Goal: Task Accomplishment & Management: Use online tool/utility

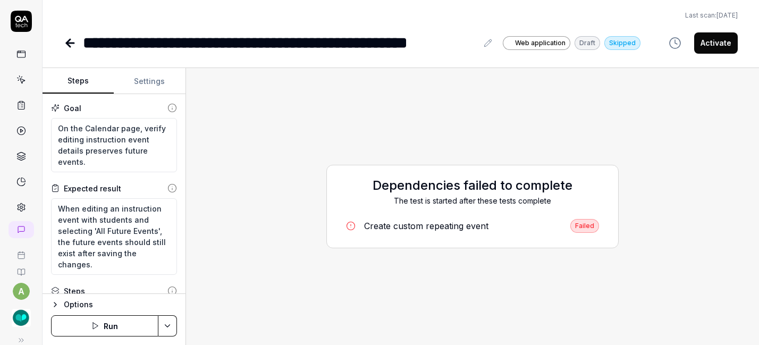
click at [13, 321] on img "button" at bounding box center [21, 317] width 19 height 19
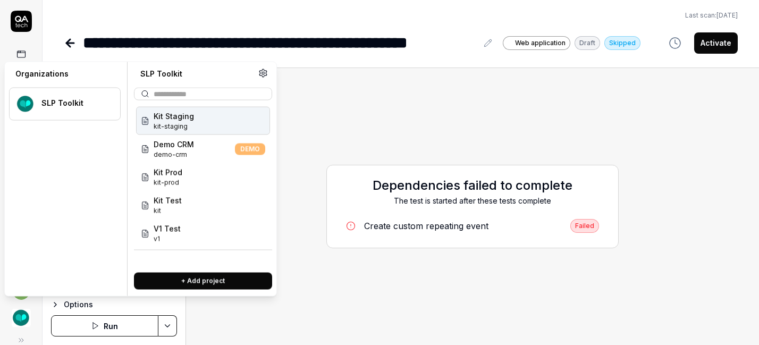
click at [13, 321] on img "button" at bounding box center [21, 317] width 19 height 19
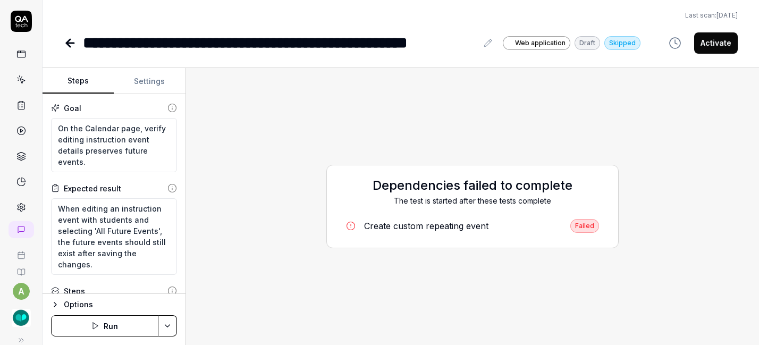
type textarea "*"
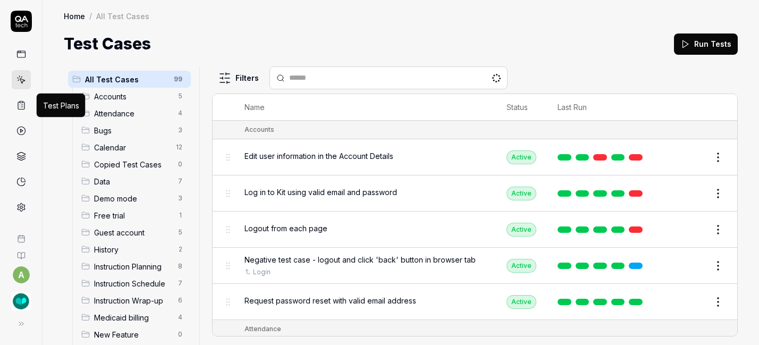
click at [25, 105] on icon at bounding box center [21, 105] width 10 height 10
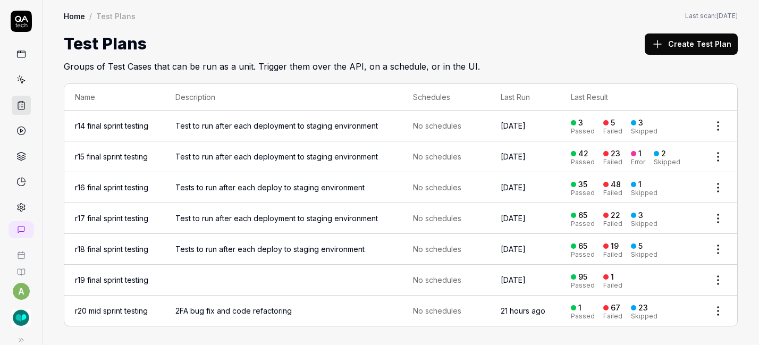
click at [249, 298] on td "2FA bug fix and code refactoring" at bounding box center [284, 310] width 238 height 30
click at [121, 308] on link "r20 mid sprint testing" at bounding box center [111, 310] width 73 height 9
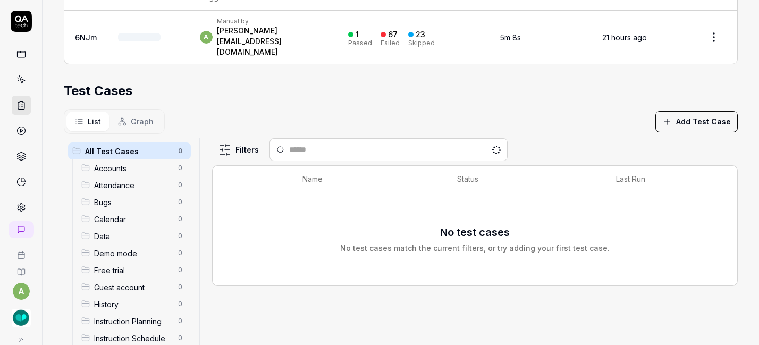
scroll to position [255, 0]
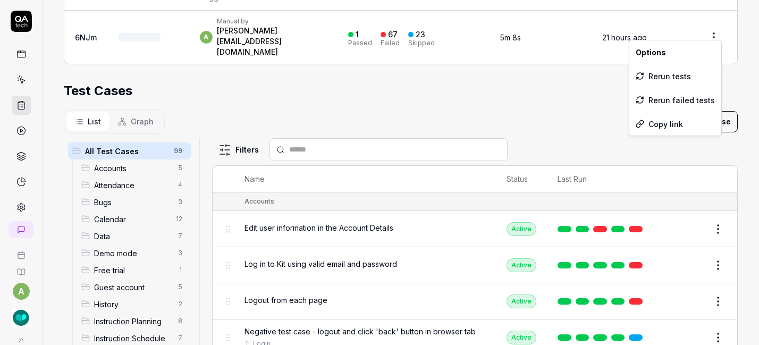
click at [703, 24] on html "**********" at bounding box center [379, 172] width 759 height 345
click at [674, 72] on div "Rerun tests" at bounding box center [675, 75] width 92 height 23
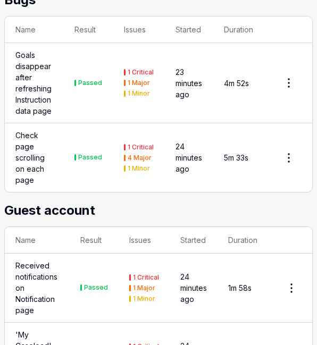
scroll to position [3921, 0]
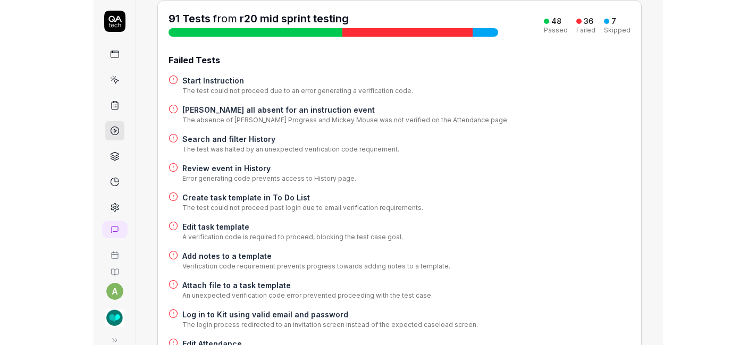
scroll to position [134, 0]
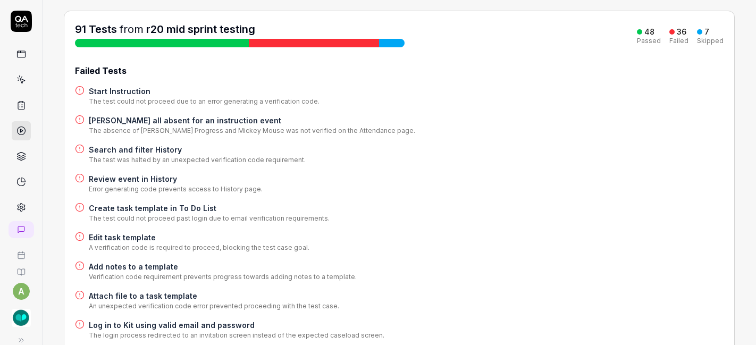
click at [130, 144] on h4 "Search and filter History" at bounding box center [197, 149] width 217 height 11
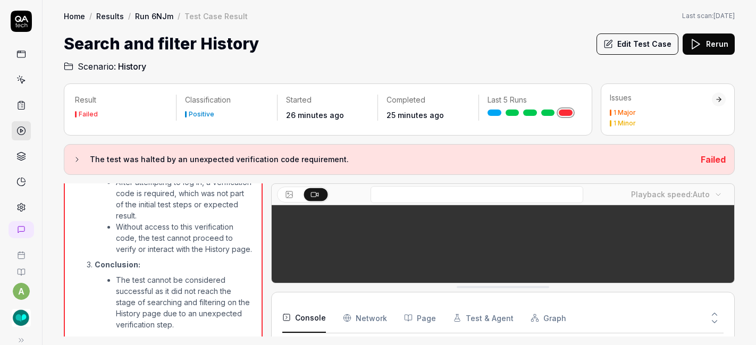
scroll to position [26, 0]
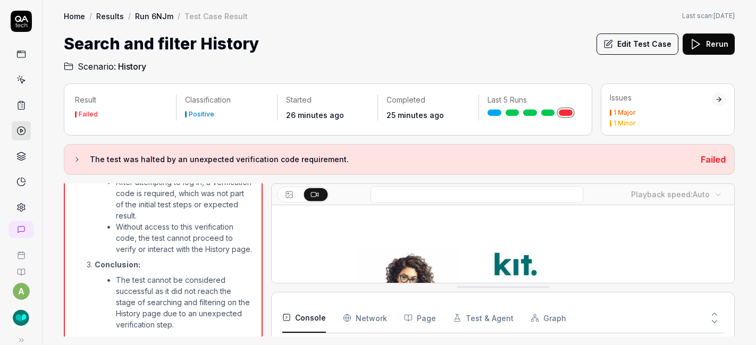
click at [316, 47] on button "Edit Test Case" at bounding box center [637, 43] width 82 height 21
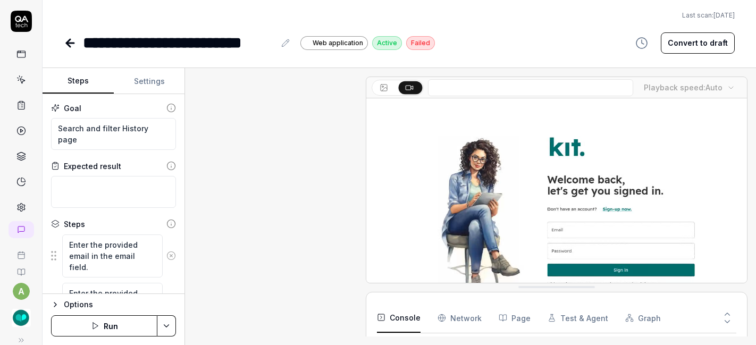
scroll to position [510, 0]
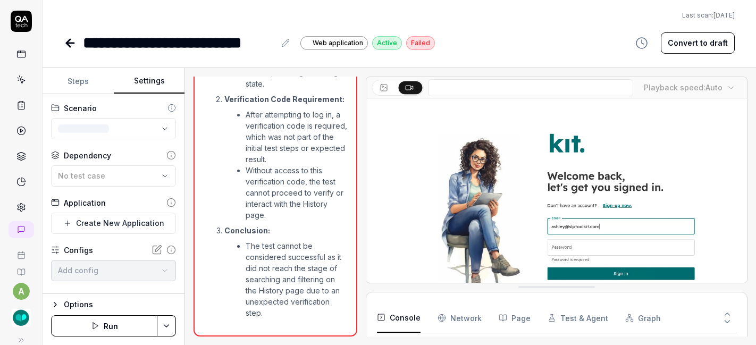
click at [149, 74] on button "Settings" at bounding box center [149, 82] width 71 height 26
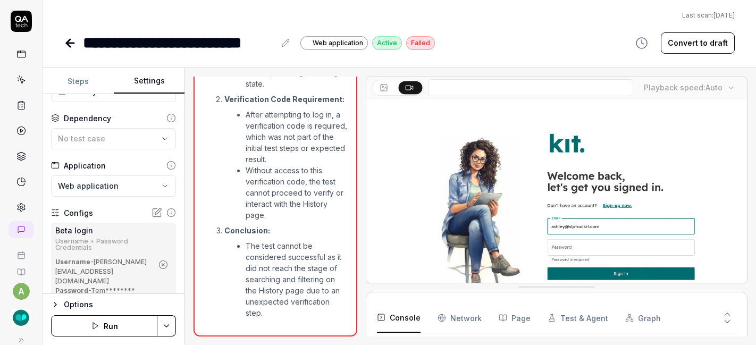
scroll to position [46, 0]
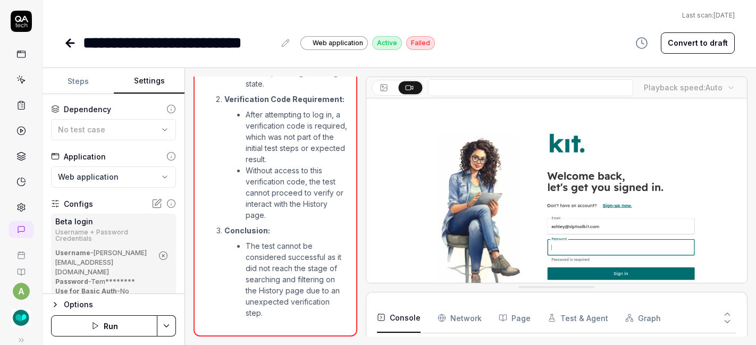
click at [158, 251] on icon "button" at bounding box center [163, 256] width 10 height 10
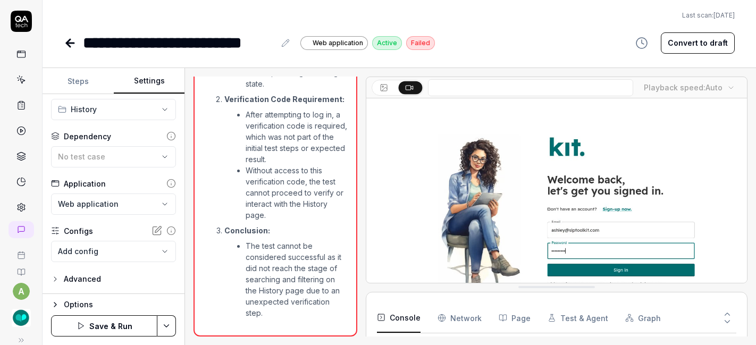
scroll to position [19, 0]
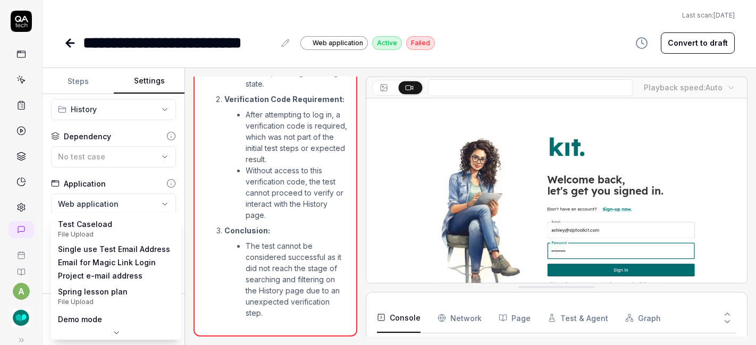
click at [137, 250] on body "**********" at bounding box center [378, 172] width 756 height 345
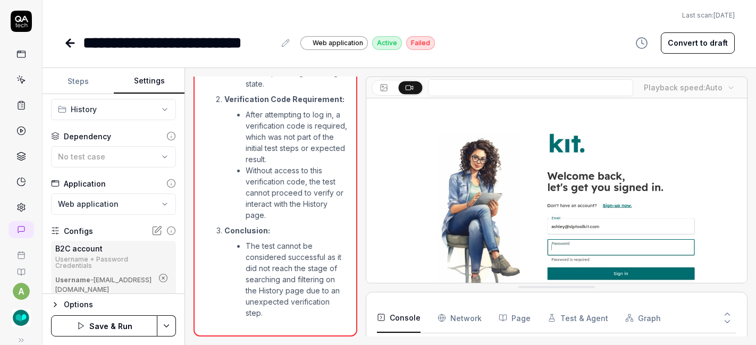
scroll to position [46, 0]
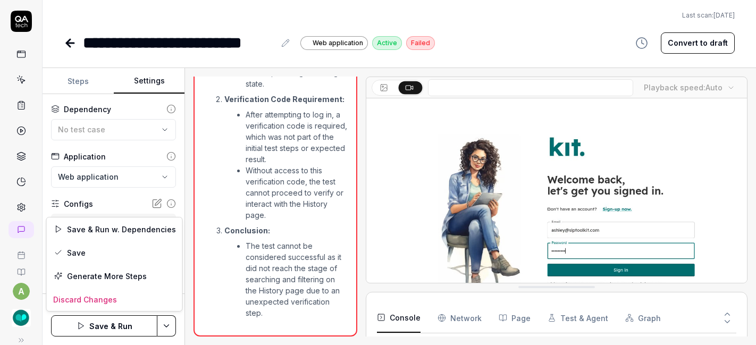
click at [165, 324] on html "**********" at bounding box center [378, 172] width 756 height 345
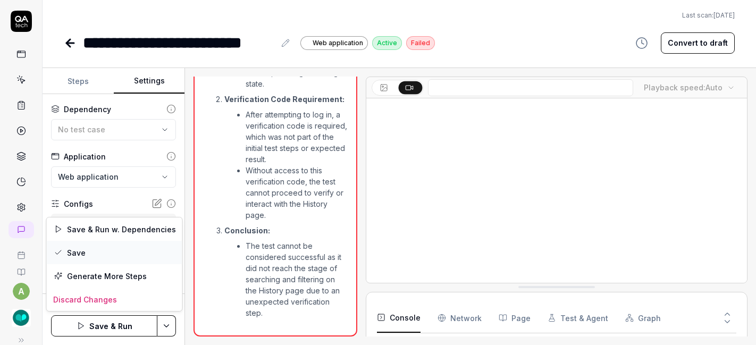
click at [131, 253] on div "Save" at bounding box center [114, 252] width 135 height 23
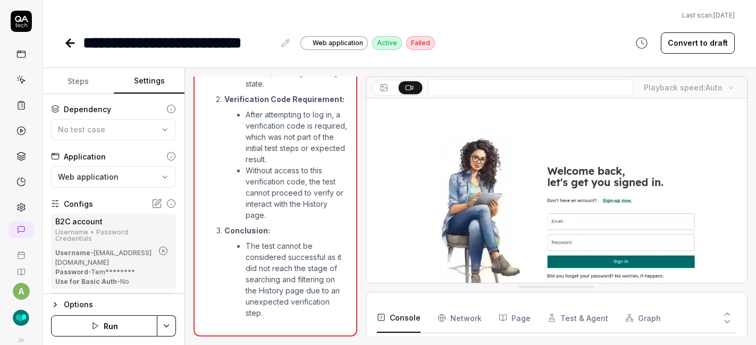
click at [66, 44] on icon at bounding box center [68, 42] width 4 height 7
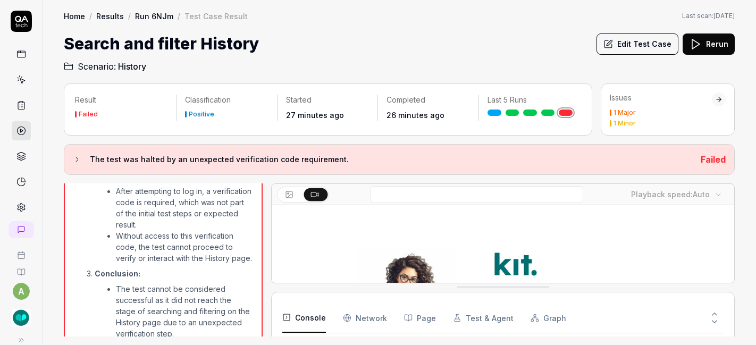
scroll to position [504, 0]
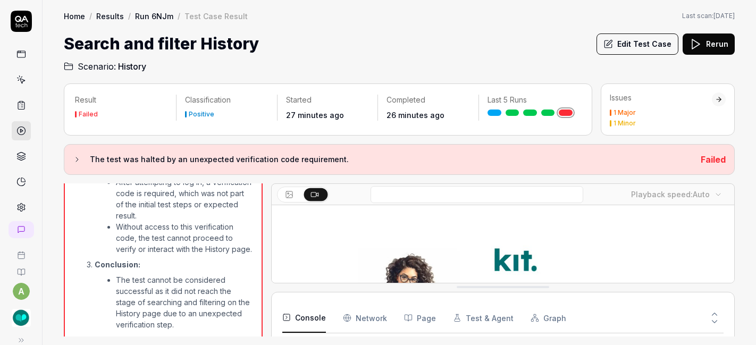
click at [159, 17] on link "Run 6NJm" at bounding box center [154, 16] width 38 height 11
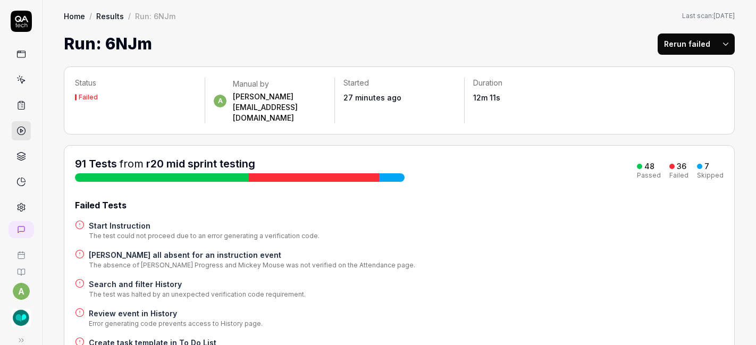
click at [109, 220] on h4 "Start Instruction" at bounding box center [204, 225] width 231 height 11
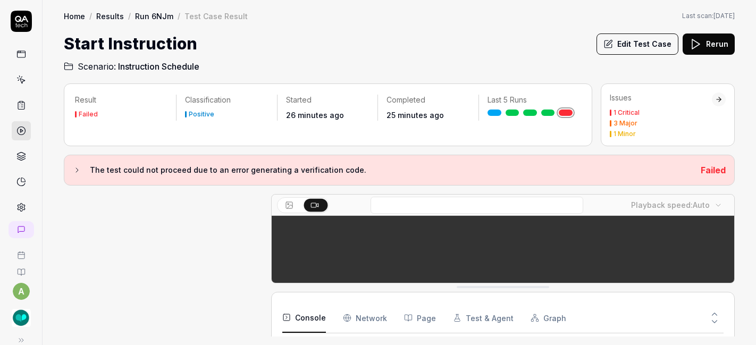
scroll to position [369, 0]
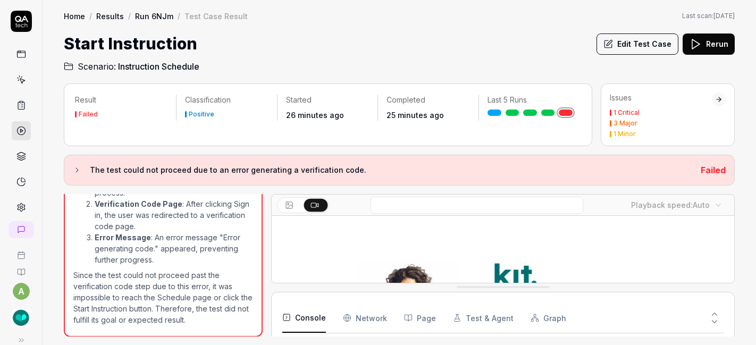
click at [316, 47] on button "Edit Test Case" at bounding box center [637, 43] width 82 height 21
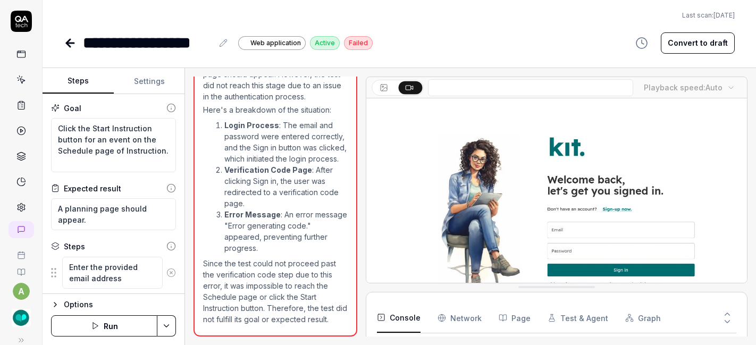
scroll to position [363, 0]
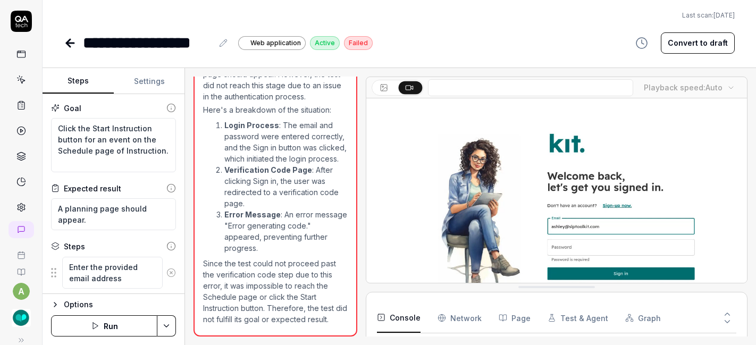
click at [146, 80] on button "Settings" at bounding box center [149, 82] width 71 height 26
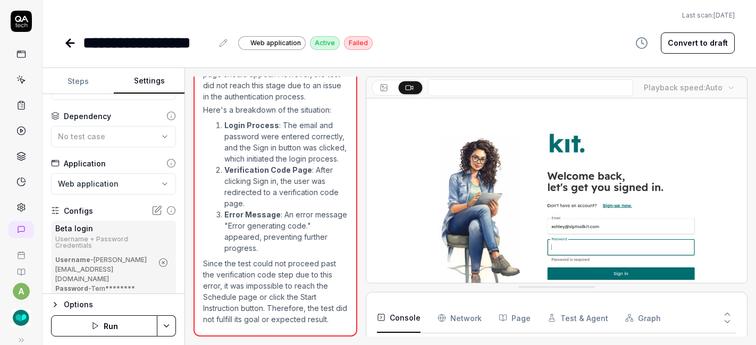
click at [159, 259] on circle "button" at bounding box center [163, 263] width 8 height 8
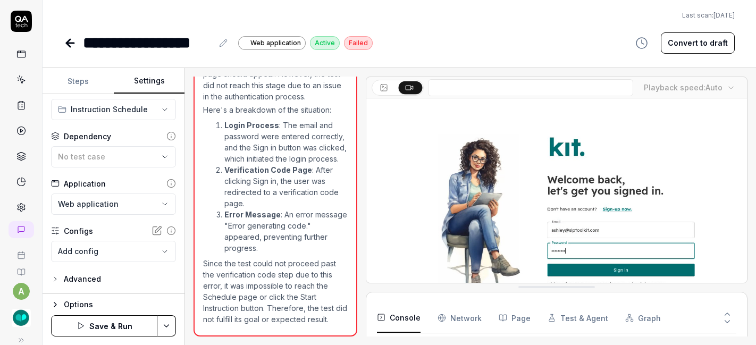
scroll to position [19, 0]
click at [150, 253] on body "**********" at bounding box center [378, 172] width 756 height 345
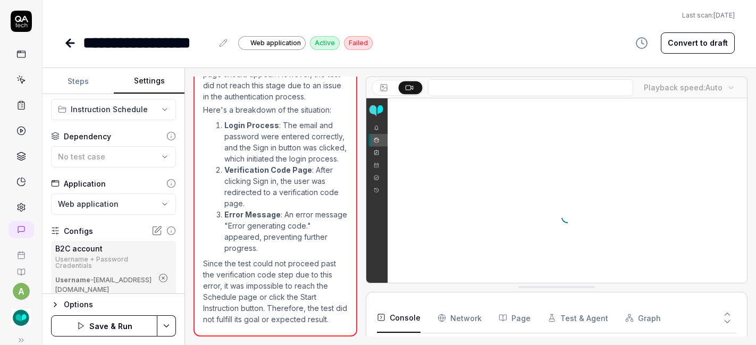
scroll to position [39, 0]
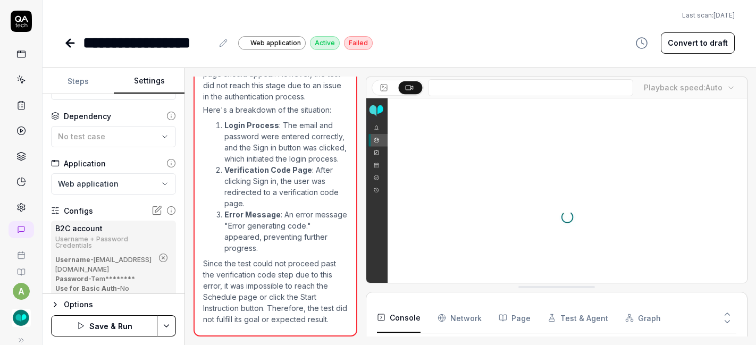
click at [168, 321] on html "**********" at bounding box center [378, 172] width 756 height 345
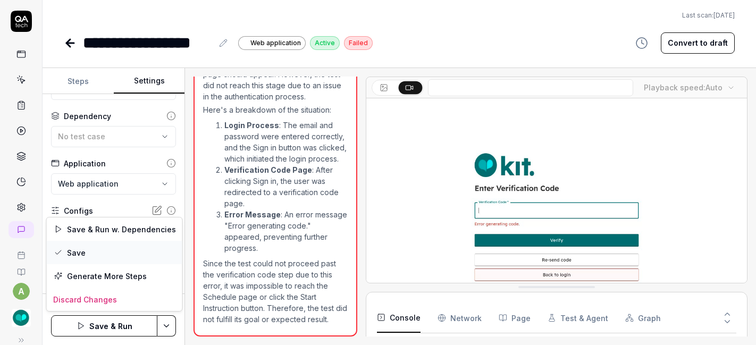
click at [140, 251] on div "Save" at bounding box center [114, 252] width 135 height 23
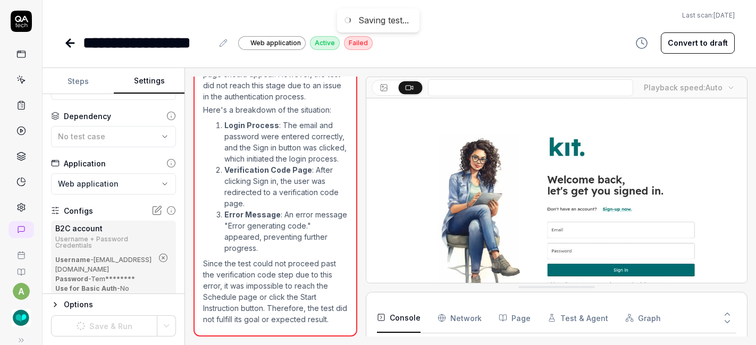
click at [73, 41] on icon at bounding box center [70, 43] width 13 height 13
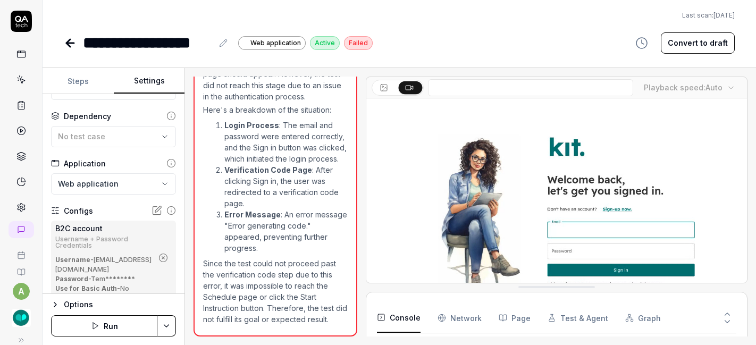
click at [72, 41] on icon at bounding box center [70, 43] width 13 height 13
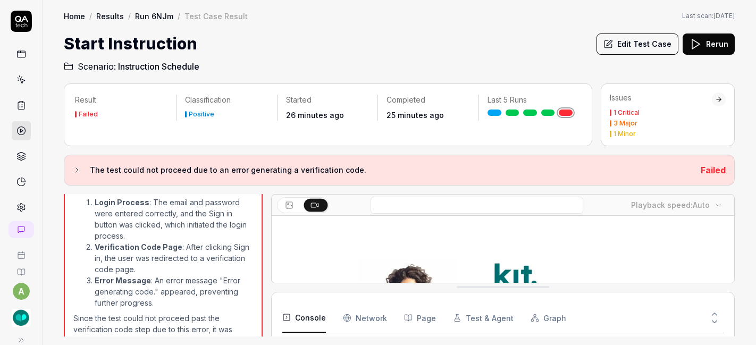
scroll to position [369, 0]
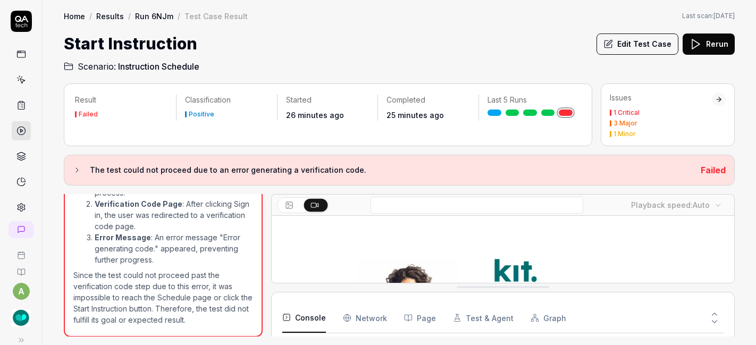
click at [159, 14] on link "Run 6NJm" at bounding box center [154, 16] width 38 height 11
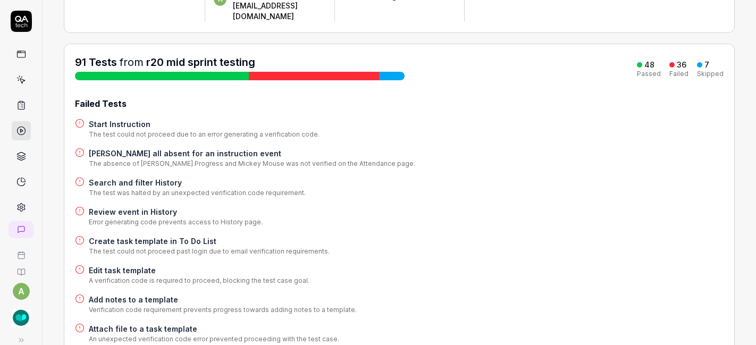
scroll to position [104, 0]
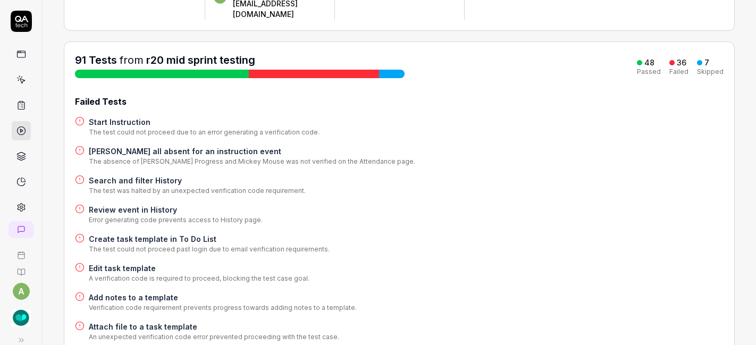
click at [151, 204] on h4 "Review event in History" at bounding box center [176, 209] width 174 height 11
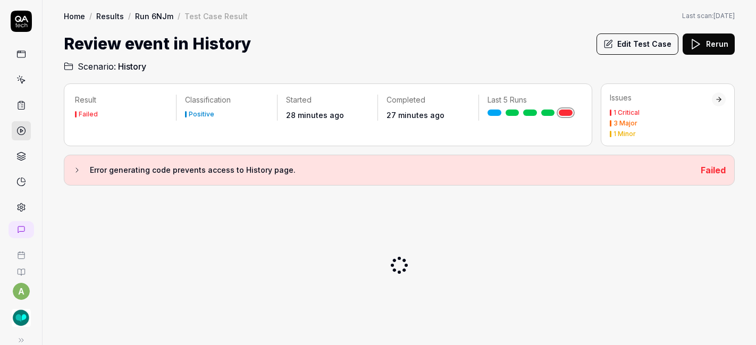
click at [316, 37] on button "Edit Test Case" at bounding box center [637, 43] width 82 height 21
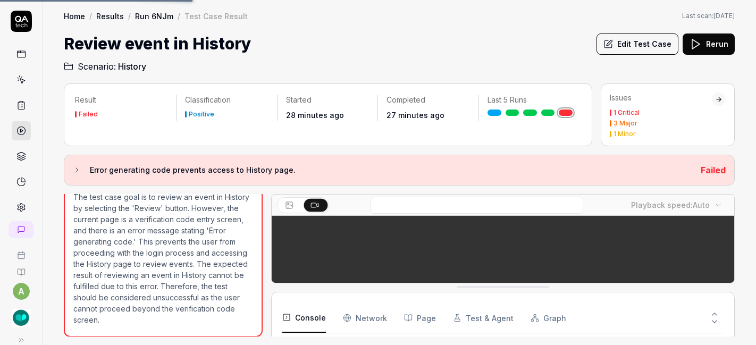
scroll to position [69, 0]
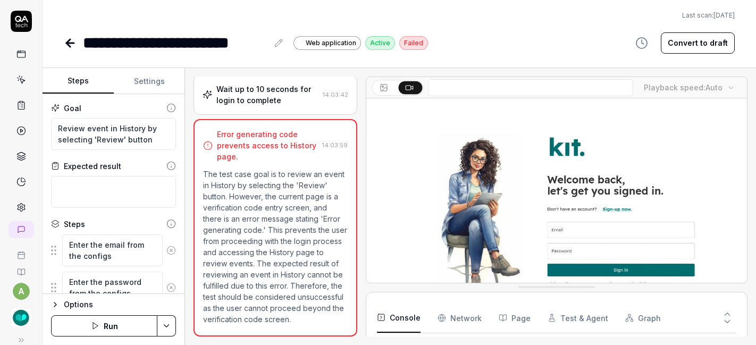
scroll to position [185, 0]
type textarea "*"
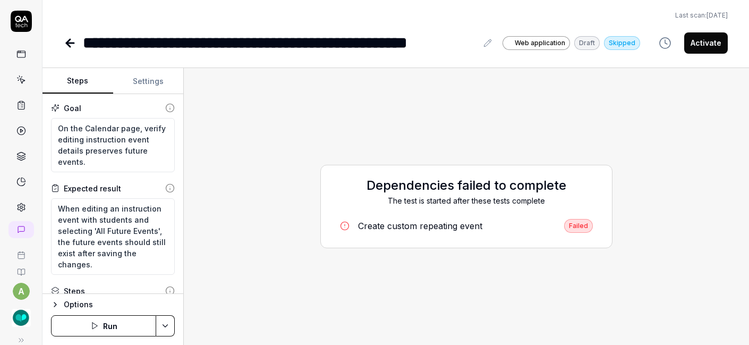
type textarea "*"
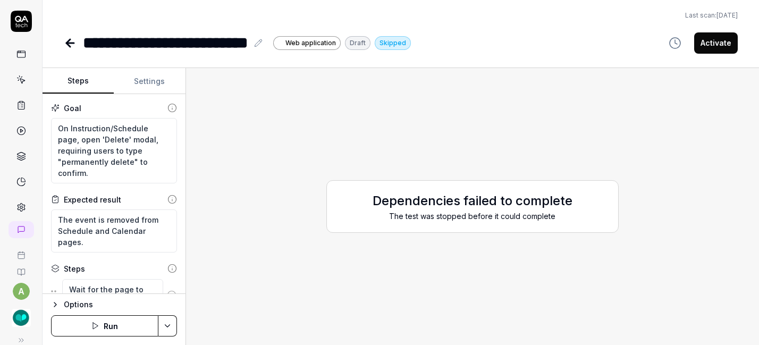
type textarea "*"
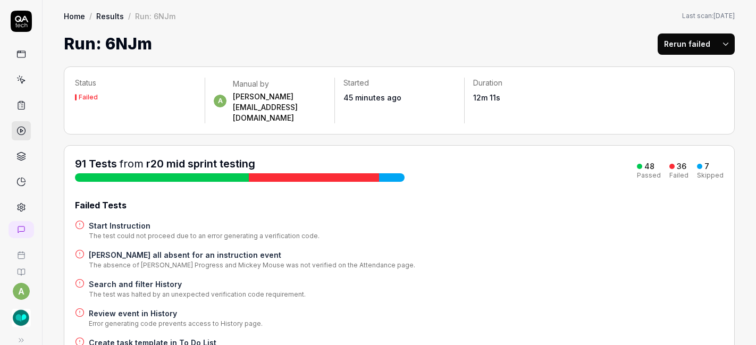
click at [14, 315] on img "button" at bounding box center [21, 317] width 19 height 19
click at [346, 249] on h4 "[PERSON_NAME] all absent for an instruction event" at bounding box center [252, 254] width 326 height 11
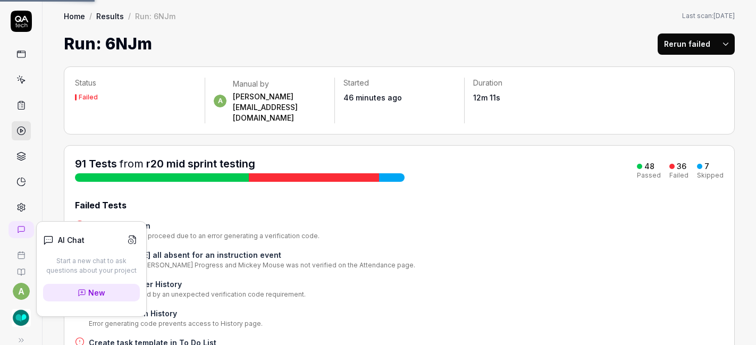
click at [19, 208] on icon at bounding box center [21, 207] width 10 height 10
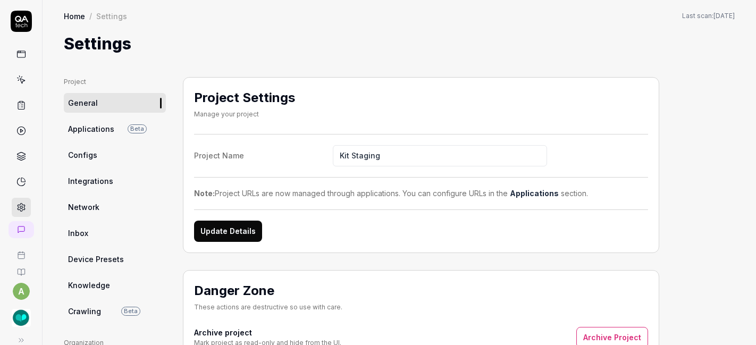
click at [114, 156] on link "Configs" at bounding box center [115, 155] width 102 height 20
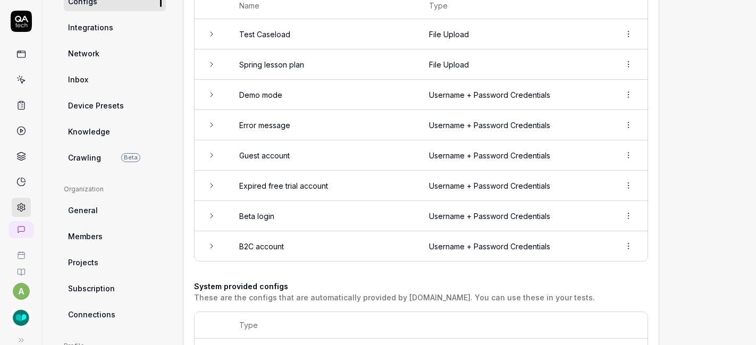
scroll to position [154, 0]
click at [213, 215] on icon at bounding box center [211, 215] width 9 height 9
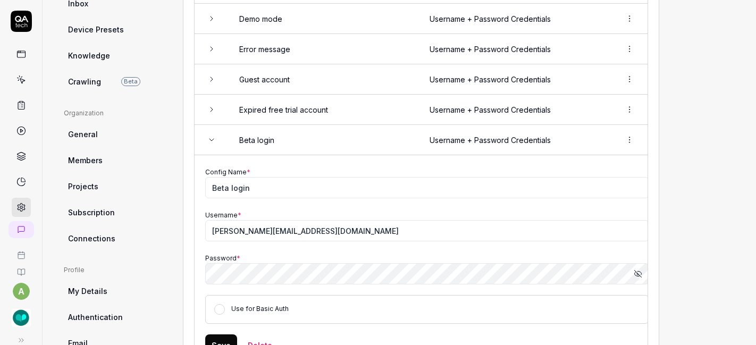
scroll to position [236, 0]
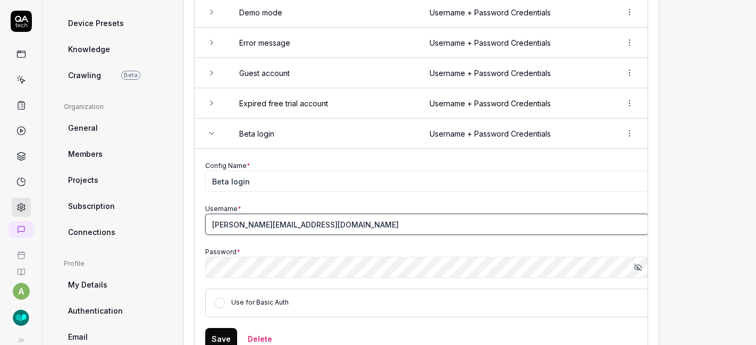
click at [234, 223] on input "[PERSON_NAME][EMAIL_ADDRESS][DOMAIN_NAME]" at bounding box center [426, 224] width 443 height 21
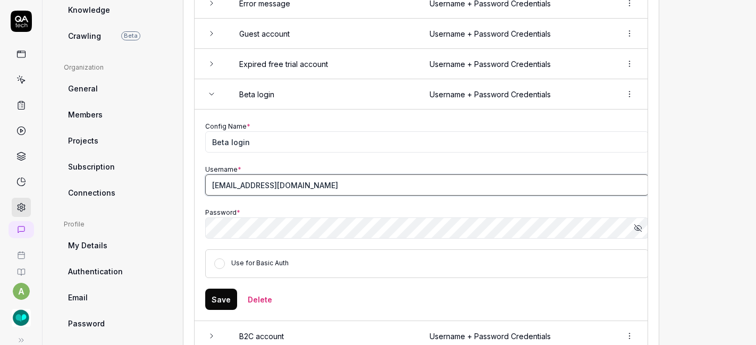
scroll to position [285, 0]
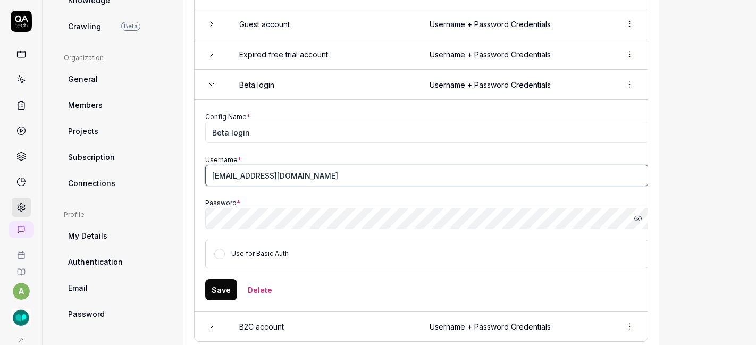
type input "[EMAIL_ADDRESS][DOMAIN_NAME]"
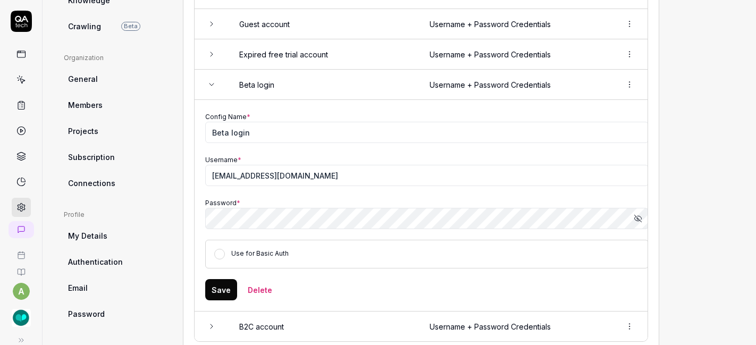
click at [222, 285] on button "Save" at bounding box center [221, 289] width 32 height 21
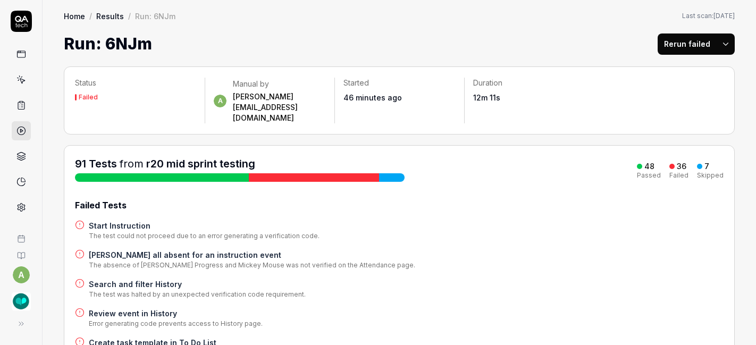
click at [686, 43] on button "Rerun failed" at bounding box center [686, 43] width 59 height 21
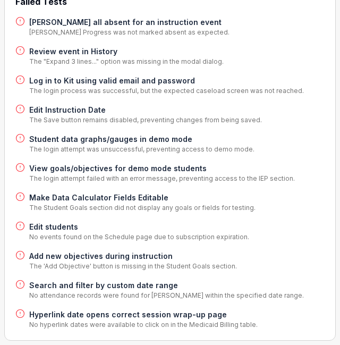
scroll to position [243, 0]
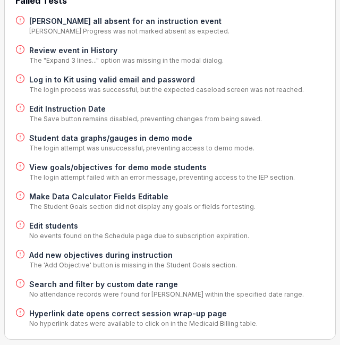
click at [59, 220] on h4 "Edit students" at bounding box center [139, 225] width 220 height 11
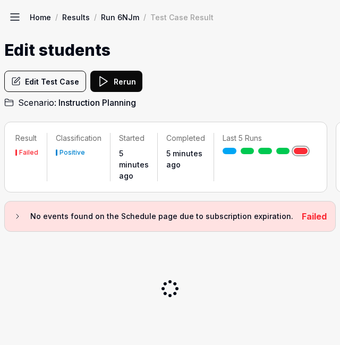
click at [61, 86] on button "Edit Test Case" at bounding box center [45, 81] width 82 height 21
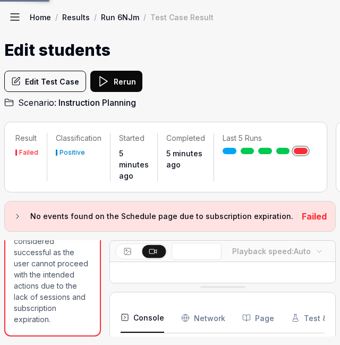
scroll to position [86, 0]
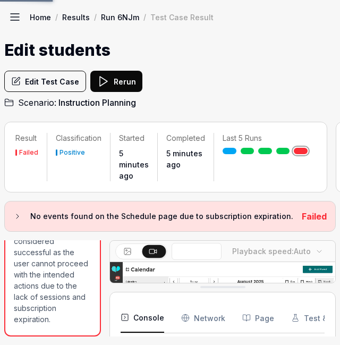
click at [338, 29] on div "Home / Results / Run 6NJm / Test Case Result Home / Results / Run 6NJm / Test C…" at bounding box center [170, 57] width 340 height 115
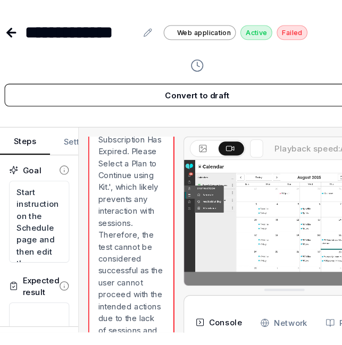
scroll to position [103, 0]
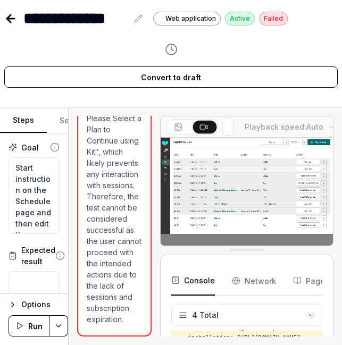
click at [11, 19] on icon at bounding box center [10, 19] width 7 height 0
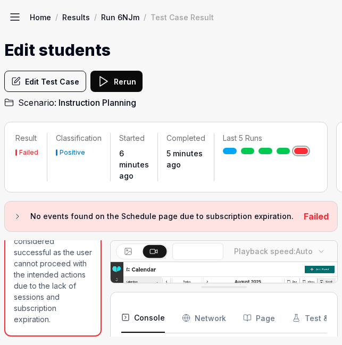
scroll to position [780, 0]
click at [128, 15] on link "Run 6NJm" at bounding box center [120, 17] width 38 height 11
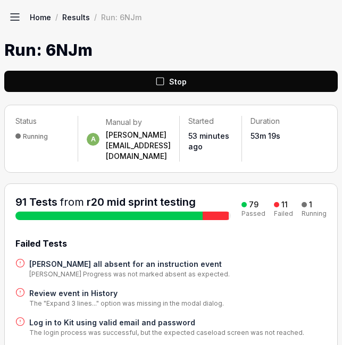
click at [128, 15] on div "Run: 6NJm" at bounding box center [121, 17] width 40 height 11
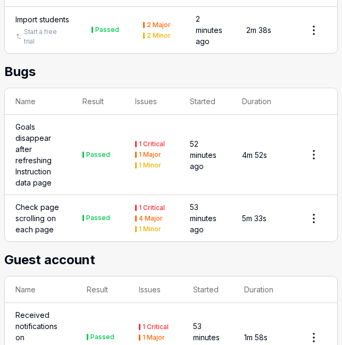
scroll to position [3080, 0]
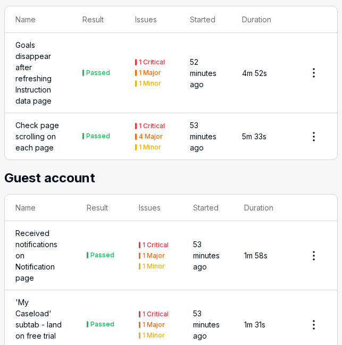
click at [25, 79] on div "Goals disappear after refreshing Instruction data page" at bounding box center [38, 72] width 46 height 67
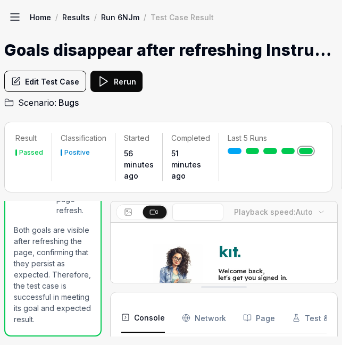
scroll to position [164, 0]
click at [128, 19] on link "Run 6NJm" at bounding box center [120, 17] width 38 height 11
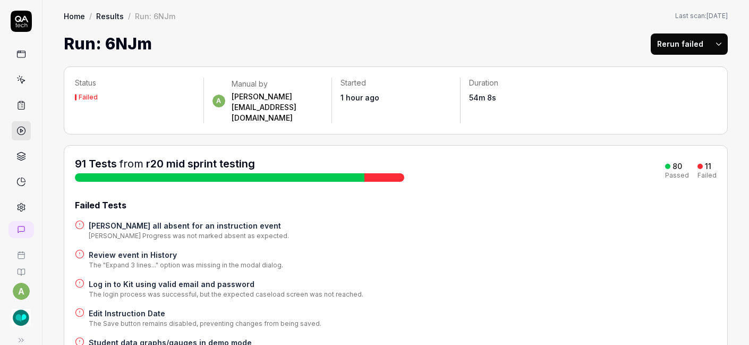
click at [199, 220] on h4 "Mark all absent for an instruction event" at bounding box center [189, 225] width 200 height 11
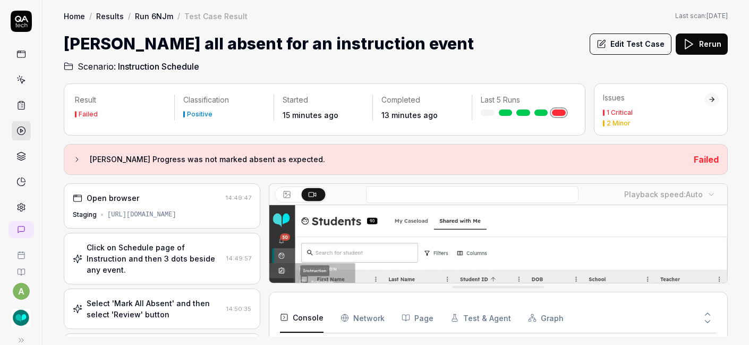
click at [626, 49] on button "Edit Test Case" at bounding box center [631, 43] width 82 height 21
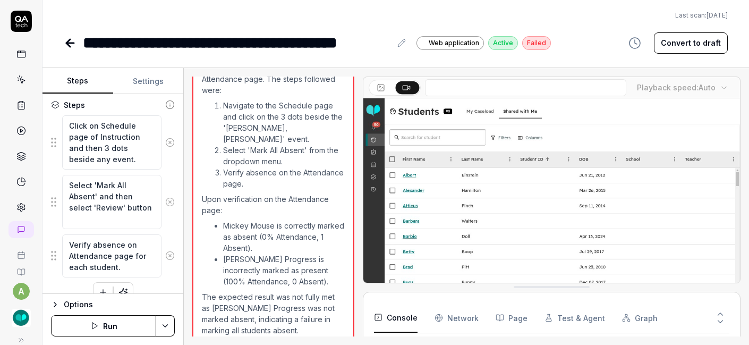
scroll to position [181, 0]
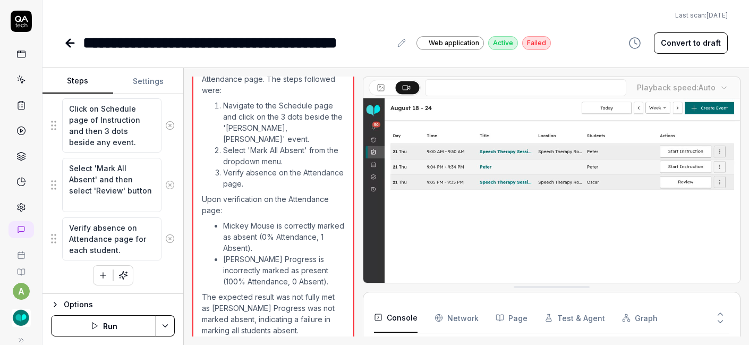
click at [151, 84] on button "Settings" at bounding box center [148, 82] width 71 height 26
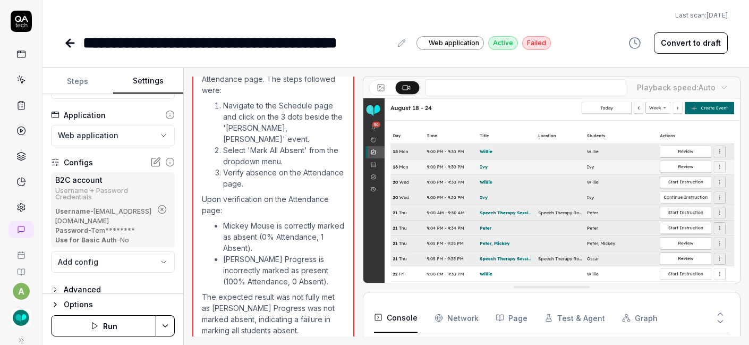
scroll to position [98, 0]
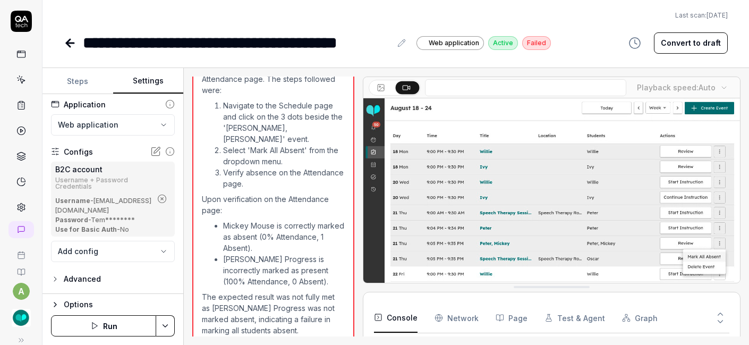
click at [89, 78] on button "Steps" at bounding box center [78, 82] width 71 height 26
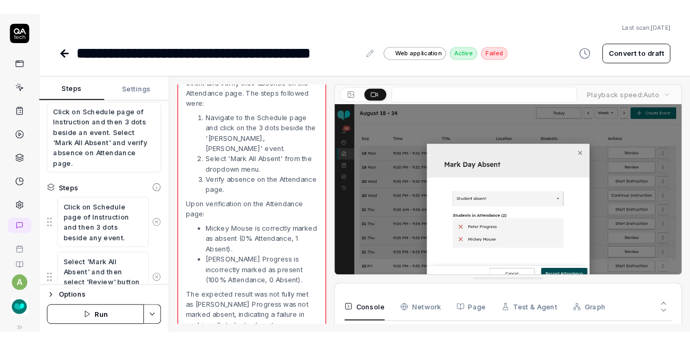
scroll to position [303, 0]
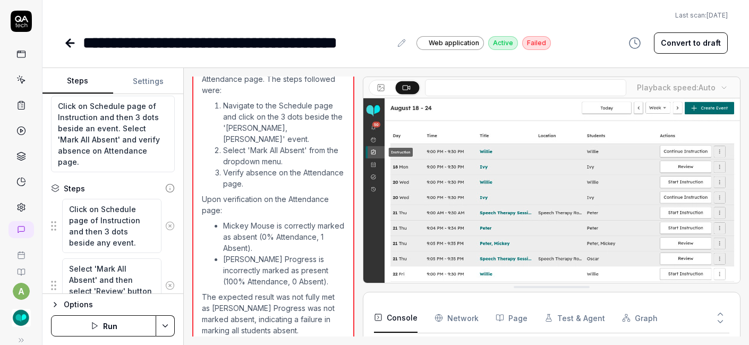
click at [117, 322] on button "Run" at bounding box center [103, 325] width 105 height 21
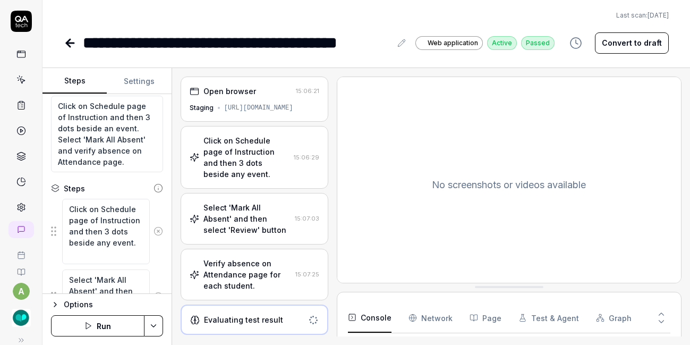
scroll to position [43, 0]
type textarea "*"
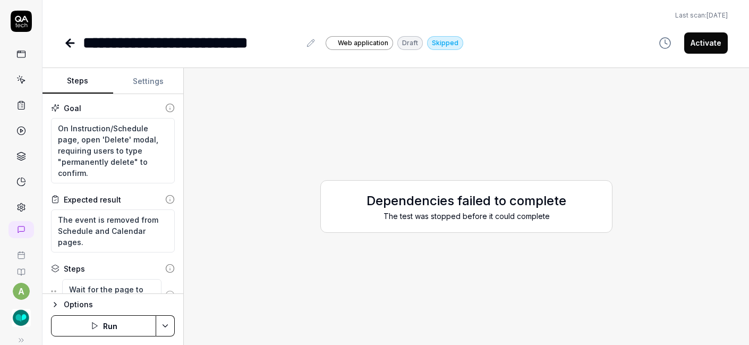
type textarea "*"
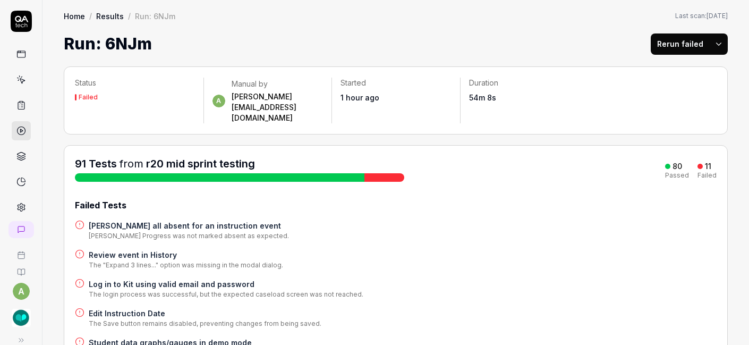
click at [142, 249] on h4 "Review event in History" at bounding box center [186, 254] width 194 height 11
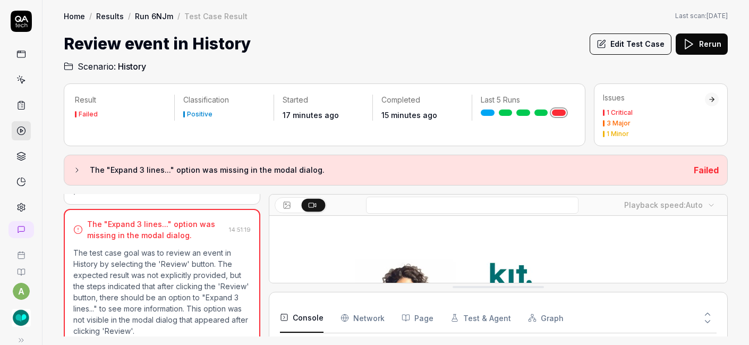
scroll to position [382, 0]
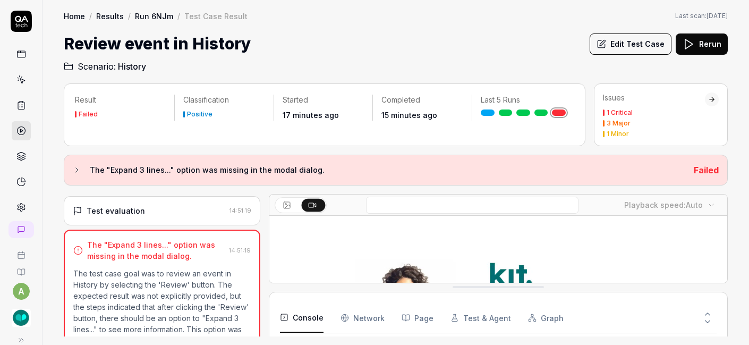
click at [655, 44] on button "Edit Test Case" at bounding box center [631, 43] width 82 height 21
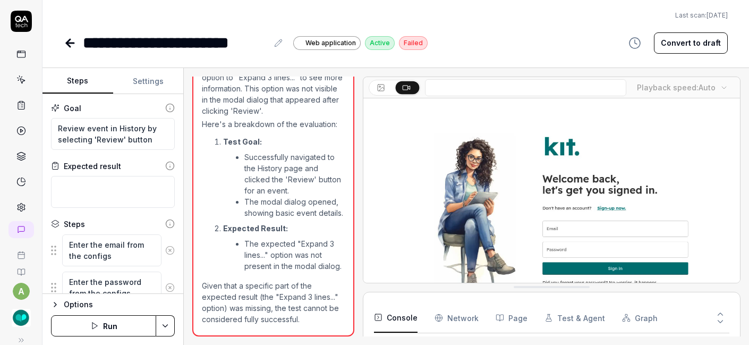
scroll to position [595, 0]
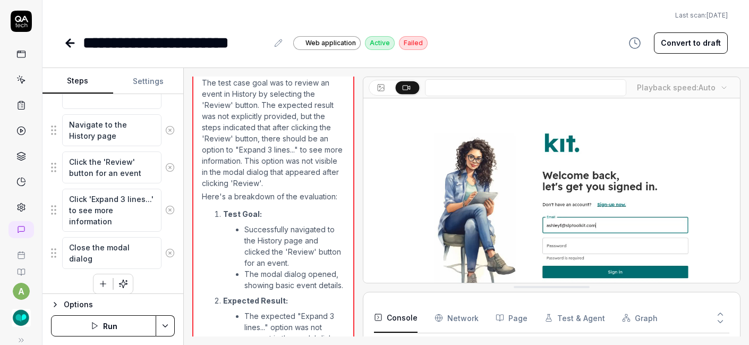
scroll to position [289, 0]
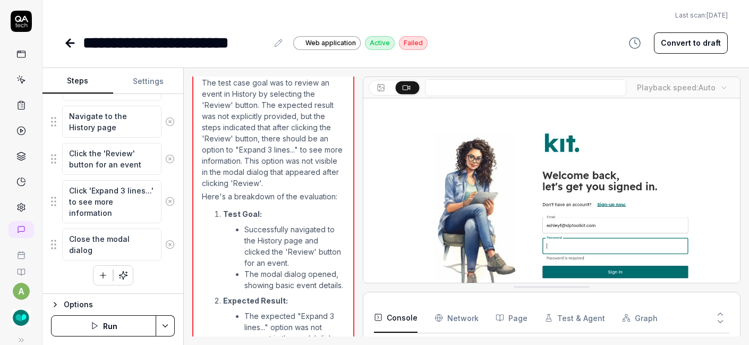
click at [165, 200] on icon at bounding box center [170, 202] width 10 height 10
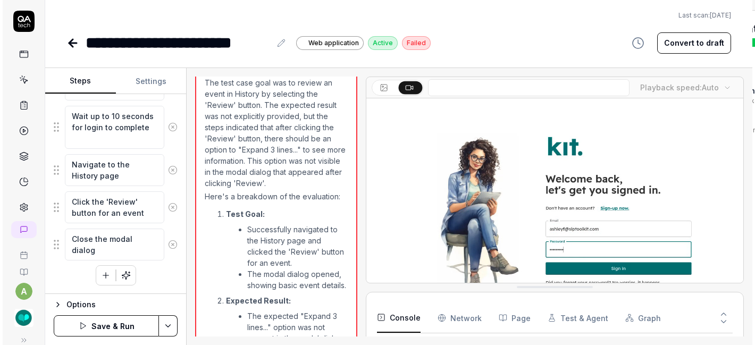
scroll to position [240, 0]
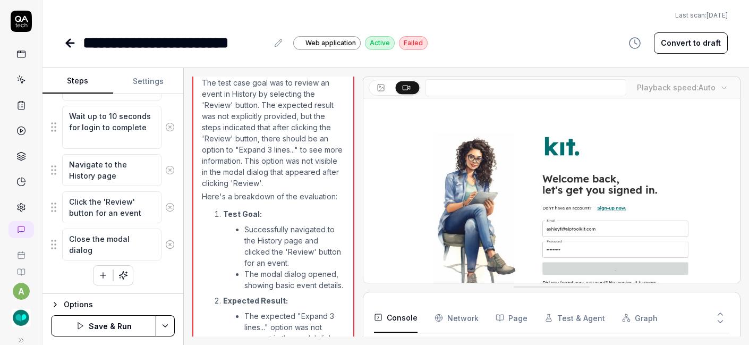
click at [112, 326] on button "Save & Run" at bounding box center [103, 325] width 105 height 21
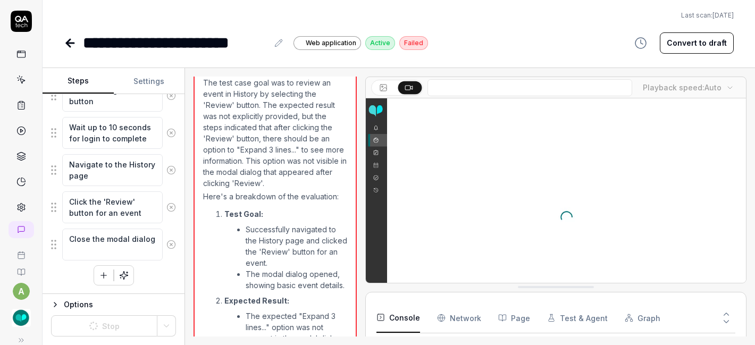
scroll to position [229, 0]
type textarea "*"
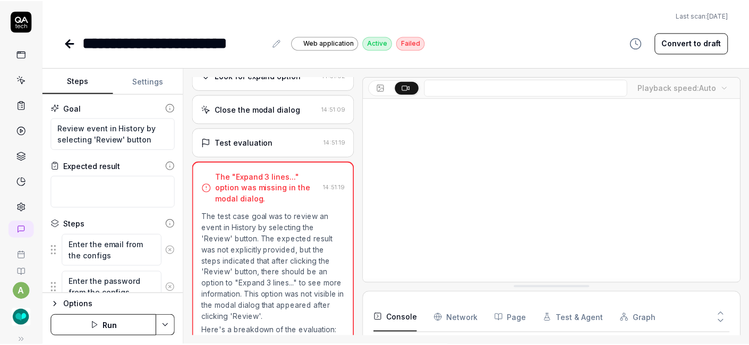
scroll to position [420, 0]
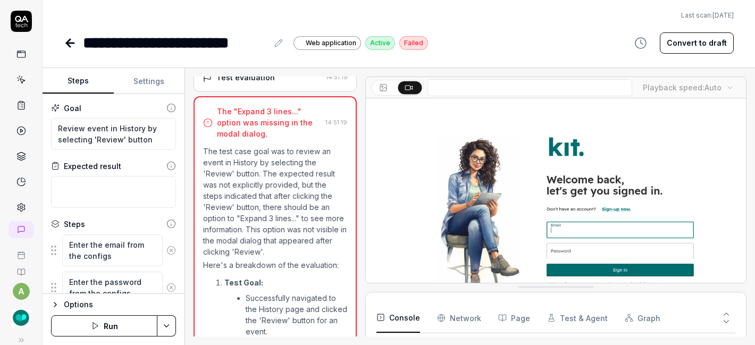
click at [106, 318] on button "Run" at bounding box center [104, 325] width 106 height 21
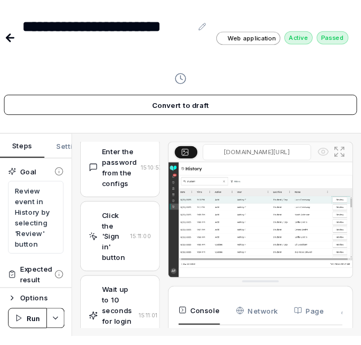
scroll to position [199, 0]
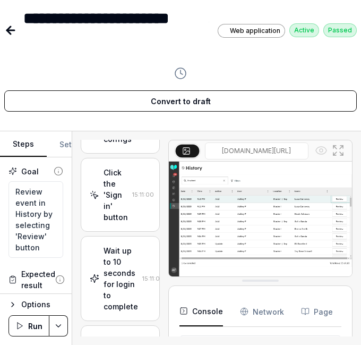
type textarea "*"
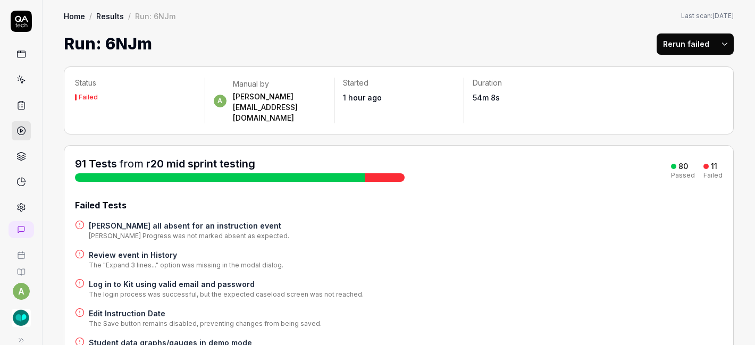
click at [172, 278] on h4 "Log in to Kit using valid email and password" at bounding box center [226, 283] width 275 height 11
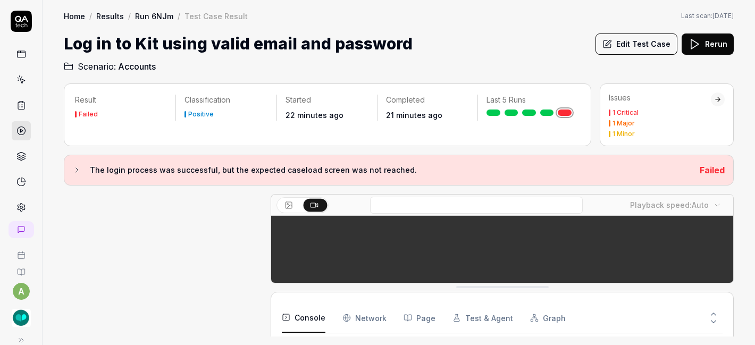
scroll to position [377, 0]
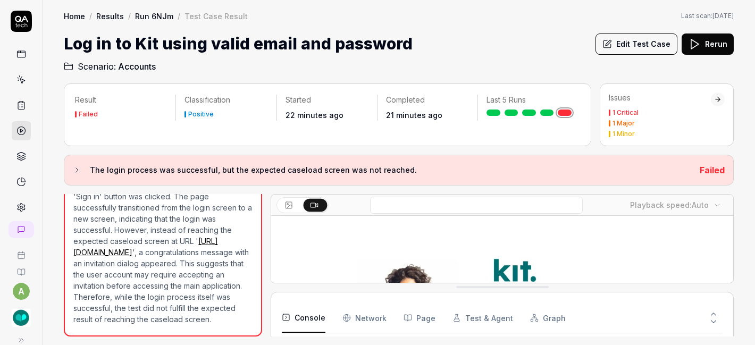
click at [151, 13] on link "Run 6NJm" at bounding box center [154, 16] width 38 height 11
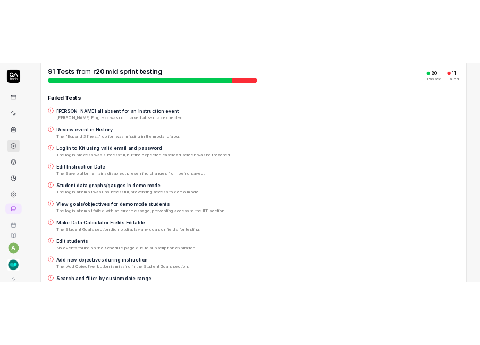
scroll to position [158, 0]
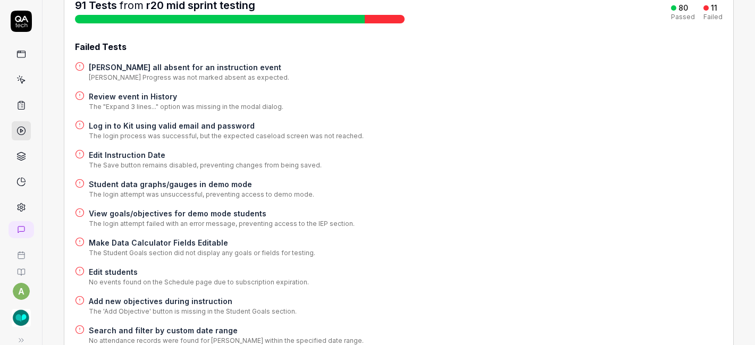
click at [147, 149] on h4 "Edit Instruction Date" at bounding box center [205, 154] width 233 height 11
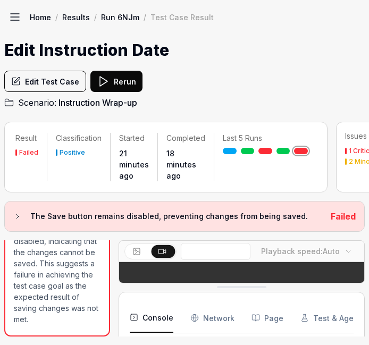
scroll to position [903, 0]
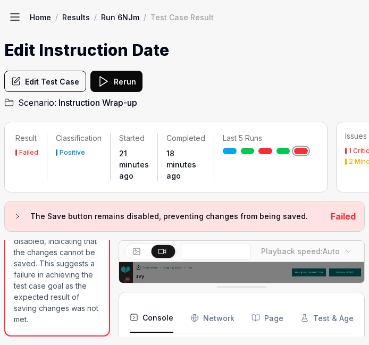
click at [119, 18] on link "Run 6NJm" at bounding box center [120, 17] width 38 height 11
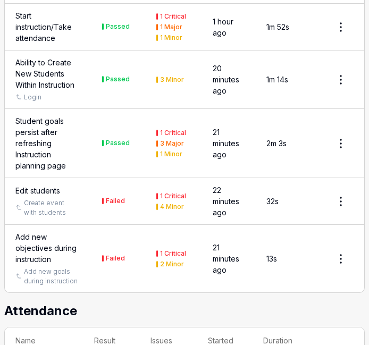
scroll to position [4998, 0]
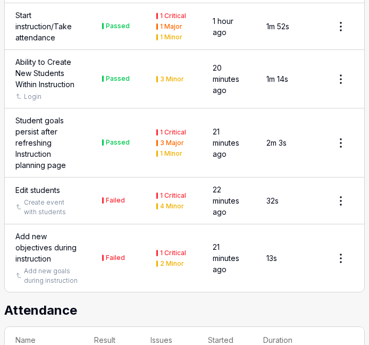
click at [49, 184] on div "Edit students" at bounding box center [37, 189] width 45 height 11
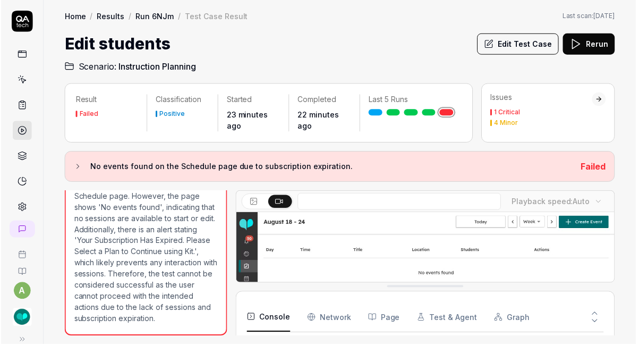
scroll to position [287, 0]
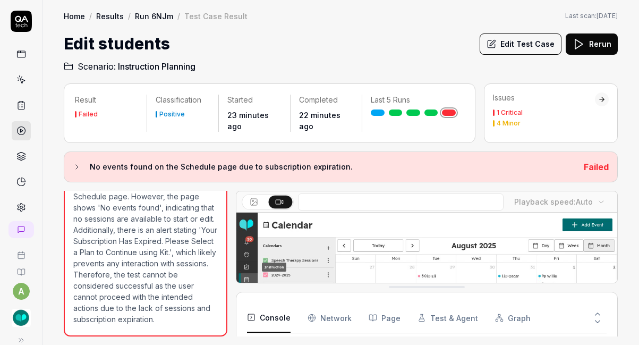
click at [535, 48] on button "Edit Test Case" at bounding box center [521, 43] width 82 height 21
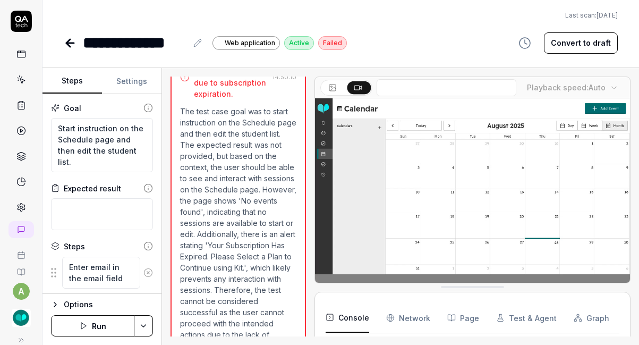
scroll to position [203, 0]
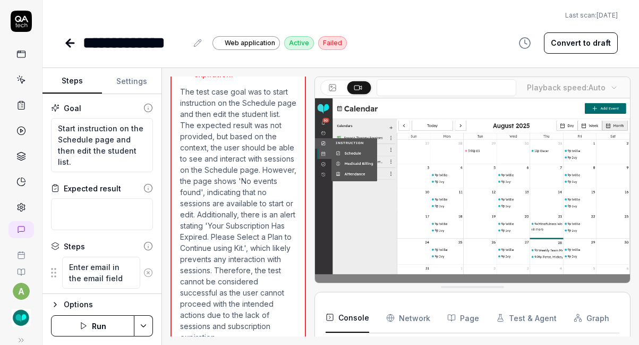
scroll to position [228, 0]
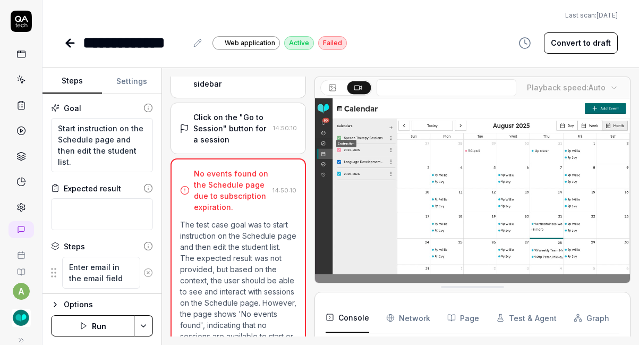
click at [253, 134] on div "Click on the "Go to Session" button for a session" at bounding box center [230, 128] width 75 height 33
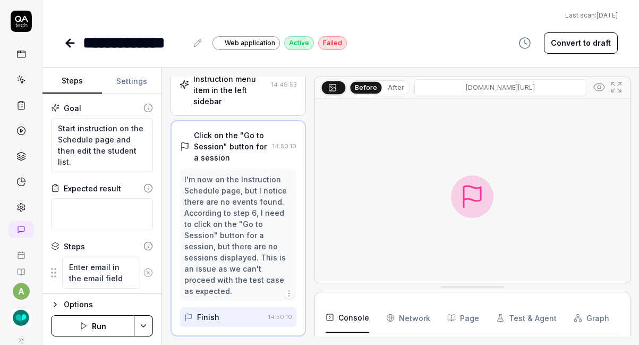
scroll to position [73, 0]
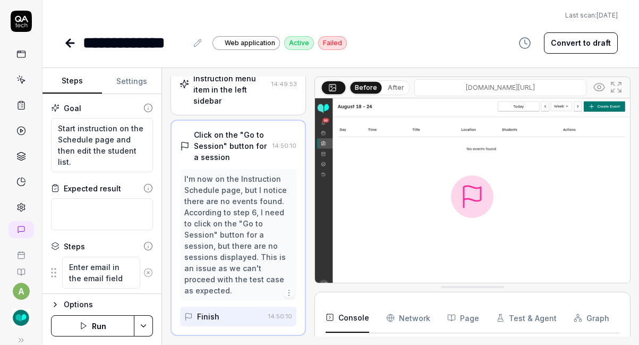
click at [15, 326] on img "button" at bounding box center [21, 317] width 19 height 19
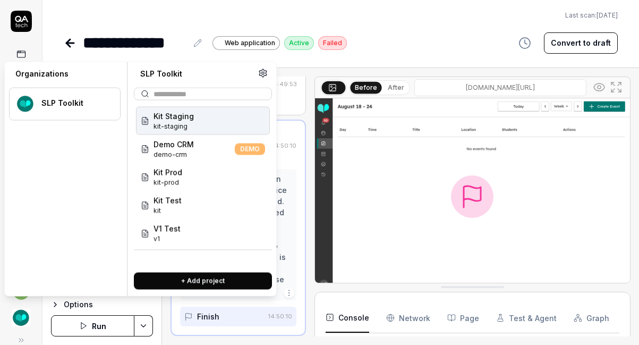
click at [15, 326] on img "button" at bounding box center [21, 317] width 19 height 19
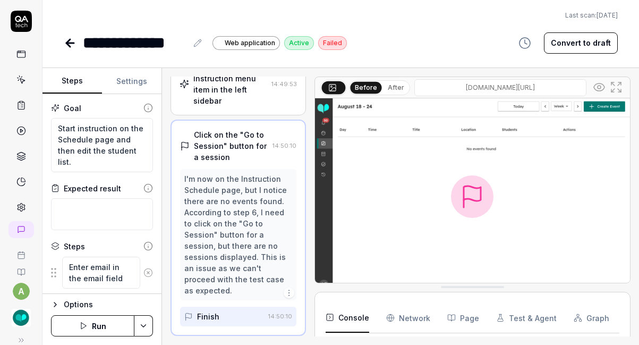
click at [140, 81] on button "Settings" at bounding box center [132, 82] width 60 height 26
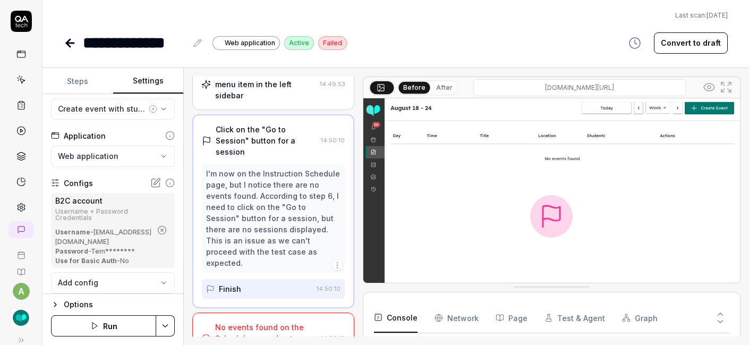
scroll to position [69, 0]
click at [81, 83] on button "Steps" at bounding box center [78, 82] width 71 height 26
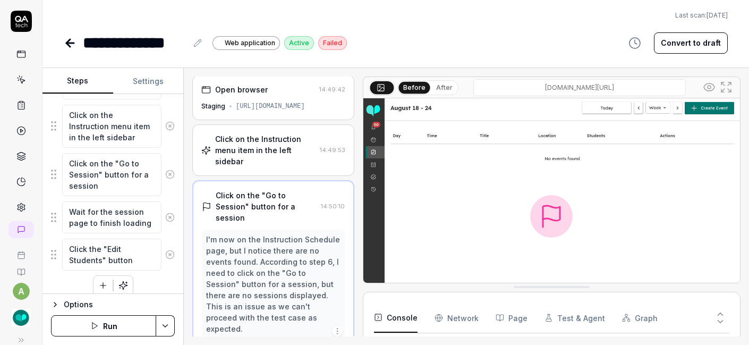
scroll to position [0, 0]
click at [122, 130] on textarea "Click on the Instruction menu item in the left sidebar" at bounding box center [111, 126] width 99 height 43
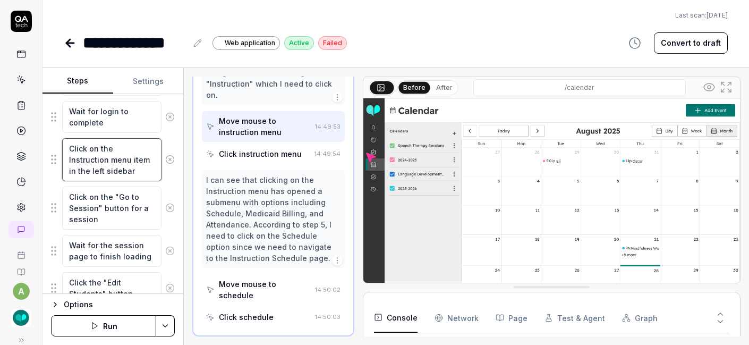
scroll to position [242, 0]
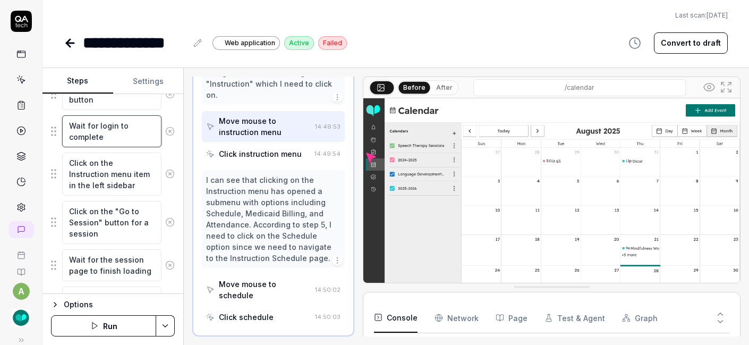
click at [122, 130] on textarea "Wait for login to complete" at bounding box center [111, 131] width 99 height 32
click at [123, 166] on textarea "Click on the Instruction menu item in the left sidebar" at bounding box center [111, 174] width 99 height 43
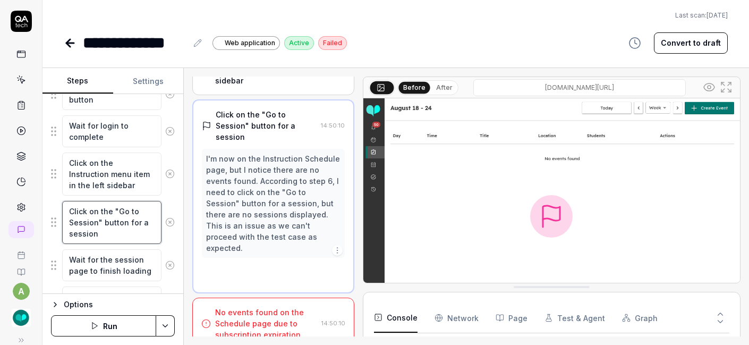
click at [123, 210] on textarea "Click on the "Go to Session" button for a session" at bounding box center [111, 222] width 99 height 43
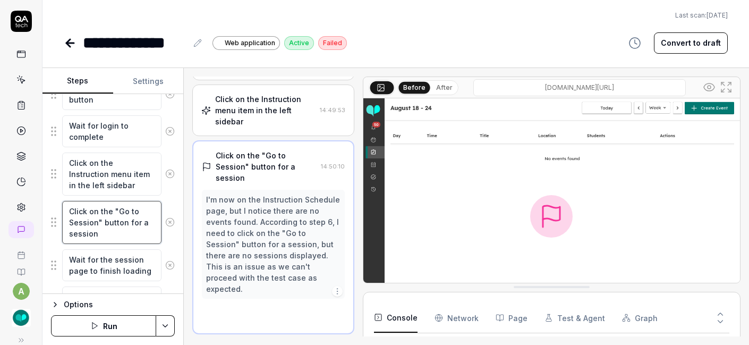
scroll to position [39, 0]
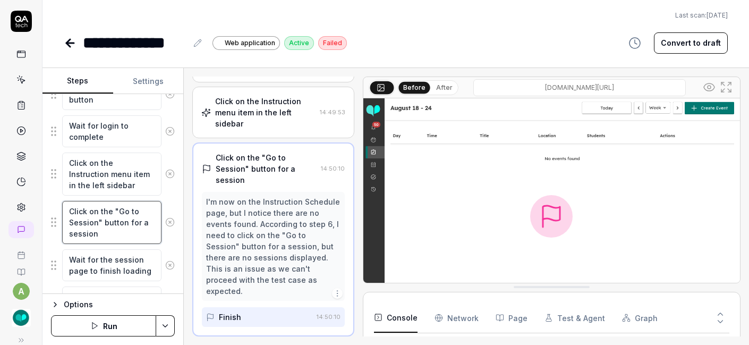
click at [70, 208] on textarea "Click on the "Go to Session" button for a session" at bounding box center [111, 222] width 99 height 43
type textarea "*"
type textarea "WClick on the "Go to Session" button for a session"
type textarea "*"
type textarea "WaClick on the "Go to Session" button for a session"
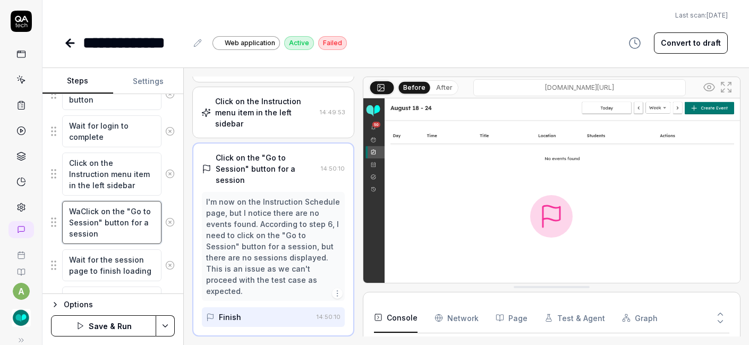
type textarea "*"
type textarea "WaiClick on the "Go to Session" button for a session"
type textarea "*"
type textarea "WaitClick on the "Go to Session" button for a session"
type textarea "*"
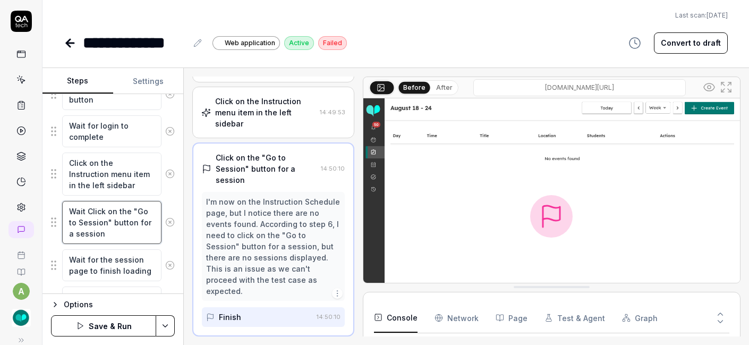
type textarea "Wait uClick on the "Go to Session" button for a session"
type textarea "*"
type textarea "Wait upClick on the "Go to Session" button for a session"
type textarea "*"
type textarea "Wait up Click on the "Go to Session" button for a session"
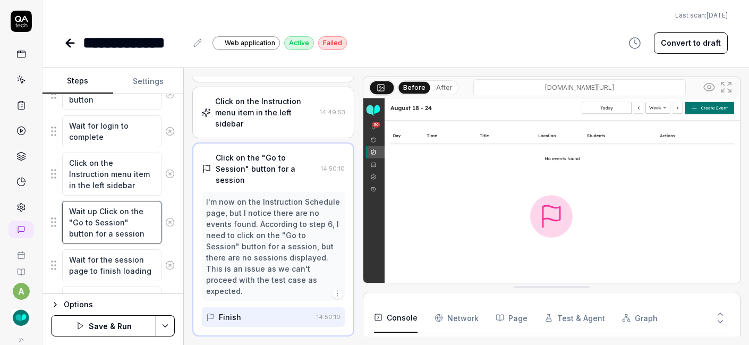
type textarea "*"
type textarea "Wait up tClick on the "Go to Session" button for a session"
type textarea "*"
type textarea "Wait up toClick on the "Go to Session" button for a session"
type textarea "*"
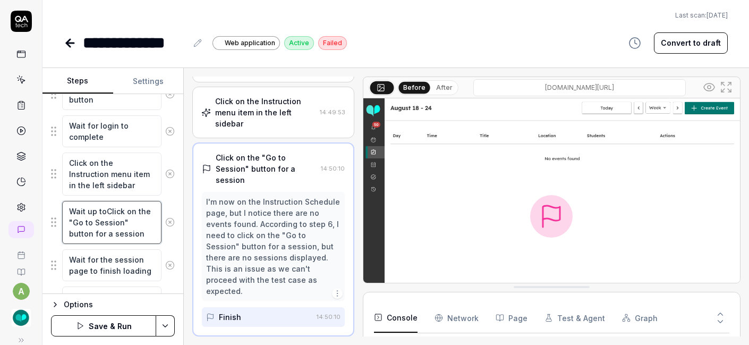
type textarea "Wait up to Click on the "Go to Session" button for a session"
type textarea "*"
type textarea "Wait up to 1Click on the "Go to Session" button for a session"
type textarea "*"
type textarea "Wait up to 10Click on the "Go to Session" button for a session"
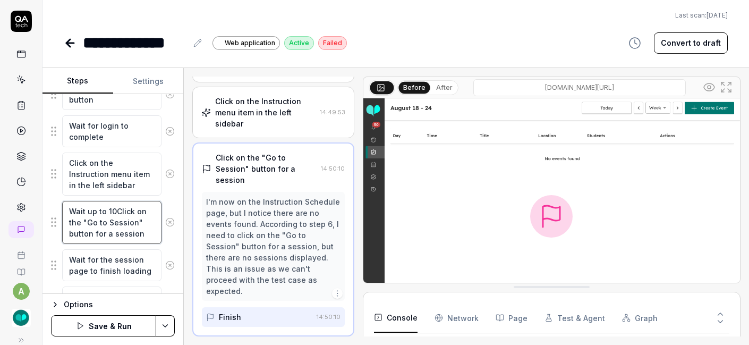
type textarea "*"
type textarea "Wait up to 10 sClick on the "Go to Session" button for a session"
type textarea "*"
type textarea "Wait up to 10 seClick on the "Go to Session" button for a session"
type textarea "*"
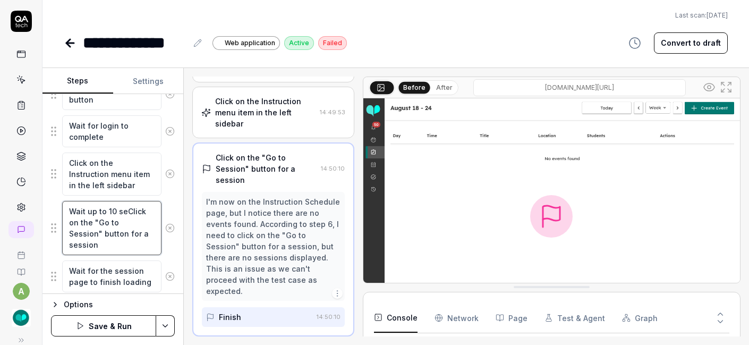
type textarea "Wait up to 10 secClick on the "Go to Session" button for a session"
type textarea "*"
type textarea "Wait up to 10 secoClick on the "Go to Session" button for a session"
type textarea "*"
type textarea "Wait up to 10 seconClick on the "Go to Session" button for a session"
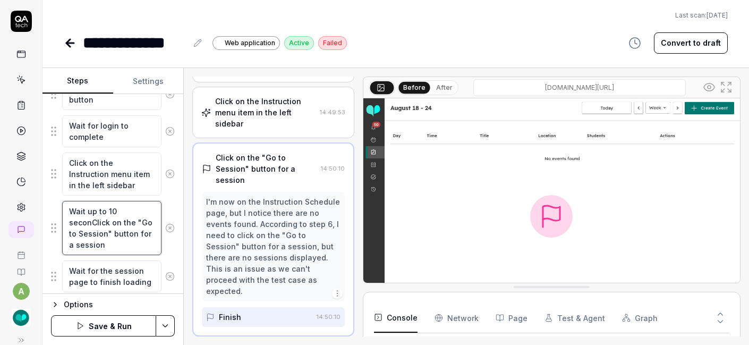
type textarea "*"
type textarea "Wait up to 10 secondClick on the "Go to Session" button for a session"
type textarea "*"
type textarea "Wait up to 10 secondsClick on the "Go to Session" button for a session"
type textarea "*"
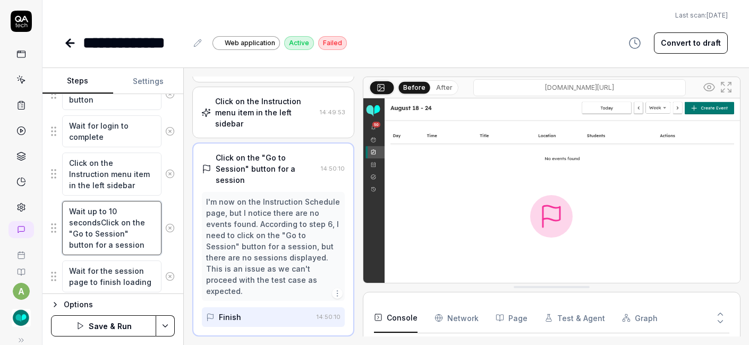
type textarea "Wait up to 10 seconds Click on the "Go to Session" button for a session"
type textarea "*"
type textarea "Wait up to 10 seconds fClick on the "Go to Session" button for a session"
type textarea "*"
type textarea "Wait up to 10 seconds foClick on the "Go to Session" button for a session"
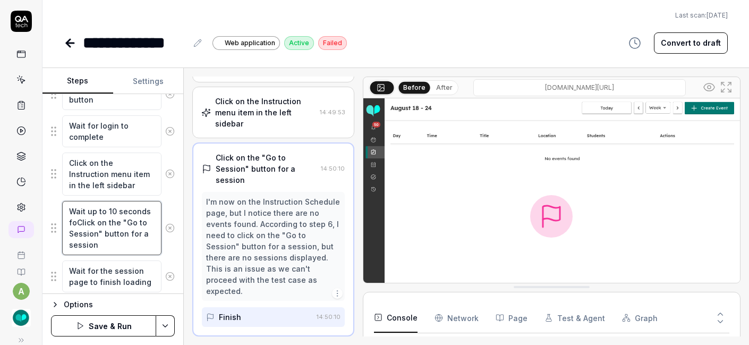
type textarea "*"
type textarea "Wait up to 10 seconds forClick on the "Go to Session" button for a session"
type textarea "*"
type textarea "Wait up to 10 seconds for Click on the "Go to Session" button for a session"
type textarea "*"
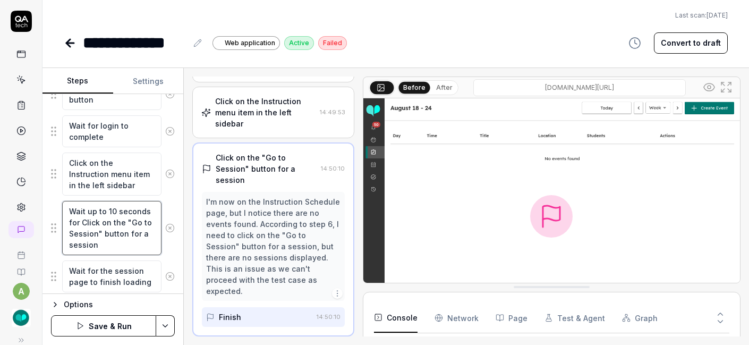
type textarea "Wait up to 10 seconds for SClick on the "Go to Session" button for a session"
type textarea "*"
type textarea "Wait up to 10 seconds for ScClick on the "Go to Session" button for a session"
type textarea "*"
type textarea "Wait up to 10 seconds for SchClick on the "Go to Session" button for a session"
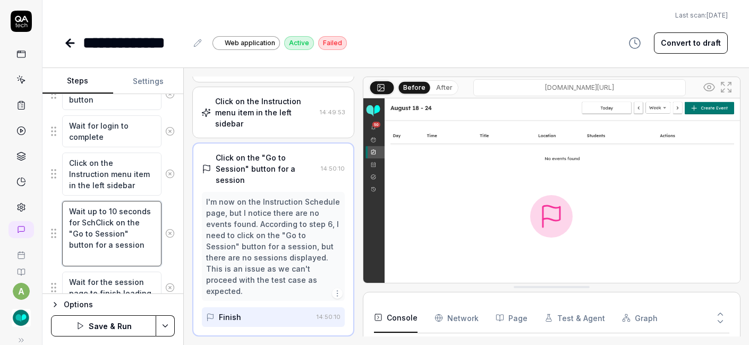
type textarea "*"
type textarea "Wait up to 10 seconds for ScheClick on the "Go to Session" button for a session"
type textarea "*"
type textarea "Wait up to 10 seconds for SchedClick on the "Go to Session" button for a session"
type textarea "*"
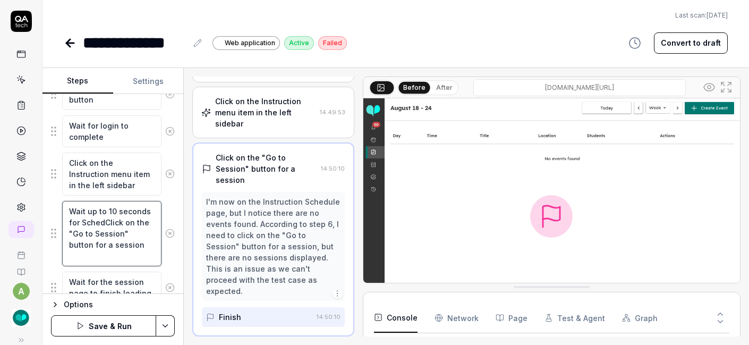
type textarea "Wait up to 10 seconds for ScheduClick on the "Go to Session" button for a sessi…"
type textarea "*"
type textarea "Wait up to 10 seconds for SchedulClick on the "Go to Session" button for a sess…"
type textarea "*"
type textarea "Wait up to 10 seconds for ScheduleClick on the "Go to Session" button for a ses…"
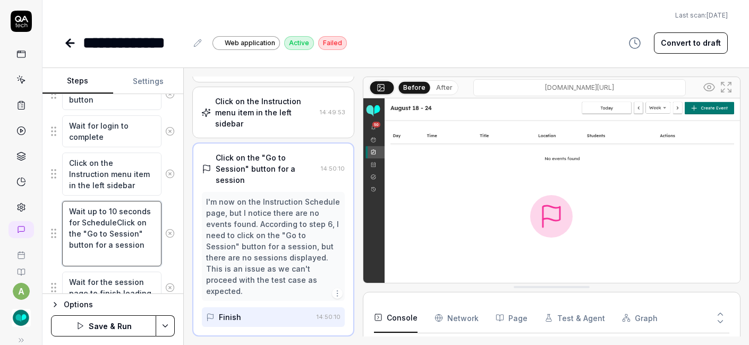
type textarea "*"
type textarea "Wait up to 10 seconds for Schedule Click on the "Go to Session" button for a se…"
type textarea "*"
type textarea "Wait up to 10 seconds for Schedule paClick on the "Go to Session" button for a …"
type textarea "*"
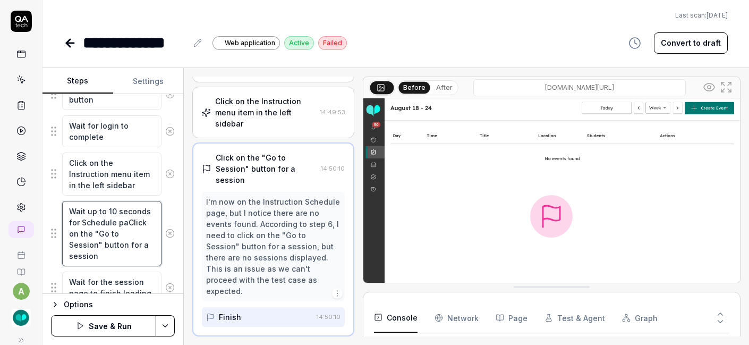
type textarea "Wait up to 10 seconds for Schedule pagClick on the "Go to Session" button for a…"
type textarea "*"
type textarea "Wait up to 10 seconds for Schedule pageClick on the "Go to Session" button for …"
type textarea "*"
type textarea "Wait up to 10 seconds for Schedule page Click on the "Go to Session" button for…"
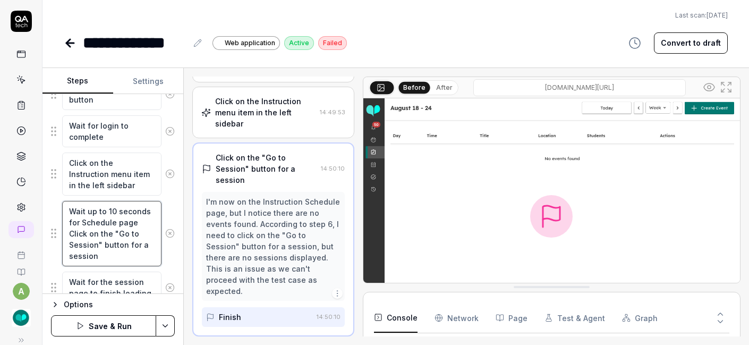
type textarea "*"
type textarea "Wait up to 10 seconds for Schedule page tClick on the "Go to Session" button fo…"
type textarea "*"
type textarea "Wait up to 10 seconds for Schedule page toClick on the "Go to Session" button f…"
type textarea "*"
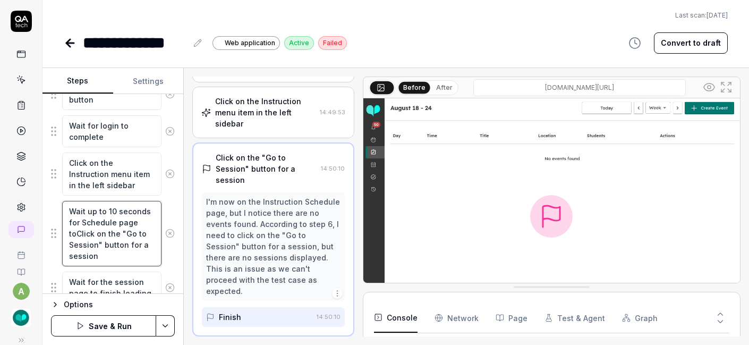
type textarea "Wait up to 10 seconds for Schedule page to Click on the "Go to Session" button …"
type textarea "*"
type textarea "Wait up to 10 seconds for Schedule page to lClick on the "Go to Session" button…"
type textarea "*"
type textarea "Wait up to 10 seconds for Schedule page to loClick on the "Go to Session" butto…"
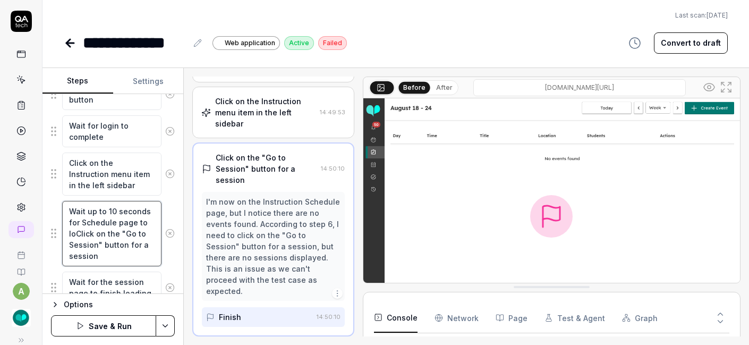
type textarea "*"
type textarea "Wait up to 10 seconds for Schedule page to loaClick on the "Go to Session" butt…"
type textarea "*"
type textarea "Wait up to 10 seconds for Schedule page to loadClick on the "Go to Session" but…"
type textarea "*"
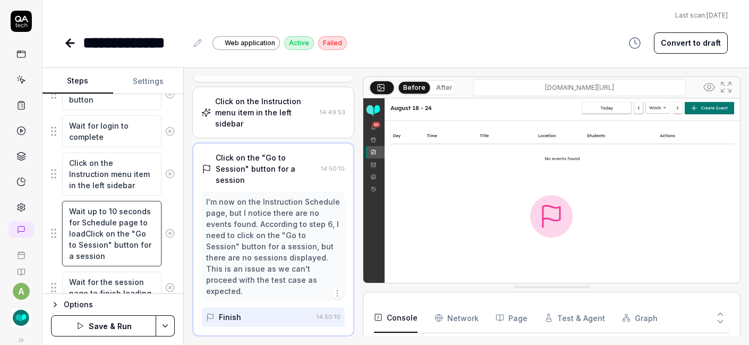
type textarea "Wait up to 10 seconds for Schedule page to load.Click on the "Go to Session" bu…"
type textarea "*"
type textarea "Wait up to 10 seconds for Schedule page to load. Click on the "Go to Session" b…"
drag, startPoint x: 119, startPoint y: 231, endPoint x: 154, endPoint y: 256, distance: 42.6
click at [154, 256] on div "Wait up to 10 seconds for Schedule page to load. Click on the "Go to Session" b…" at bounding box center [113, 233] width 124 height 66
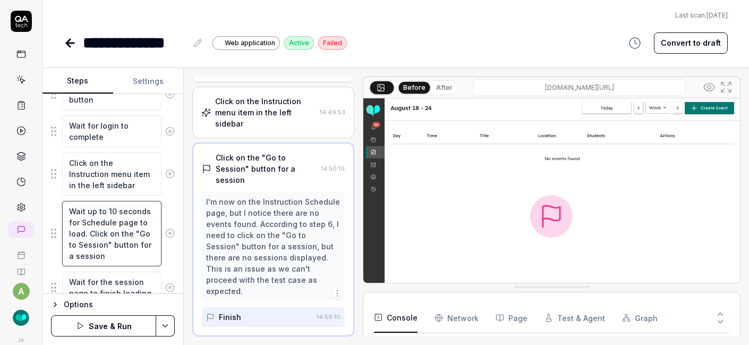
type textarea "*"
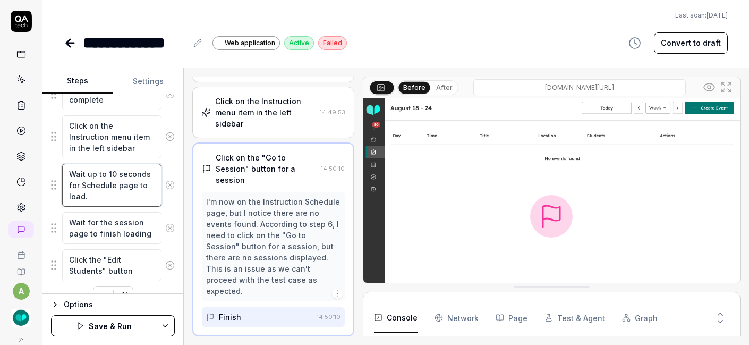
scroll to position [281, 0]
type textarea "Wait up to 10 seconds for Schedule page to load."
click at [165, 183] on icon at bounding box center [170, 184] width 10 height 10
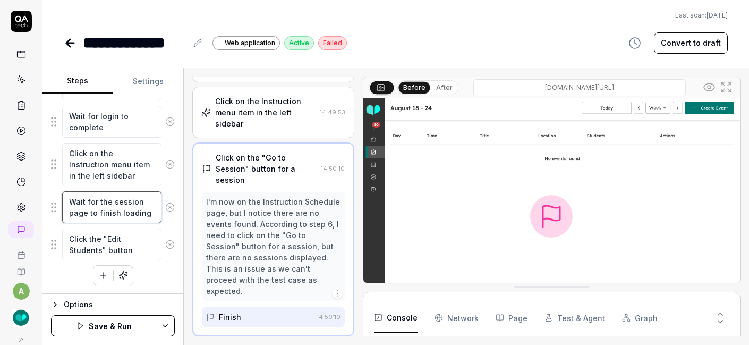
click at [89, 201] on textarea "Wait for the session page to finish loading" at bounding box center [111, 207] width 99 height 32
type textarea "*"
type textarea "Wait ufor the session page to finish loading"
type textarea "*"
type textarea "Wait upfor the session page to finish loading"
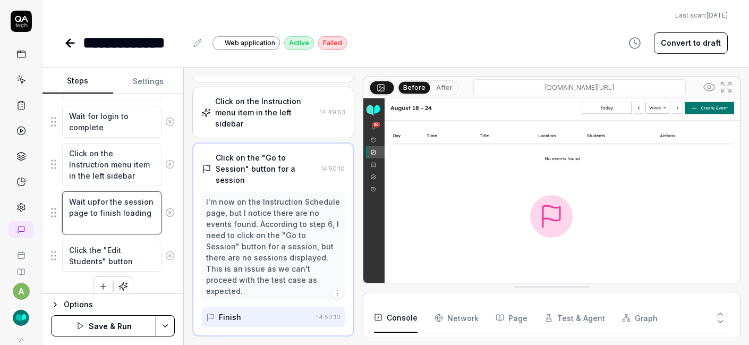
type textarea "*"
type textarea "Wait up for the session page to finish loading"
type textarea "*"
type textarea "Wait up tfor the session page to finish loading"
type textarea "*"
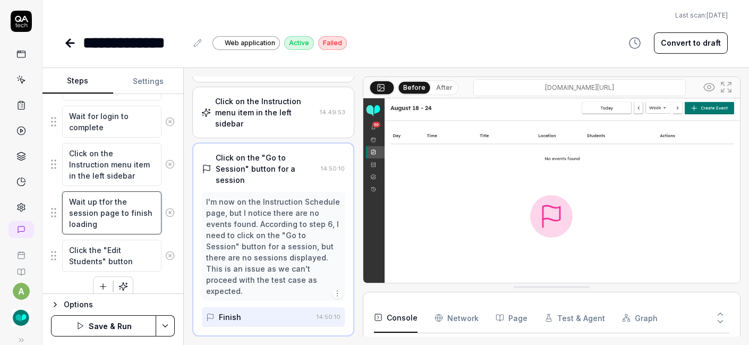
type textarea "Wait up tofor the session page to finish loading"
type textarea "*"
type textarea "Wait up to for the session page to finish loading"
type textarea "*"
type textarea "Wait up to 1for the session page to finish loading"
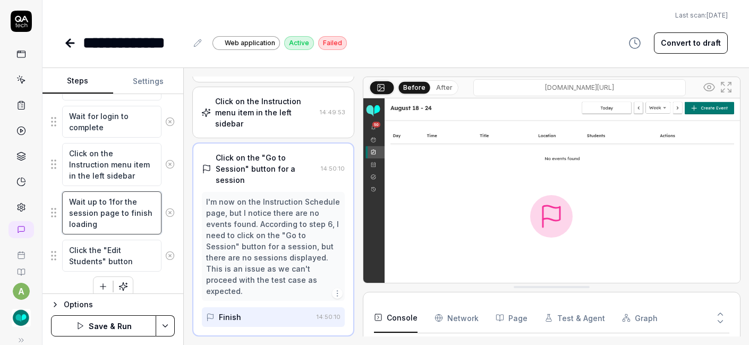
type textarea "*"
type textarea "Wait up to 10for the session page to finish loading"
type textarea "*"
type textarea "Wait up to 10 for the session page to finish loading"
type textarea "*"
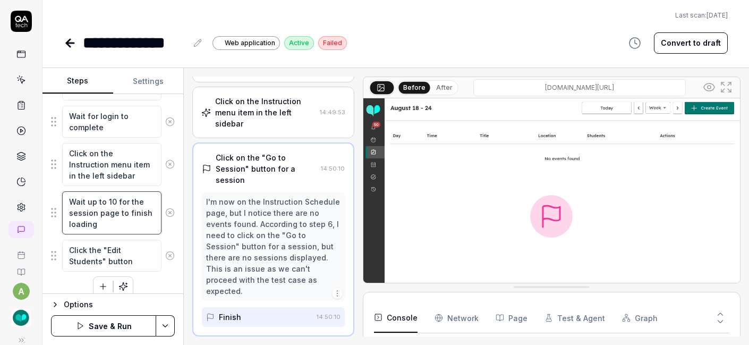
type textarea "Wait up to 10 sfor the session page to finish loading"
type textarea "*"
type textarea "Wait up to 10 sefor the session page to finish loading"
type textarea "*"
type textarea "Wait up to 10 secfor the session page to finish loading"
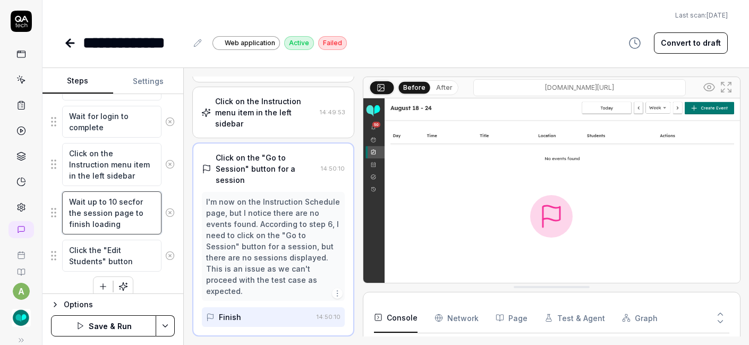
type textarea "*"
type textarea "Wait up to 10 secofor the session page to finish loading"
type textarea "*"
type textarea "Wait up to 10 seconfor the session page to finish loading"
type textarea "*"
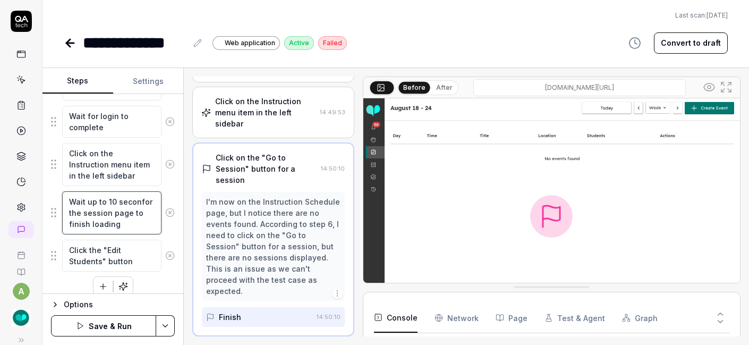
type textarea "Wait up to 10 secondfor the session page to finish loading"
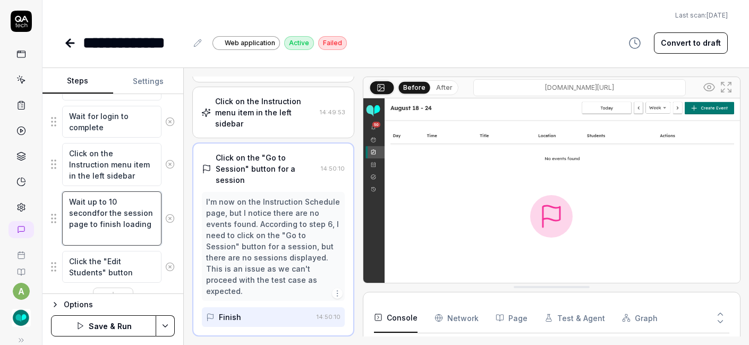
type textarea "*"
type textarea "Wait up to 10 secondsfor the session page to finish loading"
type textarea "*"
type textarea "Wait up to 10 seconds for the session page to finish loading"
drag, startPoint x: 95, startPoint y: 225, endPoint x: 44, endPoint y: 225, distance: 51.0
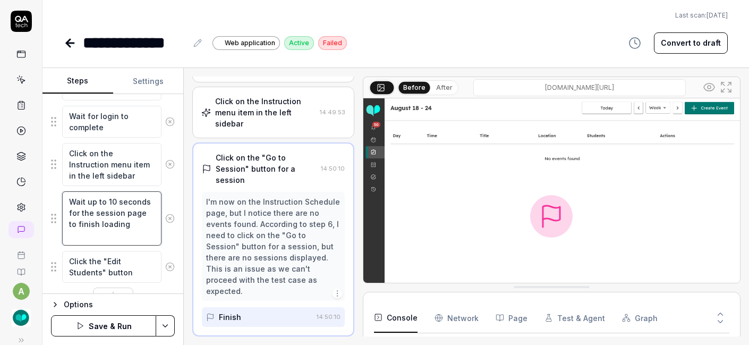
click at [44, 225] on div "Goal Start instruction on the Schedule page and then edit the student list. Exp…" at bounding box center [113, 194] width 141 height 200
type textarea "*"
type textarea "Wait up to 10 seconds for the S page to finish loading"
type textarea "*"
type textarea "Wait up to 10 seconds for the Sc page to finish loading"
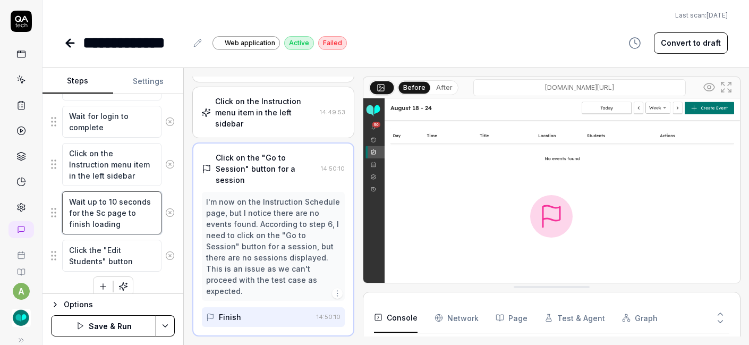
type textarea "*"
type textarea "Wait up to 10 seconds for the Sch page to finish loading"
type textarea "*"
type textarea "Wait up to 10 seconds for the Sche page to finish loading"
type textarea "*"
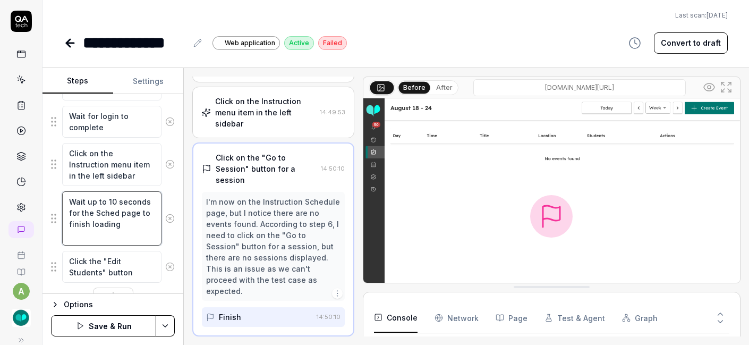
type textarea "Wait up to 10 seconds for the Schedu page to finish loading"
type textarea "*"
type textarea "Wait up to 10 seconds for the Schedul page to finish loading"
type textarea "*"
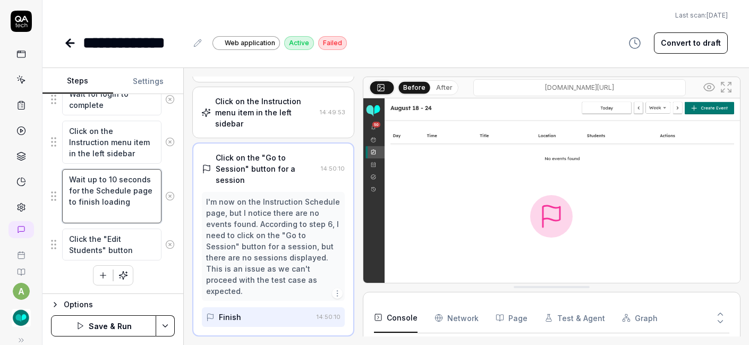
type textarea "Wait up to 10 seconds for the Schedule page to finish loading"
drag, startPoint x: 89, startPoint y: 236, endPoint x: 155, endPoint y: 247, distance: 67.3
click at [155, 247] on div "Click the "Edit Students" button" at bounding box center [113, 244] width 124 height 33
type textarea "*"
type textarea "Click S"
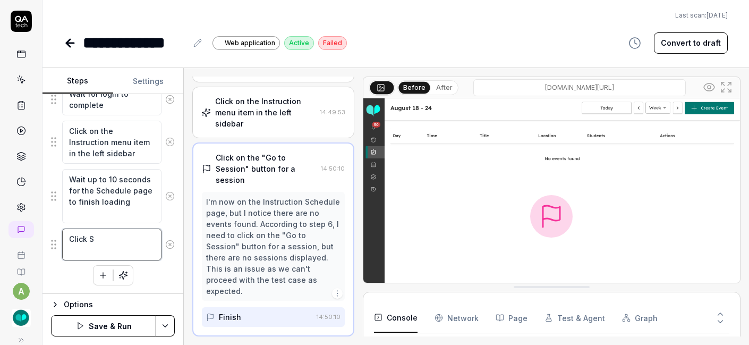
scroll to position [263, 0]
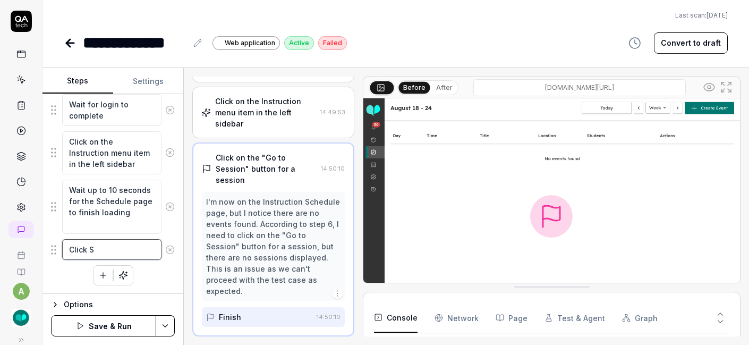
type textarea "*"
type textarea "Click St"
type textarea "*"
type textarea "Click Sta"
type textarea "*"
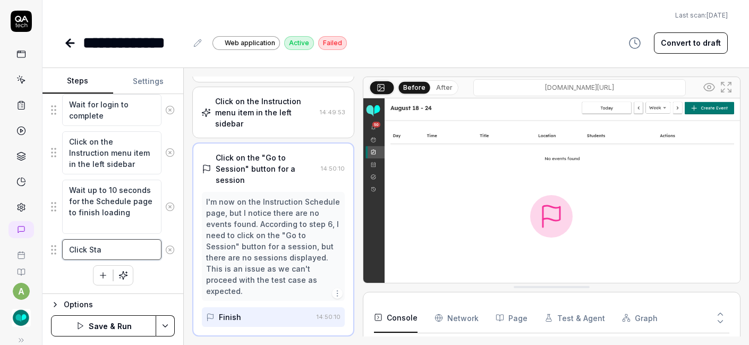
type textarea "Click Star"
type textarea "*"
type textarea "Click Start"
type textarea "*"
type textarea "Click Start"
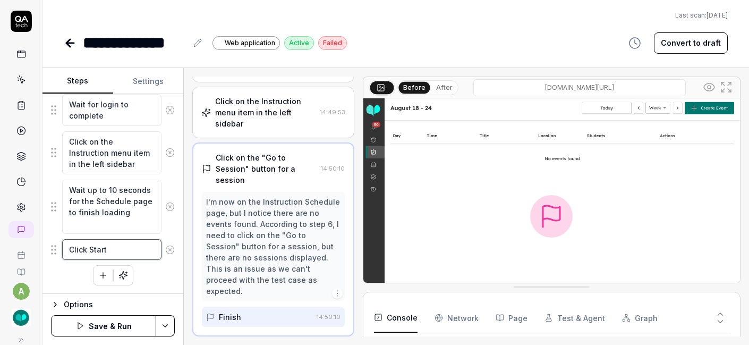
type textarea "*"
type textarea "Click Start I"
type textarea "*"
type textarea "Click Start In"
type textarea "*"
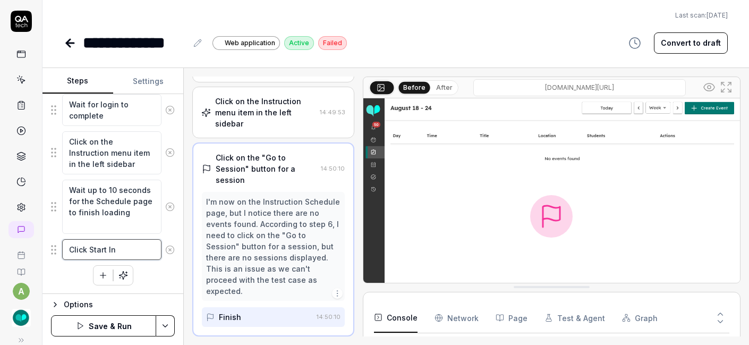
type textarea "Click Start Ins"
type textarea "*"
type textarea "Click Start Inst"
type textarea "*"
type textarea "Click Start Instr"
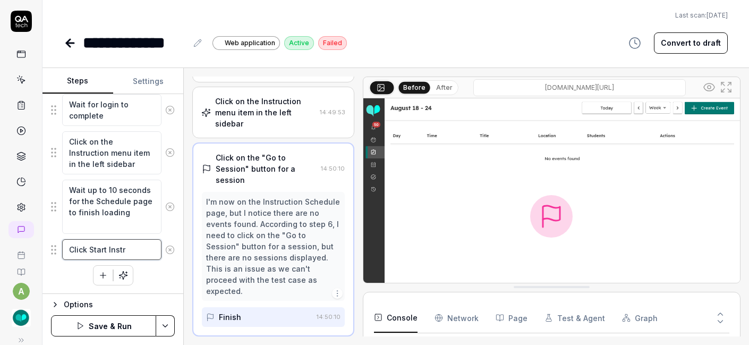
type textarea "*"
type textarea "Click Start Instru"
type textarea "*"
type textarea "Click Start Instruc"
type textarea "*"
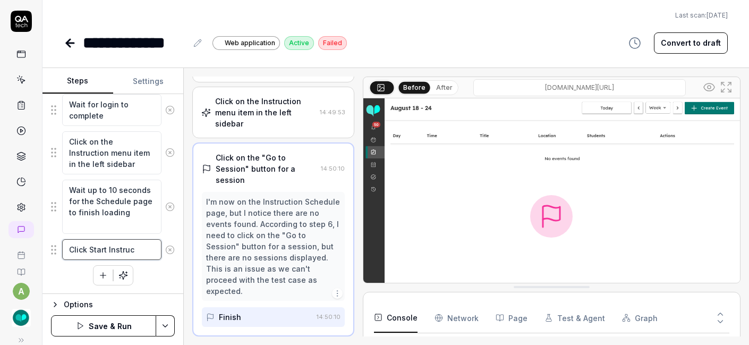
type textarea "Click Start Instruct"
type textarea "*"
type textarea "Click Start Instructi"
type textarea "*"
type textarea "Click Start Instructio"
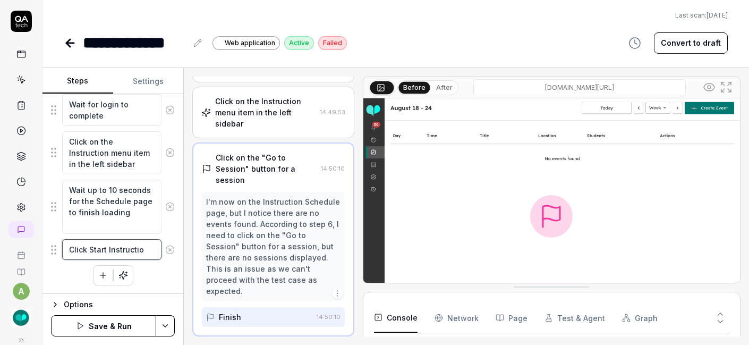
type textarea "*"
type textarea "Click Start Instruction"
click at [89, 249] on textarea "Click Start Instruction" at bounding box center [111, 249] width 99 height 21
type textarea "*"
type textarea "Click tStart Instruction"
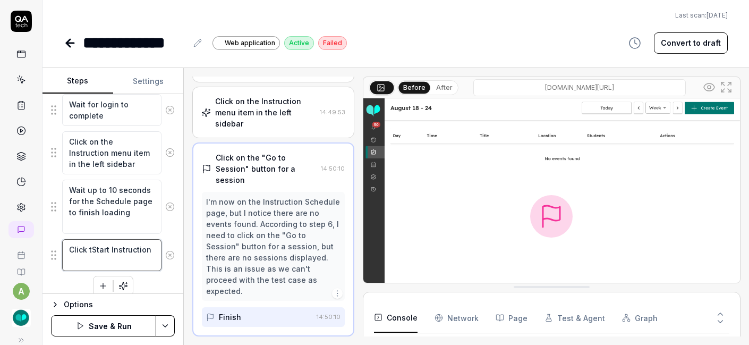
scroll to position [274, 0]
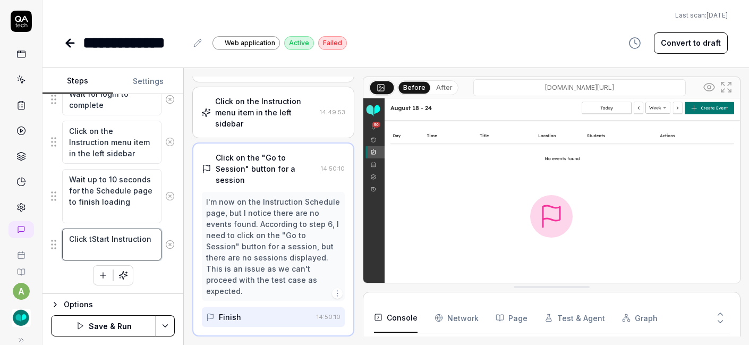
type textarea "*"
type textarea "Click theStart Instruction"
type textarea "*"
type textarea "Click the Start Instruction"
click at [121, 249] on textarea "Click the Start Instruction" at bounding box center [111, 244] width 99 height 32
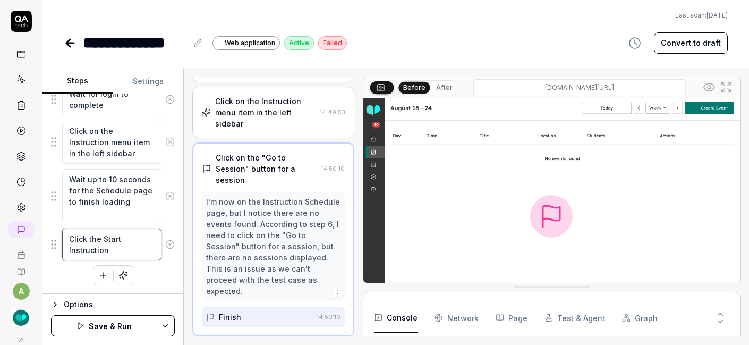
type textarea "*"
type textarea "Click the Start Instruction"
type textarea "*"
type textarea "Click the Start Instruction ("
type textarea "*"
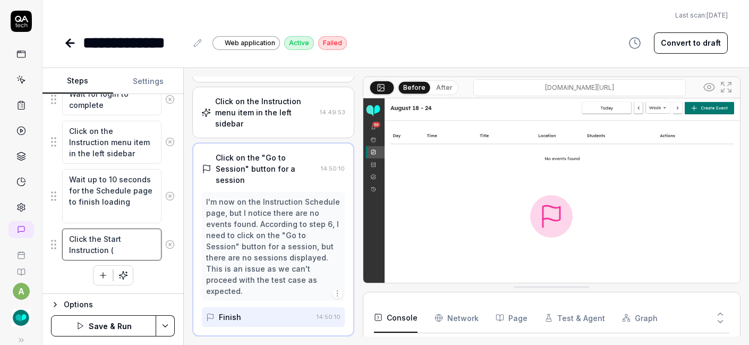
type textarea "Click the Start Instruction (n"
type textarea "*"
type textarea "Click the Start Instruction (not"
type textarea "*"
type textarea "Click the Start Instruction (not"
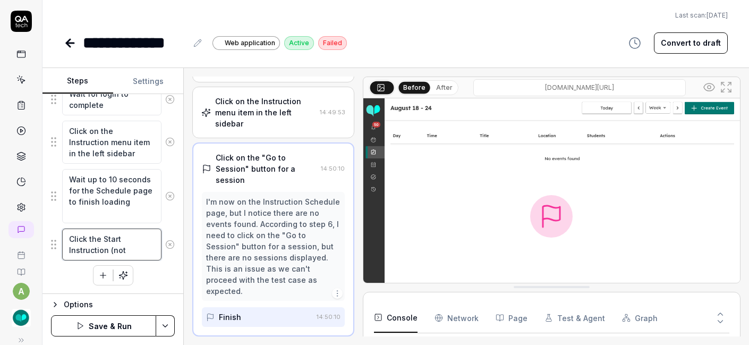
click at [110, 249] on textarea "Click the Start Instruction (not" at bounding box center [111, 244] width 99 height 32
type textarea "*"
type textarea "Click the Start Instruction o(not"
type textarea "*"
type textarea "Click the Start Instruction or(not"
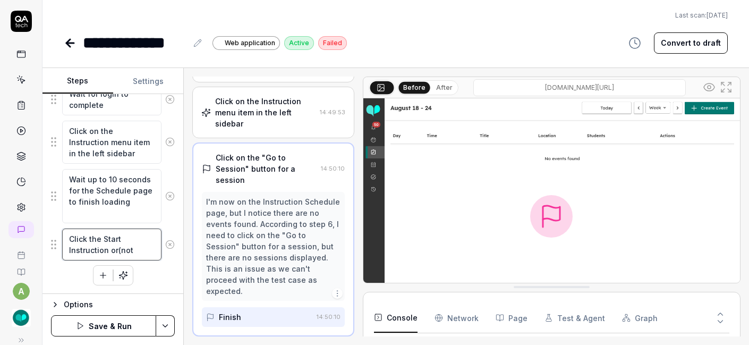
type textarea "*"
type textarea "Click the Start Instruction or (not"
type textarea "*"
type textarea "Click the Start Instruction or C(not"
click at [92, 282] on textarea "Click the Start Instruction or Continue Instruction button for any event (not" at bounding box center [111, 260] width 99 height 65
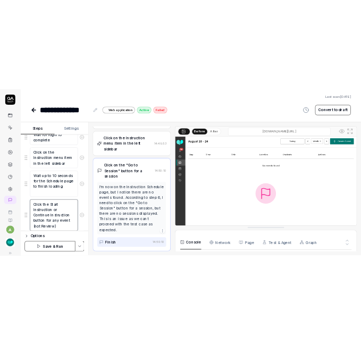
scroll to position [307, 0]
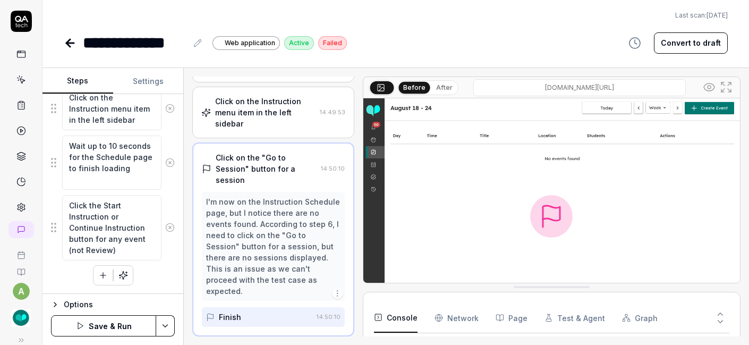
click at [116, 326] on button "Save & Run" at bounding box center [103, 325] width 105 height 21
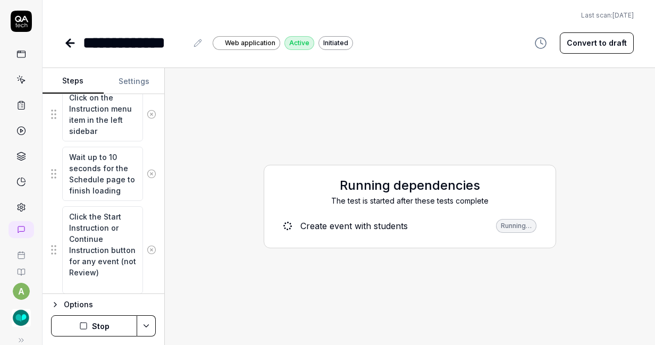
scroll to position [363, 0]
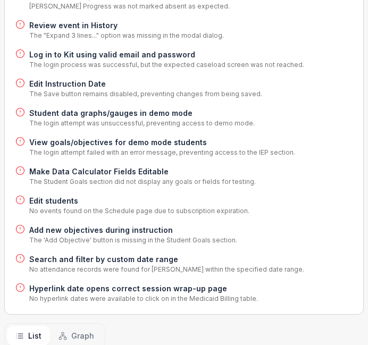
scroll to position [273, 0]
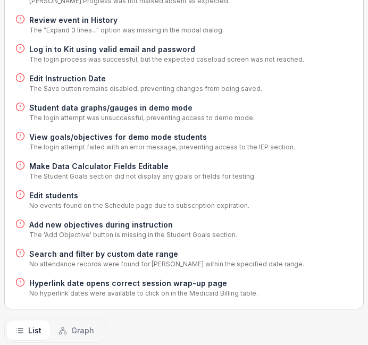
click at [116, 219] on h4 "Add new objectives during instruction" at bounding box center [133, 224] width 208 height 11
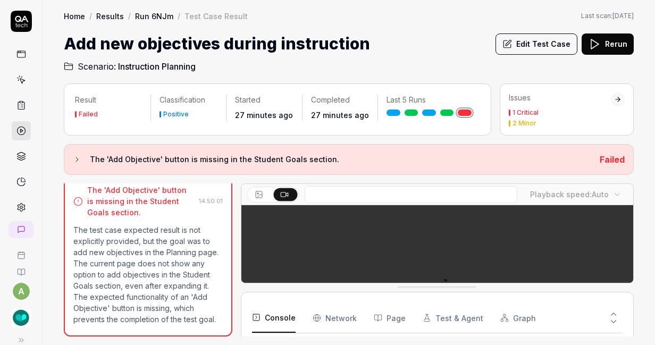
scroll to position [147, 0]
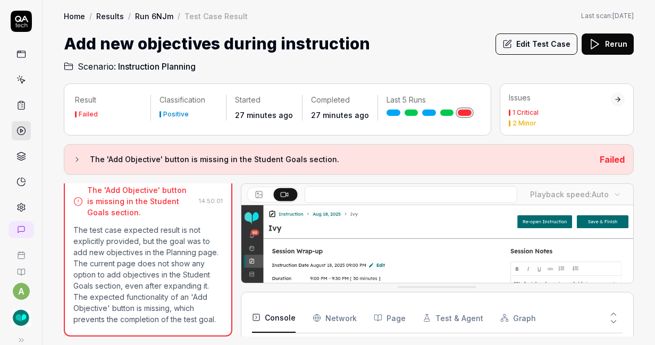
click at [363, 45] on button "Edit Test Case" at bounding box center [536, 43] width 82 height 21
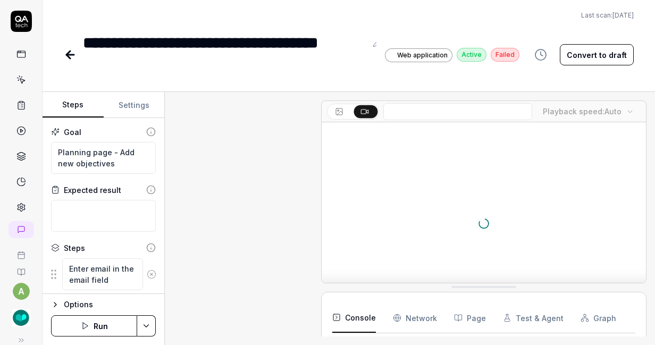
scroll to position [120, 0]
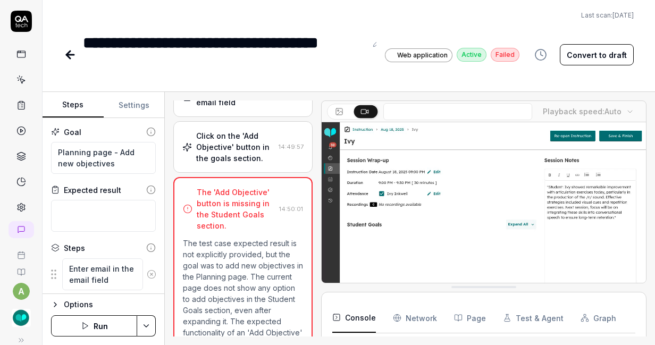
click at [256, 147] on div "Click on the 'Add Objective' button in the goals section." at bounding box center [235, 146] width 78 height 33
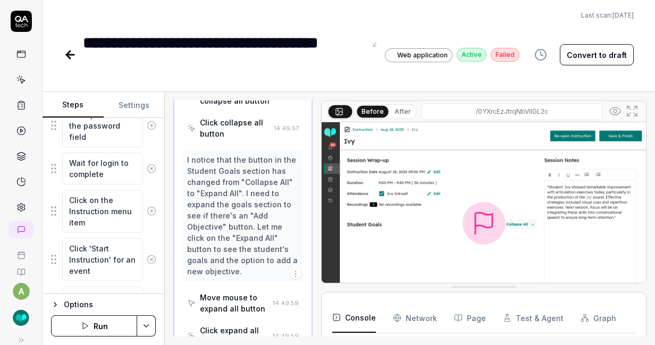
scroll to position [230, 0]
drag, startPoint x: 100, startPoint y: 197, endPoint x: 118, endPoint y: 222, distance: 30.8
click at [118, 222] on textarea "Click on the Instruction menu item" at bounding box center [102, 209] width 81 height 43
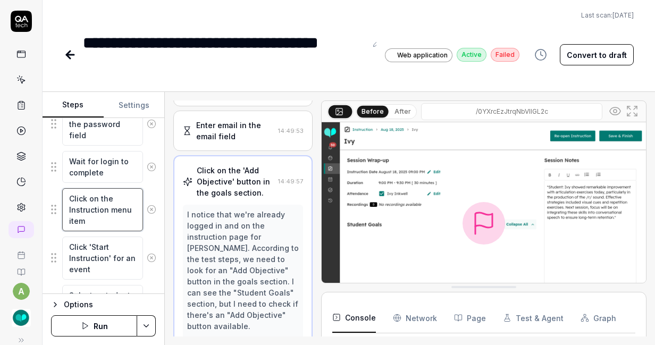
scroll to position [20, 0]
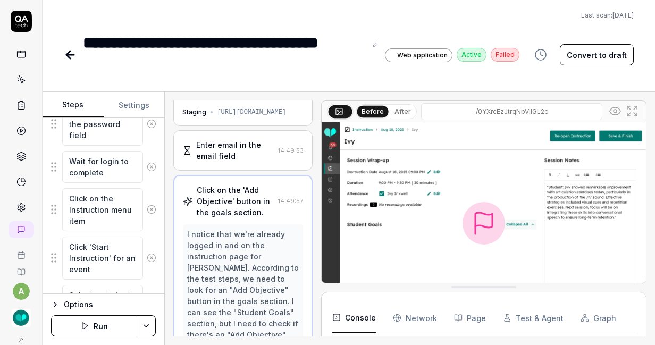
click at [129, 106] on button "Settings" at bounding box center [134, 105] width 61 height 26
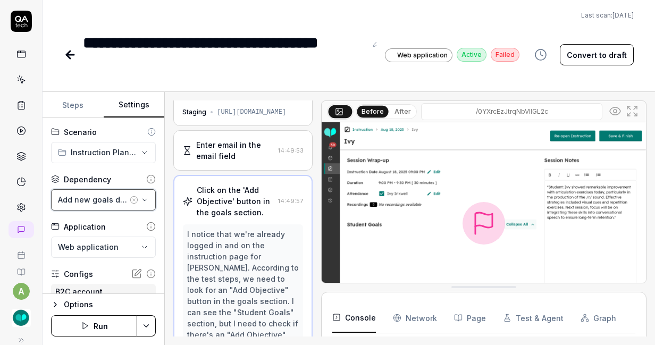
click at [96, 195] on div "Add new goals during instruction" at bounding box center [93, 199] width 70 height 11
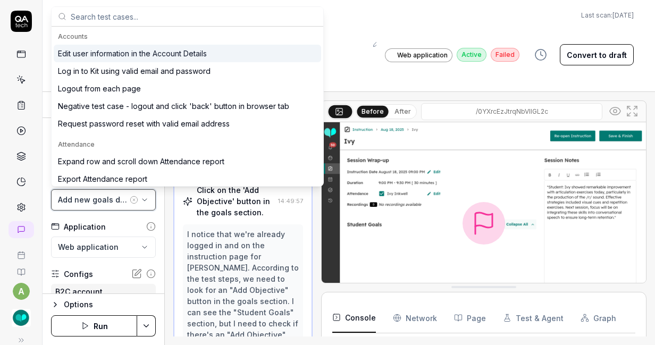
click at [96, 195] on div "Add new goals during instruction" at bounding box center [93, 199] width 70 height 11
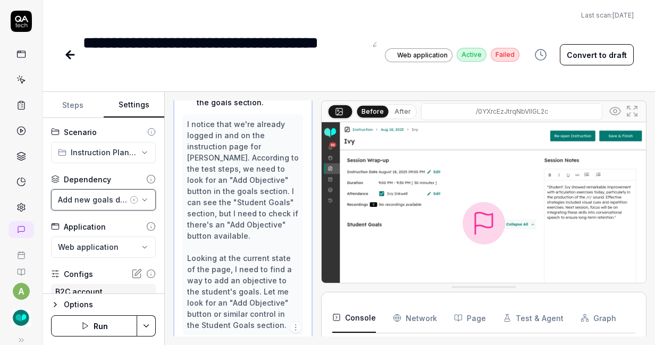
scroll to position [45, 0]
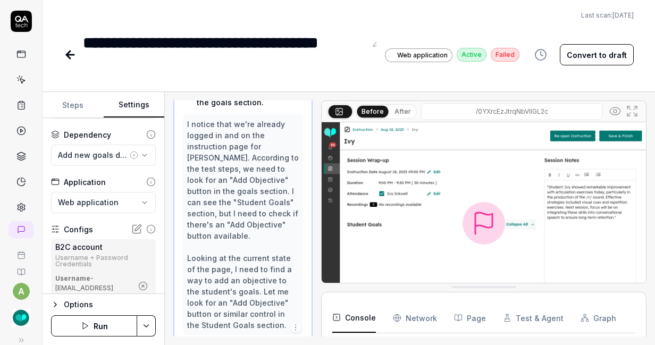
click at [77, 99] on button "Steps" at bounding box center [73, 105] width 61 height 26
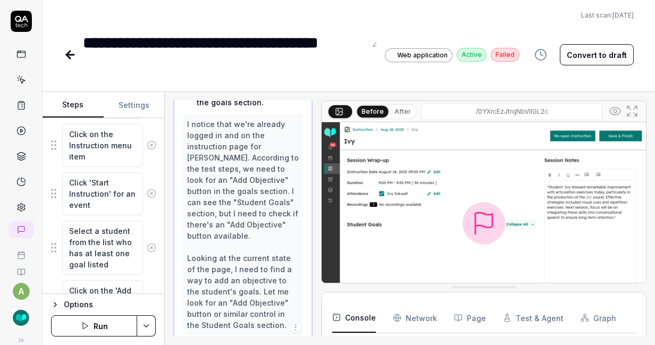
scroll to position [295, 0]
click at [120, 204] on textarea "Click 'Start Instruction' for an event" at bounding box center [102, 192] width 81 height 43
type textarea "*"
type textarea "Click 'Start Instruction' for an event"
type textarea "*"
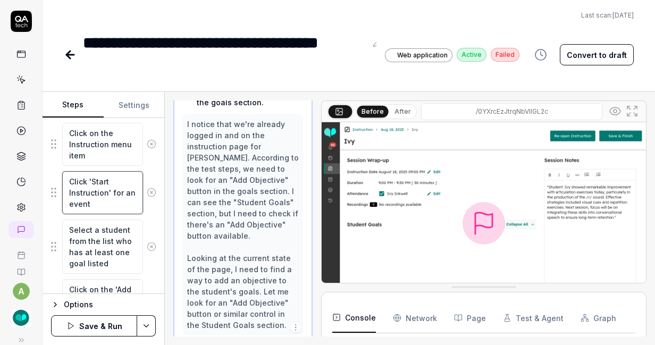
type textarea "Click 'Start Instruction' for an event ("
type textarea "*"
type textarea "Click 'Start Instruction' for an event (D"
type textarea "*"
type textarea "Click 'Start Instruction' for an event ("
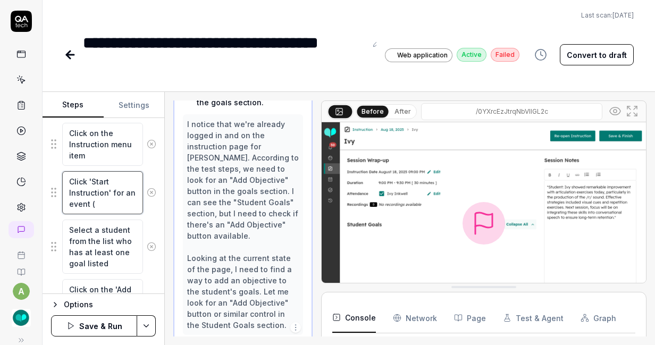
type textarea "*"
type textarea "Click 'Start Instruction' for an event (n"
type textarea "*"
type textarea "Click 'Start Instruction' for an event (no"
type textarea "*"
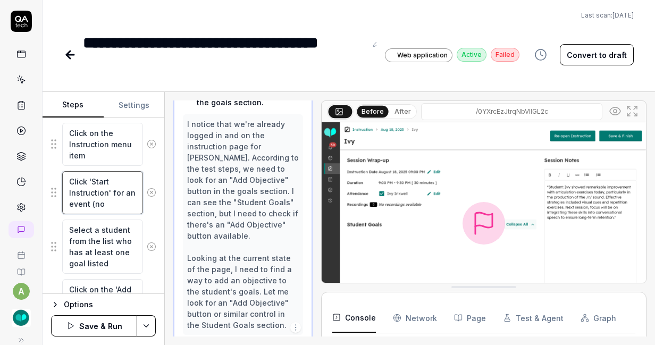
type textarea "Click 'Start Instruction' for an event (not"
type textarea "*"
type textarea "Click 'Start Instruction' for an event (not"
type textarea "*"
type textarea "Click 'Start Instruction' for an event (not '"
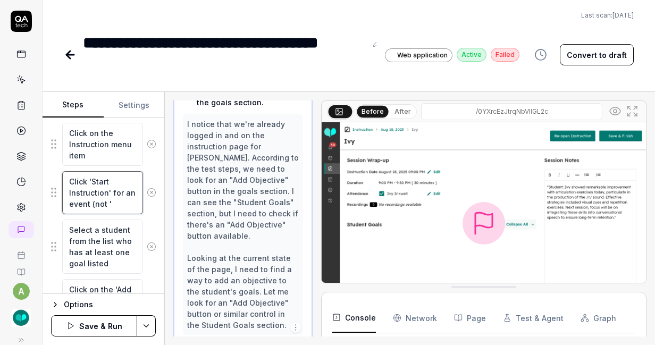
type textarea "*"
type textarea "Click 'Start Instruction' for an event (not 'C"
type textarea "*"
type textarea "Click 'Start Instruction' for an event (not 'Co"
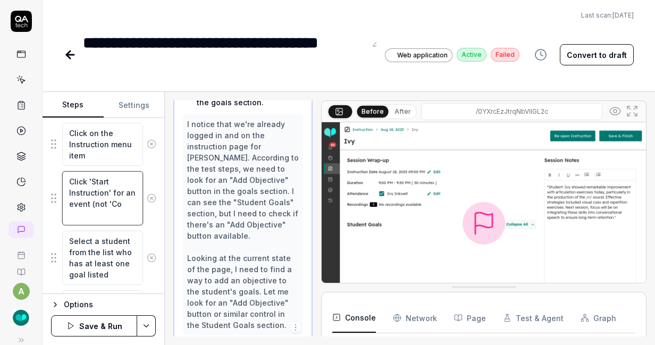
type textarea "*"
type textarea "Click 'Start Instruction' for an event (not 'Con"
type textarea "*"
type textarea "Click 'Start Instruction' for an event (not 'Cont"
type textarea "*"
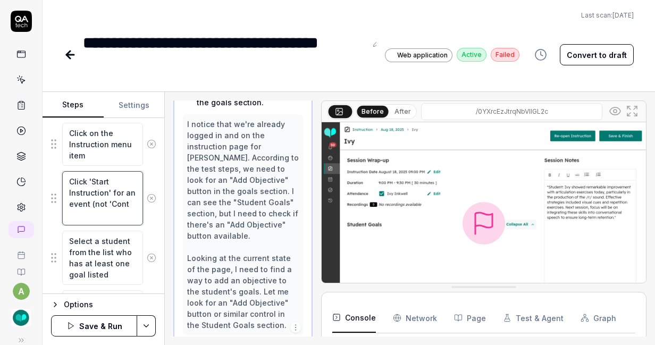
type textarea "Click 'Start Instruction' for an event (not 'Conti"
type textarea "*"
type textarea "Click 'Start Instruction' for an event (not 'Contin"
type textarea "*"
type textarea "Click 'Start Instruction' for an event (not 'Continu"
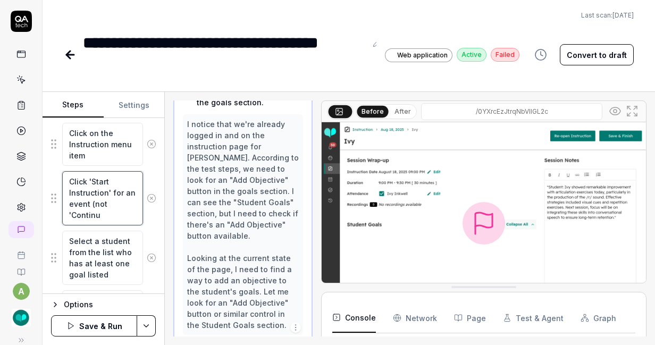
type textarea "*"
type textarea "Click 'Start Instruction' for an event (not 'Continue"
type textarea "*"
type textarea "Click 'Start Instruction' for an event (not 'Continue"
type textarea "*"
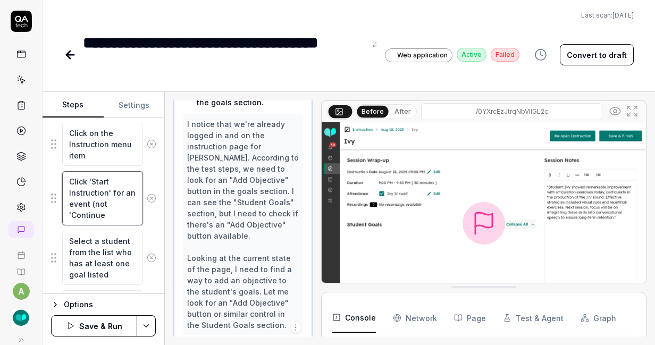
type textarea "Click 'Start Instruction' for an event (not 'Continue I"
type textarea "*"
type textarea "Click 'Start Instruction' for an event (not 'Continue In"
type textarea "*"
type textarea "Click 'Start Instruction' for an event (not 'Continue Ins"
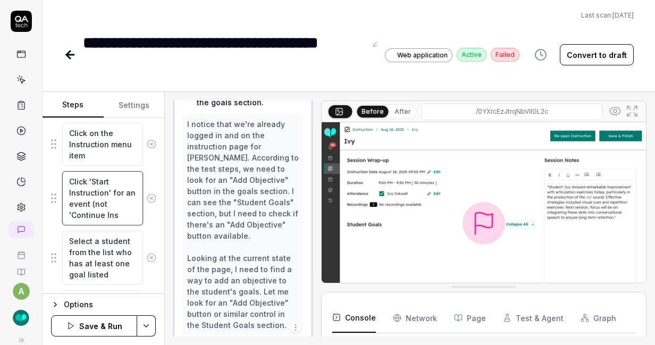
type textarea "*"
type textarea "Click 'Start Instruction' for an event (not 'Continue Inst"
type textarea "*"
type textarea "Click 'Start Instruction' for an event (not 'Continue Instr"
type textarea "*"
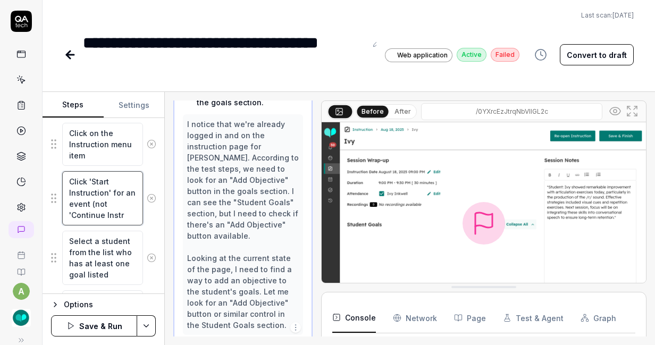
type textarea "Click 'Start Instruction' for an event (not 'Continue Instru"
type textarea "*"
type textarea "Click 'Start Instruction' for an event (not 'Continue Instruc"
type textarea "*"
type textarea "Click 'Start Instruction' for an event (not 'Continue Instruct"
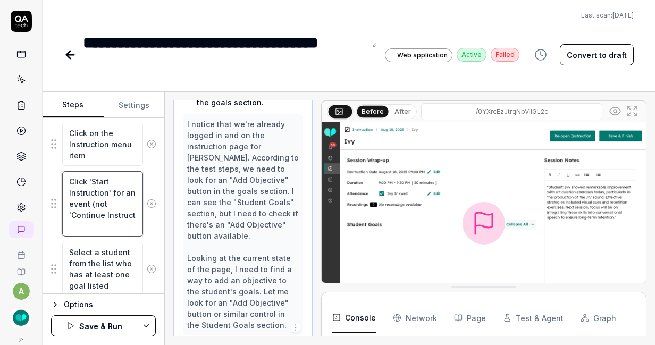
type textarea "*"
type textarea "Click 'Start Instruction' for an event (not 'Continue Instructio"
type textarea "*"
type textarea "Click 'Start Instruction' for an event (not 'Continue Instruction"
type textarea "*"
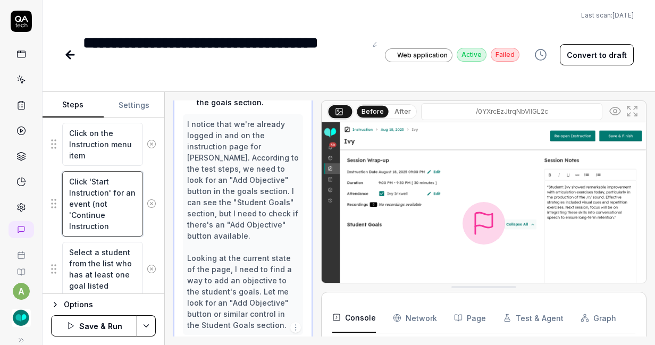
type textarea "Click 'Start Instruction' for an event (not 'Continue Instruction'"
type textarea "*"
type textarea "Click 'Start Instruction' for an event (not 'Continue Instruction'"
type textarea "*"
type textarea "Click 'Start Instruction' for an event (not 'Continue Instruction' o"
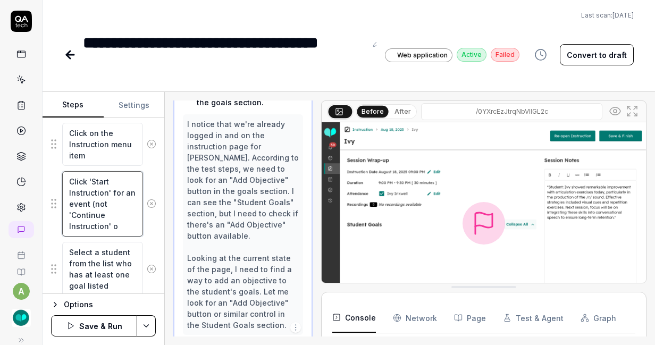
type textarea "*"
type textarea "Click 'Start Instruction' for an event (not 'Continue Instruction' or"
type textarea "*"
type textarea "Click 'Start Instruction' for an event (not 'Continue Instruction' or"
type textarea "*"
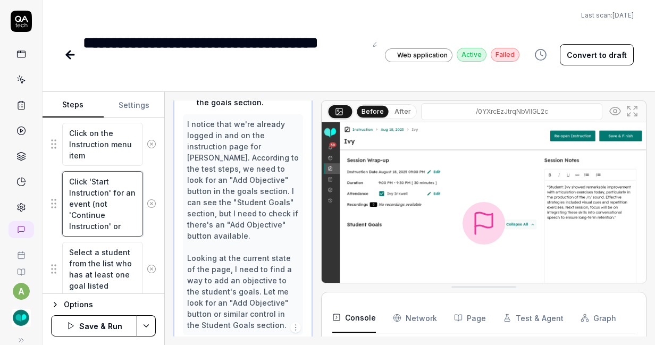
type textarea "Click 'Start Instruction' for an event (not 'Continue Instruction' or '"
type textarea "*"
type textarea "Click 'Start Instruction' for an event (not 'Continue Instruction' or 'R"
type textarea "*"
type textarea "Click 'Start Instruction' for an event (not 'Continue Instruction' or 'Re"
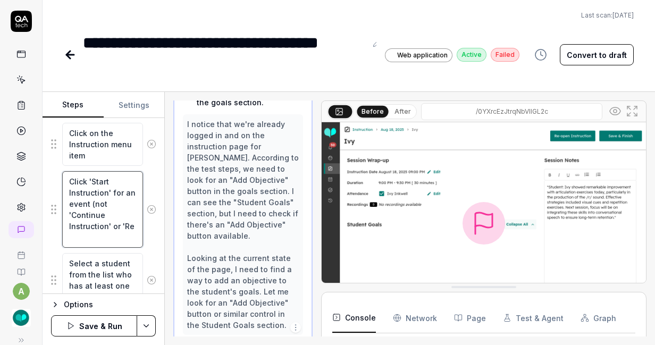
type textarea "*"
type textarea "Click 'Start Instruction' for an event (not 'Continue Instruction' or 'Rev"
type textarea "*"
type textarea "Click 'Start Instruction' for an event (not 'Continue Instruction' or 'Revi"
type textarea "*"
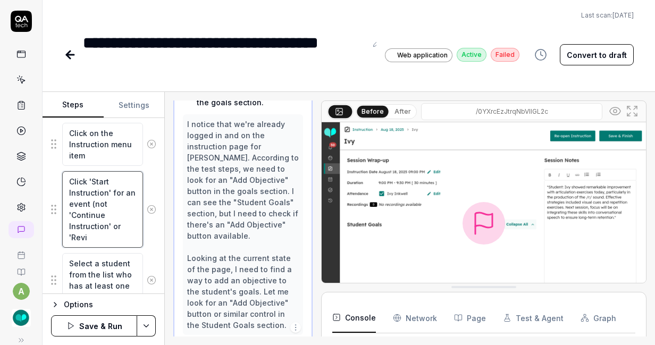
type textarea "Click 'Start Instruction' for an event (not 'Continue Instruction' or 'Revie"
type textarea "*"
type textarea "Click 'Start Instruction' for an event (not 'Continue Instruction' or 'Review"
type textarea "*"
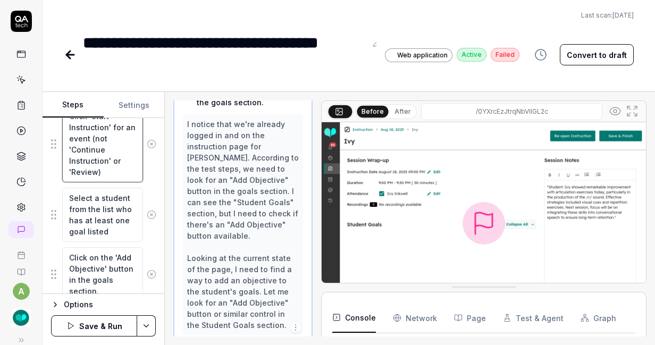
scroll to position [362, 0]
type textarea "Click 'Start Instruction' for an event (not 'Continue Instruction' or 'Review)"
click at [99, 327] on button "Save & Run" at bounding box center [94, 325] width 86 height 21
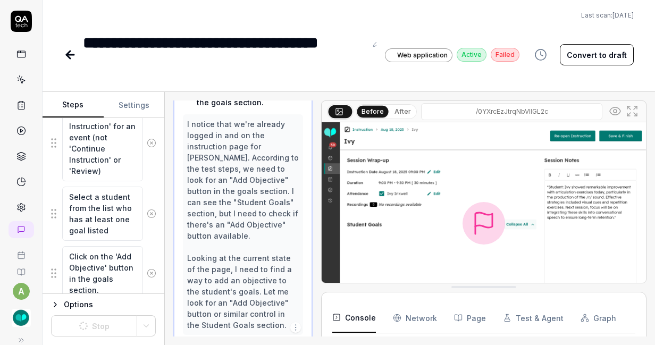
type textarea "*"
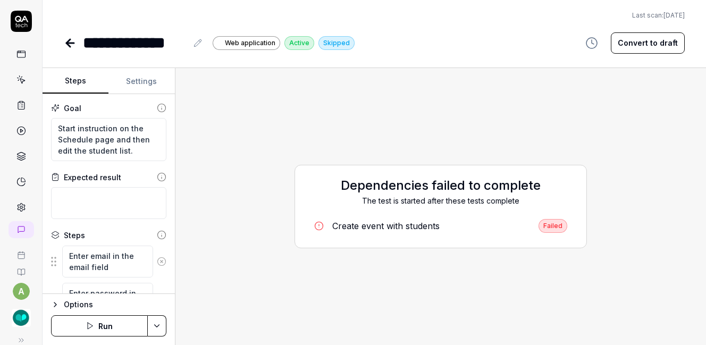
click at [419, 228] on div "Create event with students" at bounding box center [385, 225] width 107 height 13
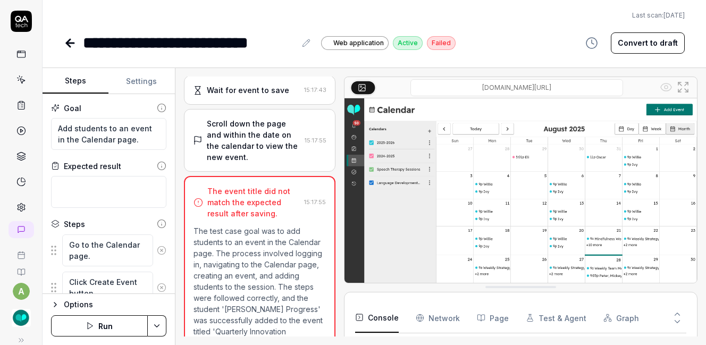
scroll to position [622, 0]
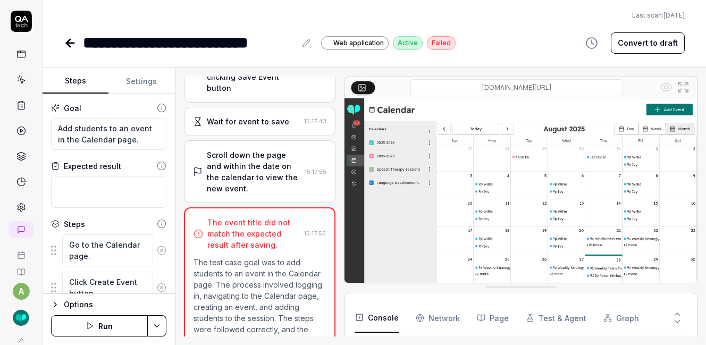
click at [98, 321] on button "Run" at bounding box center [99, 325] width 97 height 21
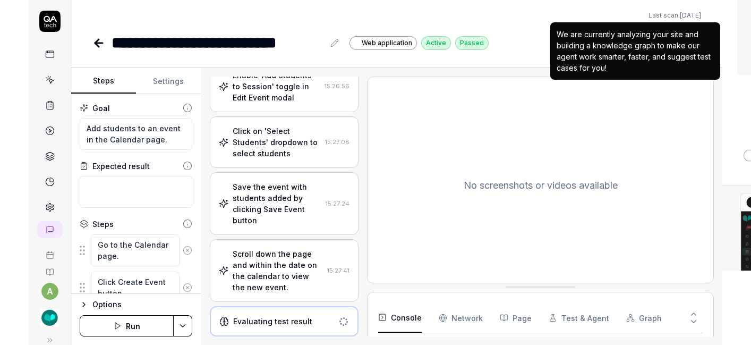
scroll to position [786, 0]
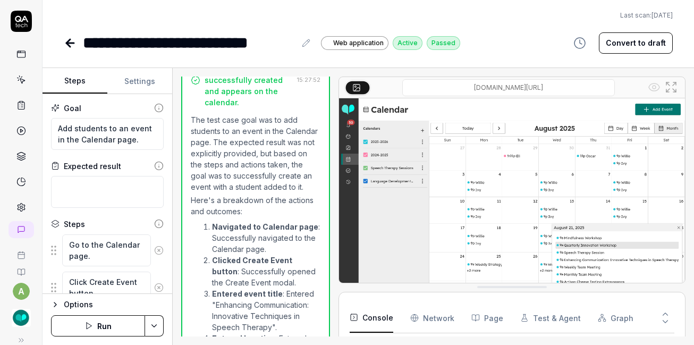
click at [73, 44] on icon at bounding box center [70, 43] width 13 height 13
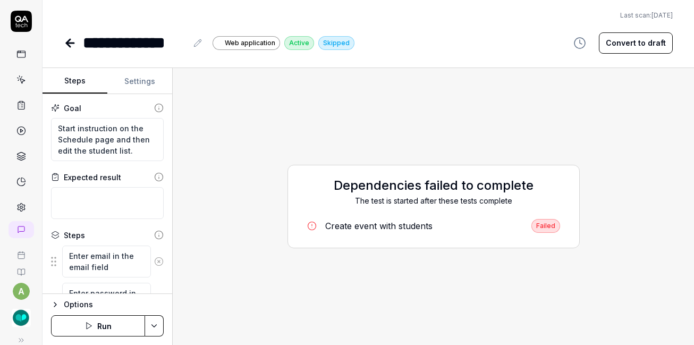
click at [116, 326] on button "Run" at bounding box center [98, 325] width 94 height 21
type textarea "*"
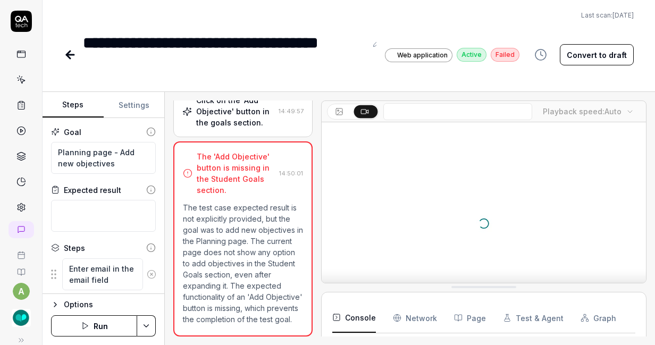
scroll to position [51, 0]
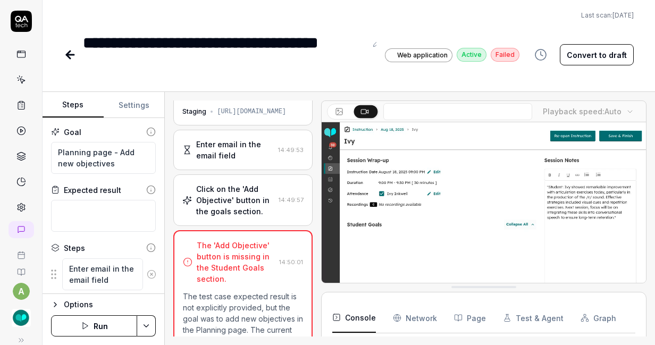
click at [253, 196] on div "Click on the 'Add Objective' button in the goals section." at bounding box center [235, 199] width 78 height 33
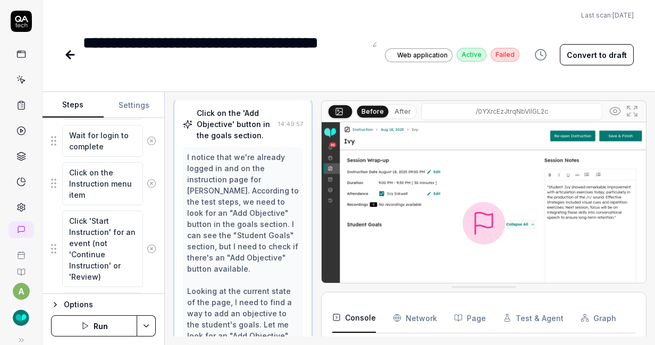
scroll to position [0, 0]
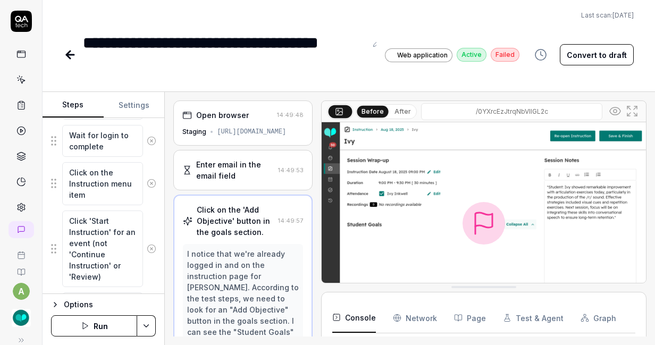
click at [243, 169] on div "Enter email in the email field" at bounding box center [235, 170] width 78 height 22
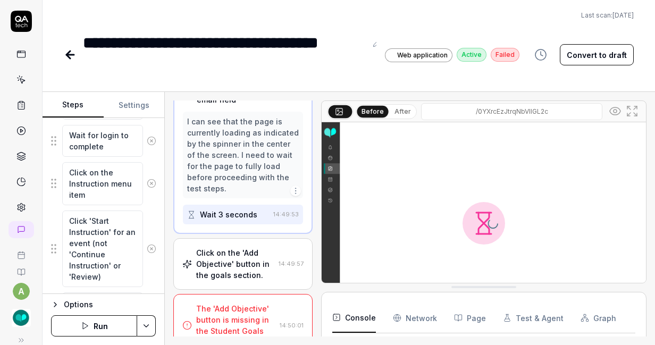
scroll to position [97, 0]
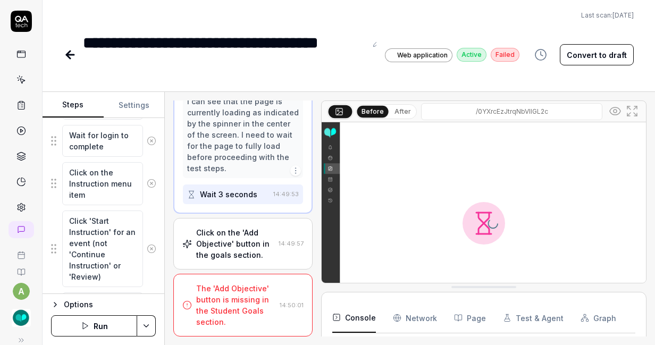
click at [240, 234] on div "Click on the 'Add Objective' button in the goals section." at bounding box center [235, 243] width 78 height 33
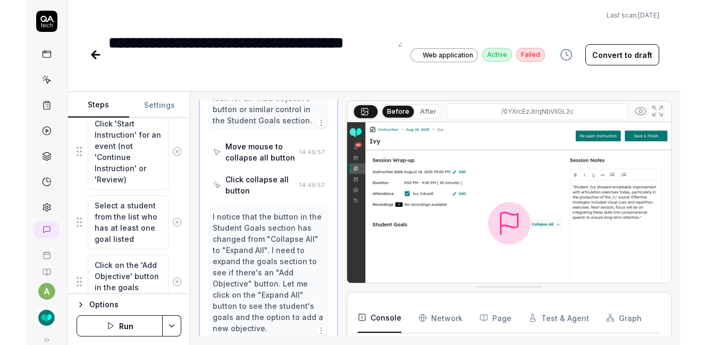
scroll to position [22, 0]
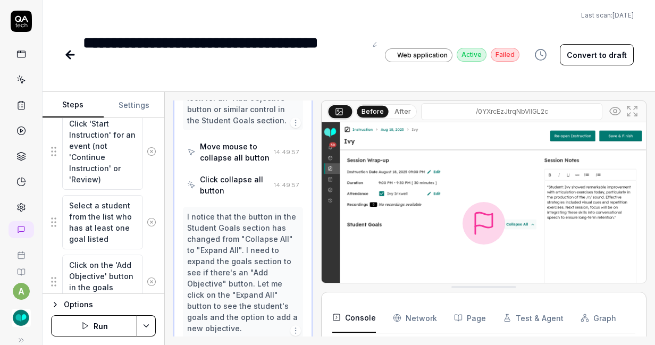
click at [150, 223] on icon at bounding box center [151, 222] width 3 height 3
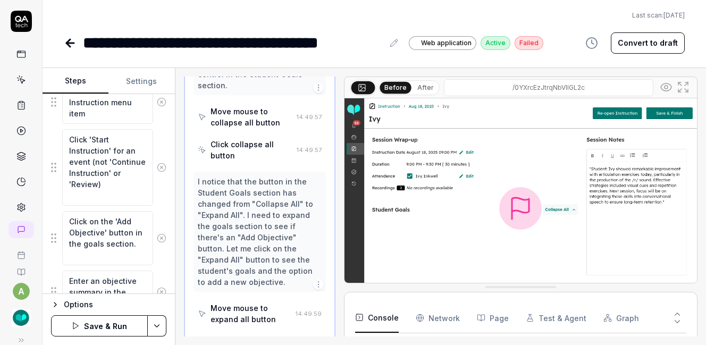
scroll to position [298, 0]
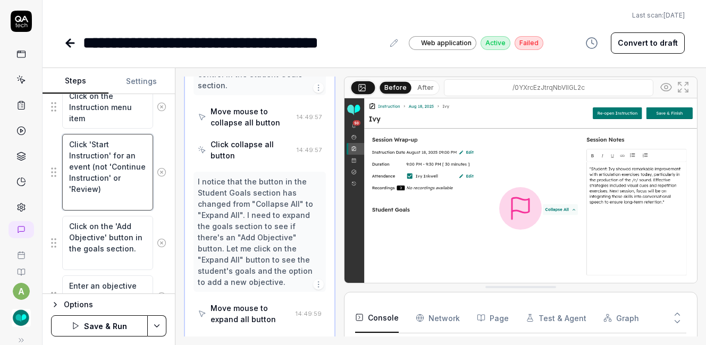
click at [95, 165] on textarea "Click 'Start Instruction' for an event (not 'Continue Instruction' or 'Review)" at bounding box center [107, 172] width 91 height 77
type textarea "*"
type textarea "Click 'Start Instruction' for an event (dnot 'Continue Instruction' or 'Review)"
type textarea "*"
type textarea "Click 'Start Instruction' for an event (donot 'Continue Instruction' or 'Review)"
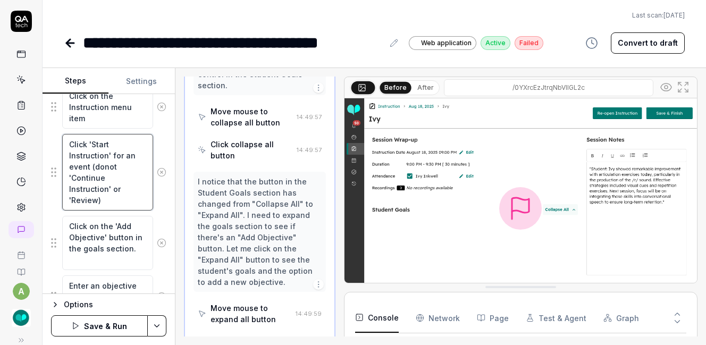
type textarea "*"
type textarea "Click 'Start Instruction' for an event (do not 'Continue Instruction' or 'Revie…"
click at [125, 168] on textarea "Click 'Start Instruction' for an event (do not 'Continue Instruction' or 'Revie…" at bounding box center [107, 172] width 91 height 77
type textarea "*"
type textarea "Click 'Start Instruction' for an event (do not c'Continue Instruction' or 'Revi…"
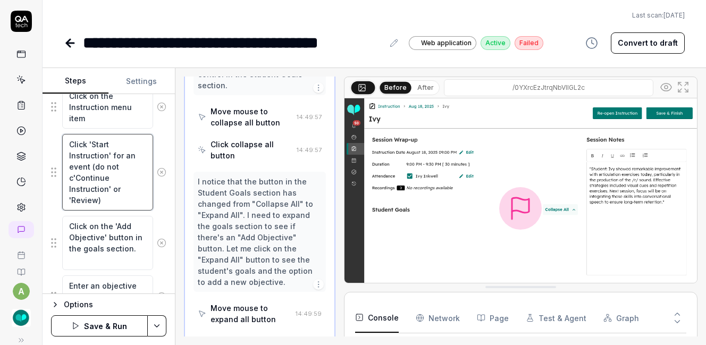
type textarea "*"
type textarea "Click 'Start Instruction' for an event (do not cl'Continue Instruction' or 'Rev…"
type textarea "*"
type textarea "Click 'Start Instruction' for an event (do not cli'Continue Instruction' or 'Re…"
type textarea "*"
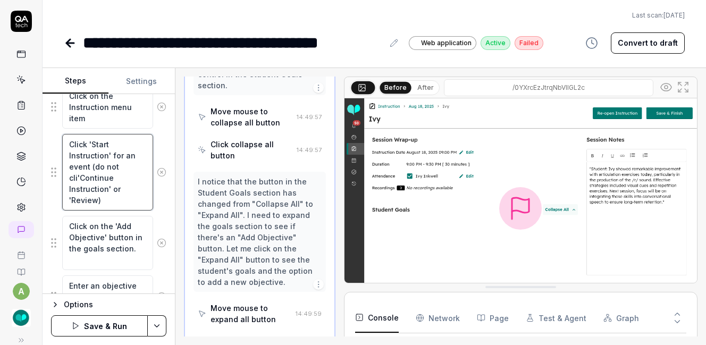
type textarea "Click 'Start Instruction' for an event (do not clic'Continue Instruction' or 'R…"
type textarea "*"
type textarea "Click 'Start Instruction' for an event (do not click'Continue Instruction' or '…"
type textarea "*"
type textarea "Click 'Start Instruction' for an event (do not click 'Continue Instruction' or …"
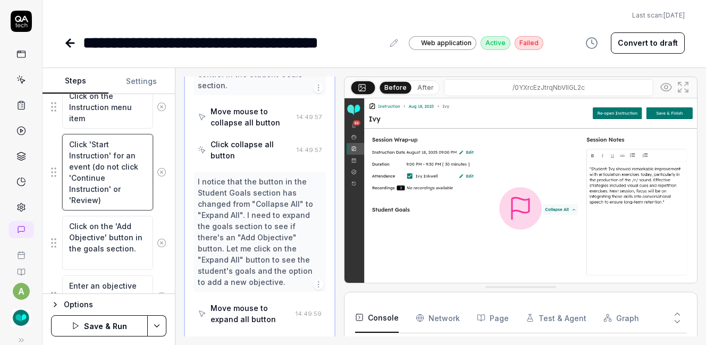
type textarea "*"
type textarea "Click 'Start Instruction' for an event (do not click o'Continue Instruction' or…"
type textarea "*"
type textarea "Click 'Start Instruction' for an event (do not click on'Continue Instruction' o…"
type textarea "*"
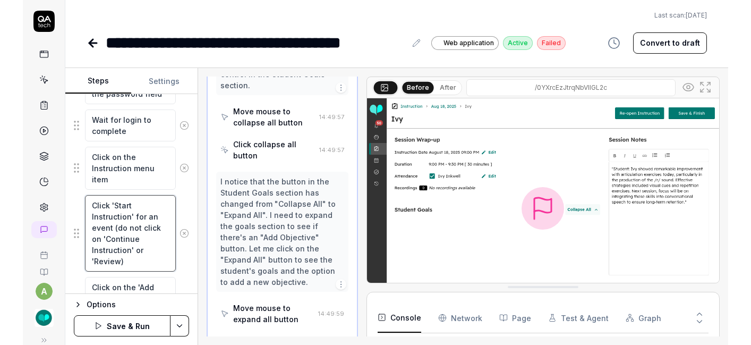
scroll to position [236, 0]
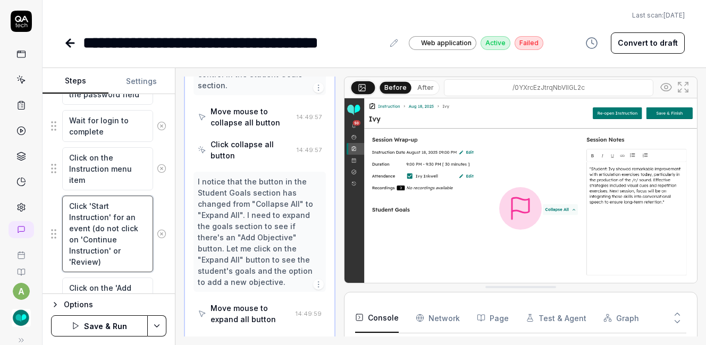
type textarea "Click 'Start Instruction' for an event (do not click on 'Continue Instruction' …"
click at [109, 179] on textarea "Click on the Instruction menu item" at bounding box center [107, 168] width 91 height 43
type textarea "*"
type textarea "Click on the Instruction menu item"
type textarea "*"
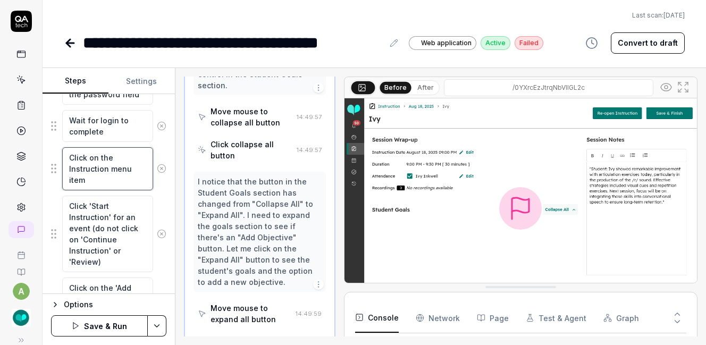
type textarea "Click on the Instruction menu item a"
type textarea "*"
type textarea "Click on the Instruction menu item an"
type textarea "*"
type textarea "Click on the Instruction menu item and"
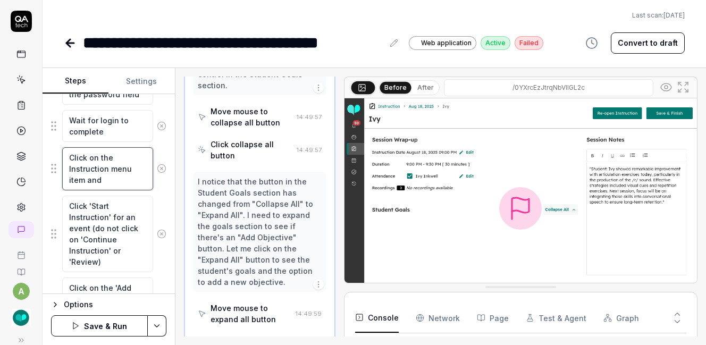
type textarea "*"
type textarea "Click on the Instruction menu item and"
type textarea "*"
type textarea "Click on the Instruction menu item and t"
type textarea "*"
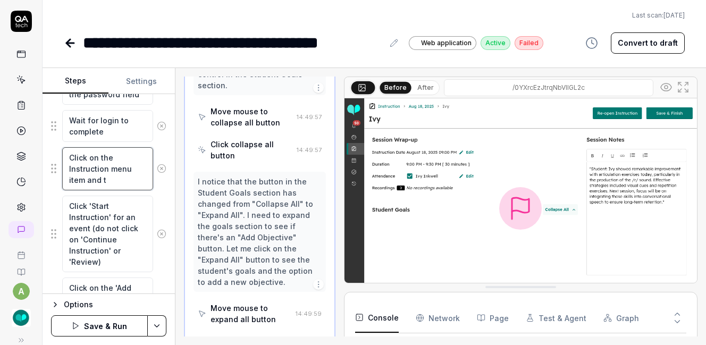
type textarea "Click on the Instruction menu item and th"
type textarea "*"
type textarea "Click on the Instruction menu item and the"
type textarea "*"
type textarea "Click on the Instruction menu item and then"
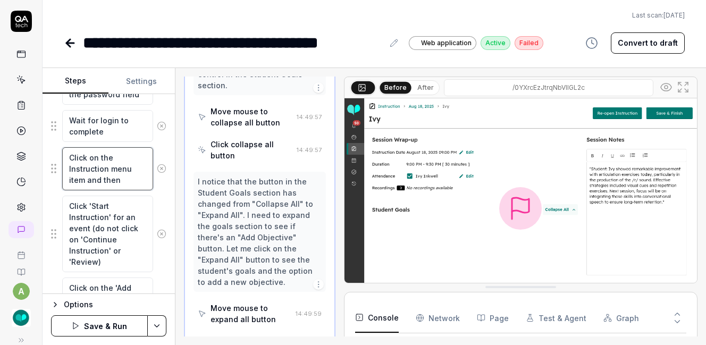
type textarea "*"
type textarea "Click on the Instruction menu item and then"
type textarea "*"
type textarea "Click on the Instruction menu item and then S"
type textarea "*"
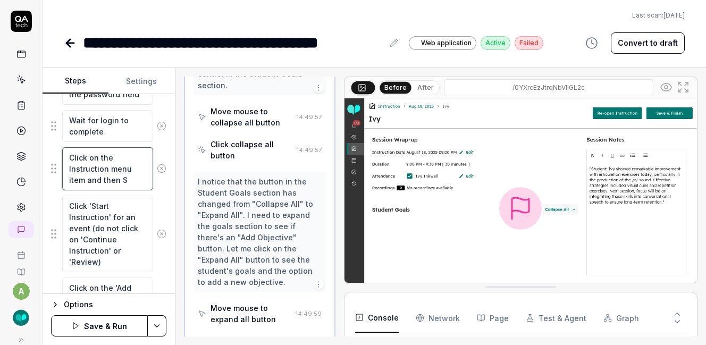
type textarea "Click on the Instruction menu item and then Sc"
type textarea "*"
type textarea "Click on the Instruction menu item and then Sch"
type textarea "*"
type textarea "Click on the Instruction menu item and then Sche"
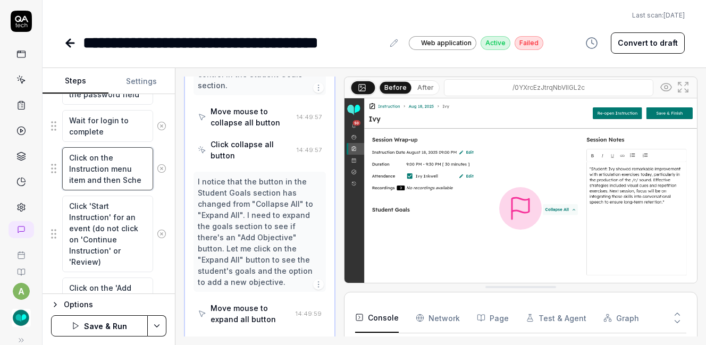
type textarea "*"
type textarea "Click on the Instruction menu item and then Sched"
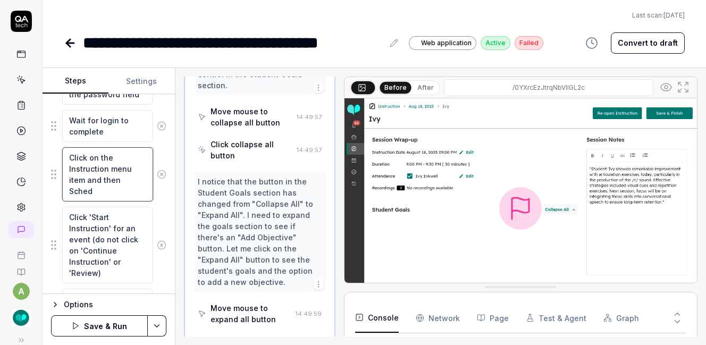
type textarea "*"
type textarea "Click on the Instruction menu item and then Schedu"
type textarea "*"
type textarea "Click on the Instruction menu item and then Schedul"
type textarea "*"
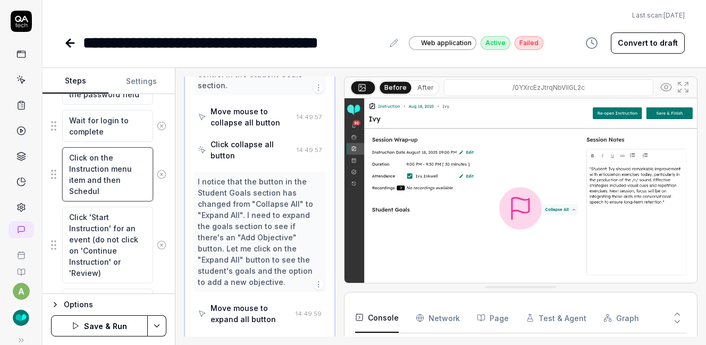
type textarea "Click on the Instruction menu item and then Schedule"
drag, startPoint x: 111, startPoint y: 166, endPoint x: 86, endPoint y: 179, distance: 27.6
click at [86, 179] on textarea "Click on the Instruction menu item and then Schedule" at bounding box center [107, 174] width 91 height 54
type textarea "*"
type textarea "Click on the Instruction and then Schedule"
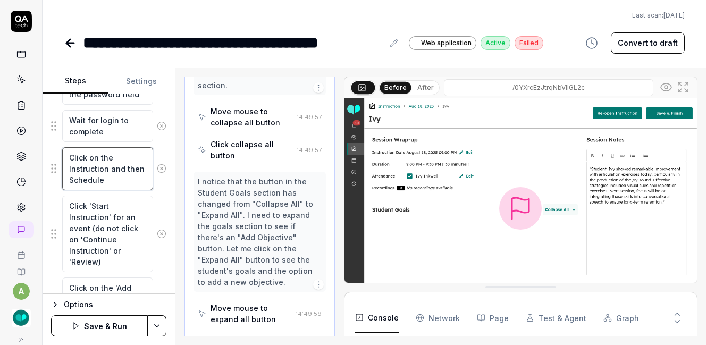
type textarea "*"
type textarea "Click on the Instruction iand then Schedule"
type textarea "*"
type textarea "Click on the Instruction icand then Schedule"
type textarea "*"
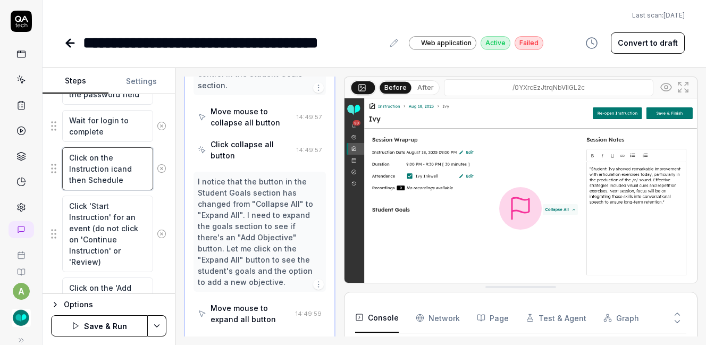
type textarea "Click on the Instruction icoand then Schedule"
type textarea "*"
type textarea "Click on the Instruction iconand then Schedule"
type textarea "*"
type textarea "Click on the Instruction icon and then Schedule"
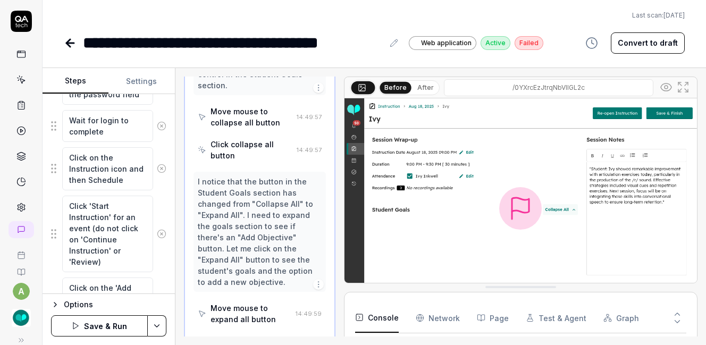
click at [110, 318] on button "Save & Run" at bounding box center [99, 325] width 97 height 21
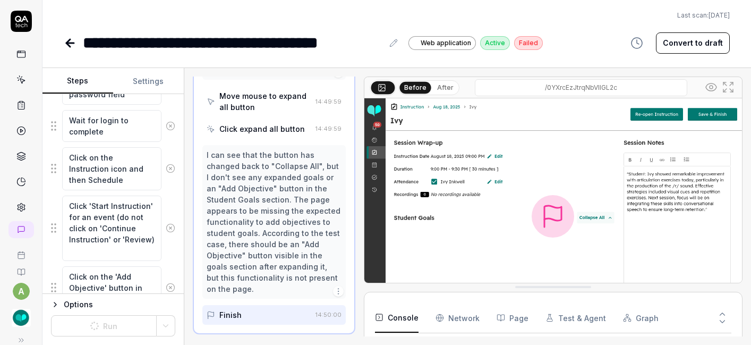
scroll to position [555, 0]
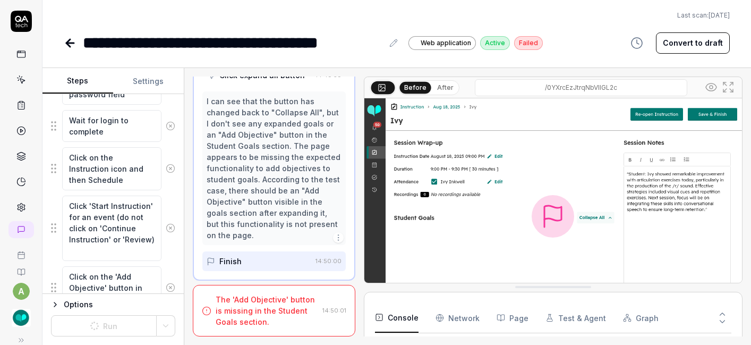
type textarea "*"
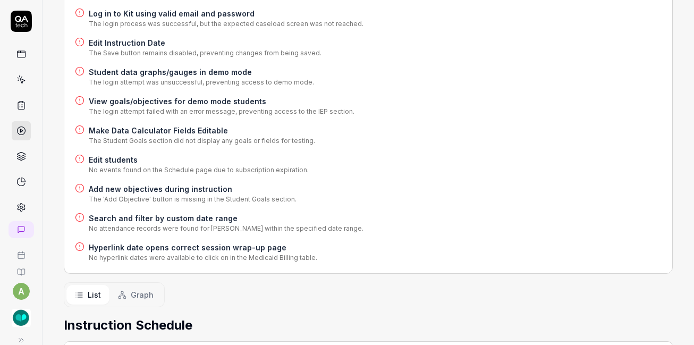
scroll to position [279, 0]
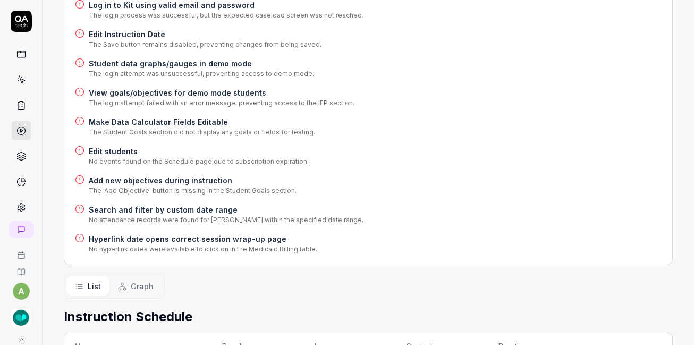
click at [196, 233] on h4 "Hyperlink date opens correct session wrap-up page" at bounding box center [203, 238] width 228 height 11
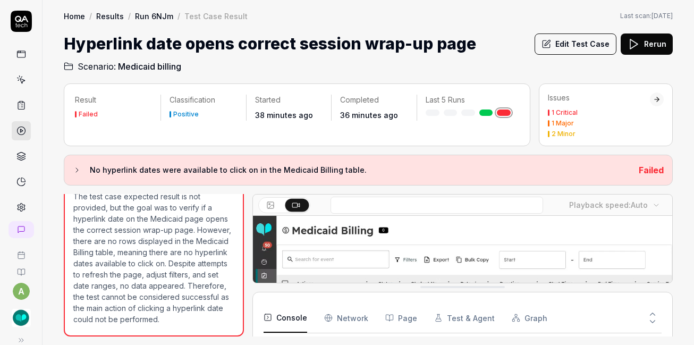
scroll to position [129, 0]
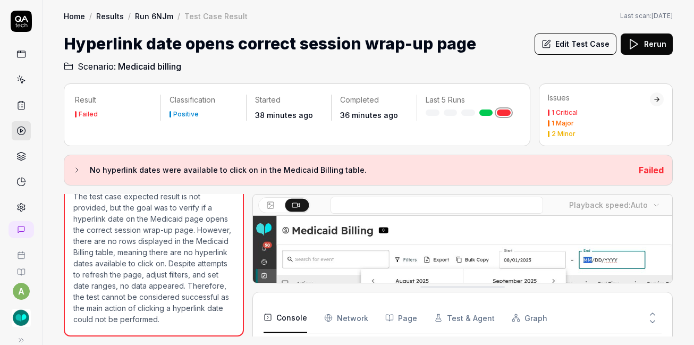
click at [575, 40] on button "Edit Test Case" at bounding box center [576, 43] width 82 height 21
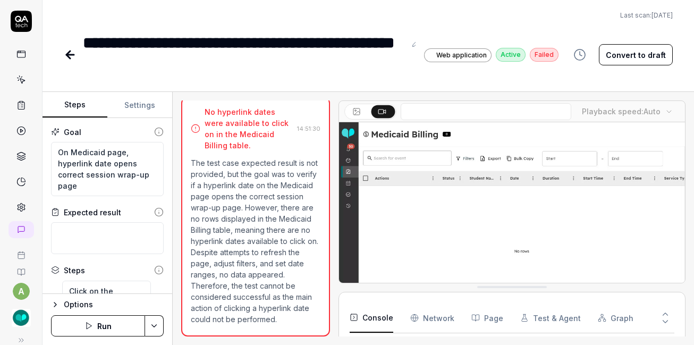
scroll to position [221, 0]
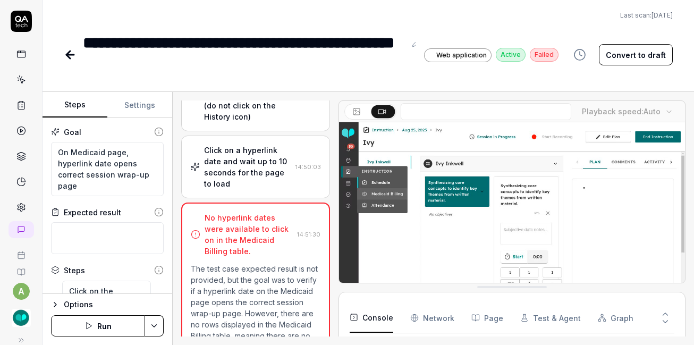
click at [242, 181] on div "Click on a hyperlink date and wait up to 10 seconds for the page to load" at bounding box center [247, 167] width 87 height 45
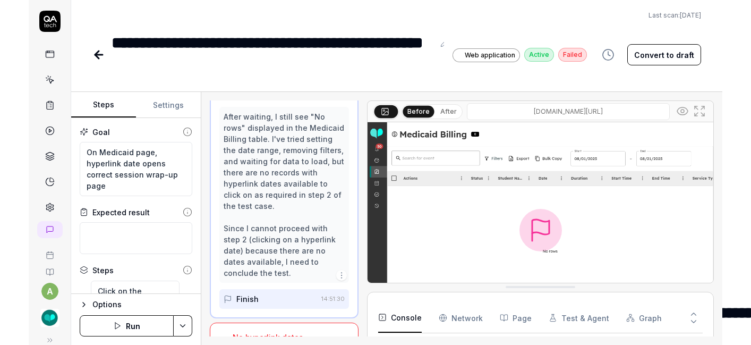
scroll to position [1573, 0]
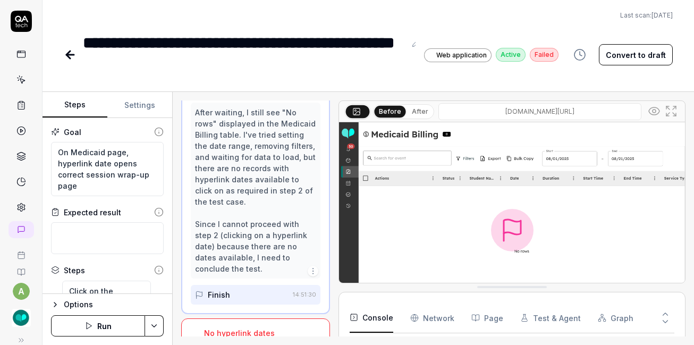
click at [242, 181] on div "After waiting, I still see "No rows" displayed in the Medicaid Billing table. I…" at bounding box center [255, 190] width 121 height 167
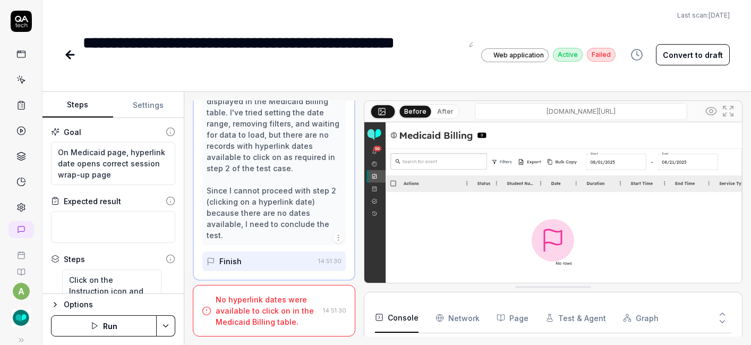
scroll to position [1439, 0]
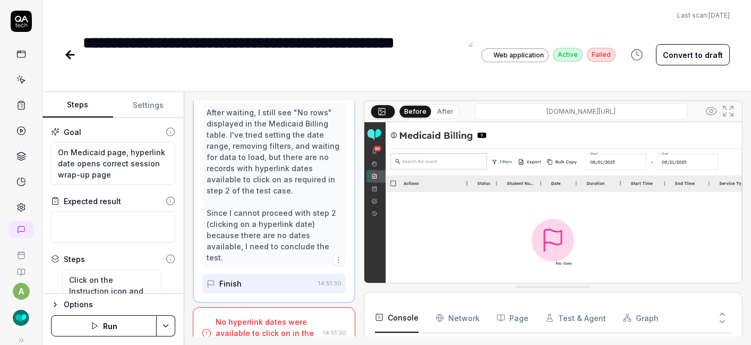
type textarea "*"
click at [149, 108] on button "Settings" at bounding box center [148, 105] width 71 height 26
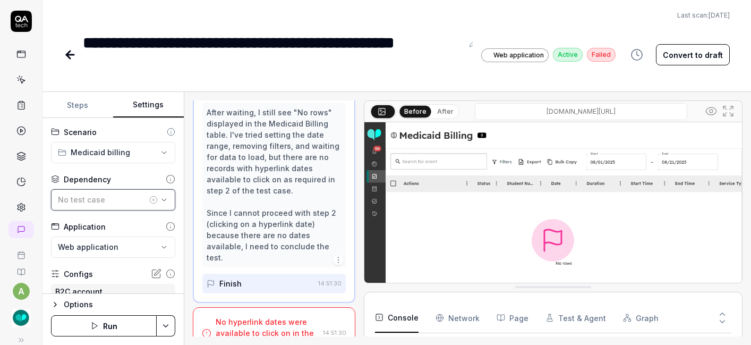
click at [104, 197] on div "No test case" at bounding box center [102, 199] width 89 height 11
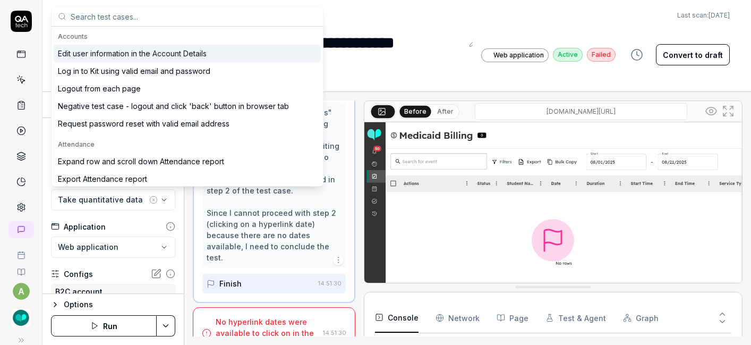
click at [134, 227] on div "Application" at bounding box center [113, 226] width 124 height 11
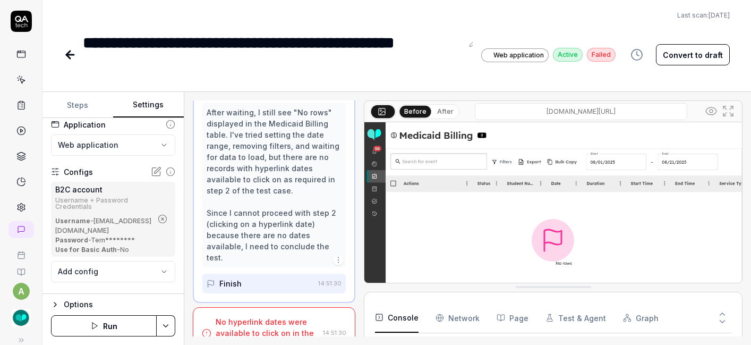
scroll to position [122, 0]
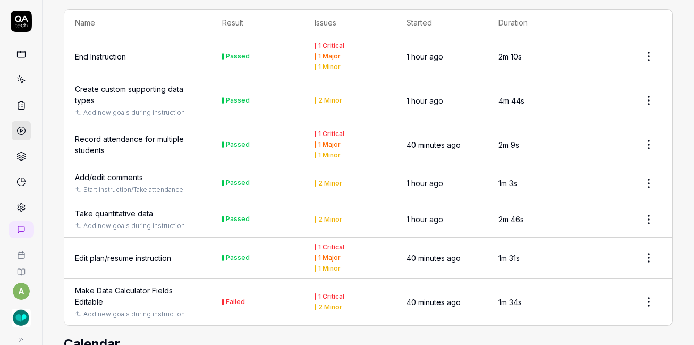
scroll to position [3029, 0]
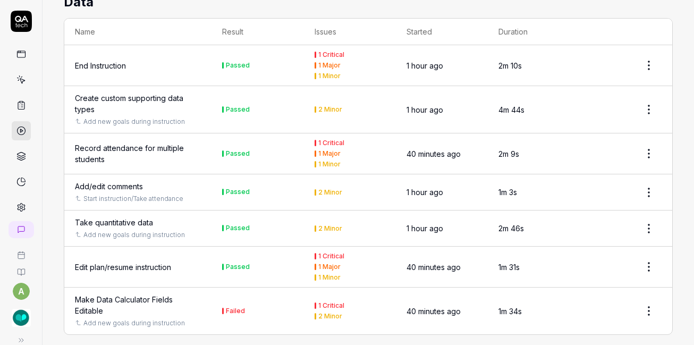
click at [137, 217] on div "Take quantitative data" at bounding box center [114, 222] width 78 height 11
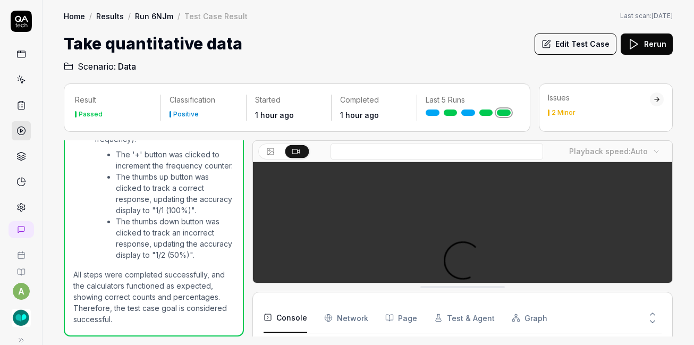
scroll to position [47, 0]
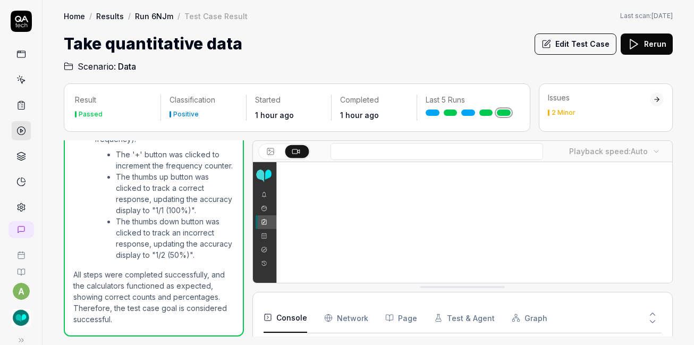
click at [561, 50] on button "Edit Test Case" at bounding box center [576, 43] width 82 height 21
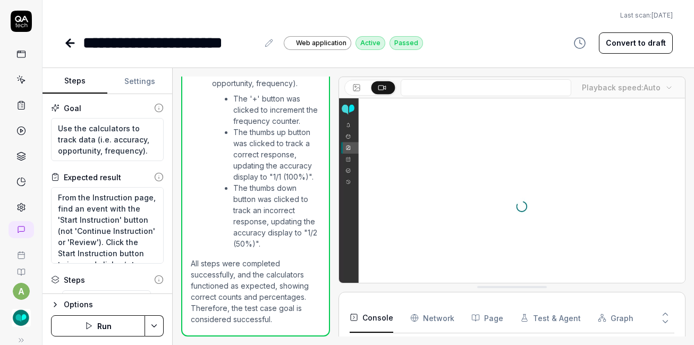
scroll to position [980, 0]
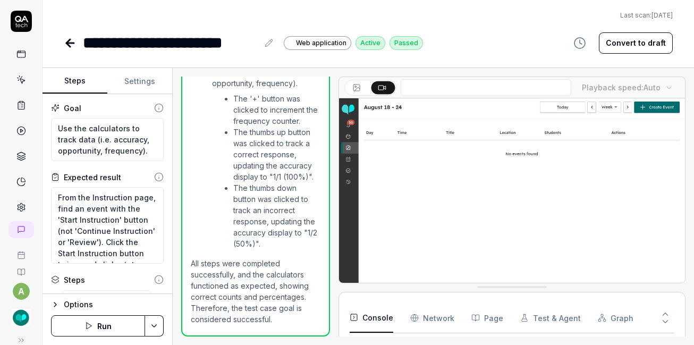
type textarea "*"
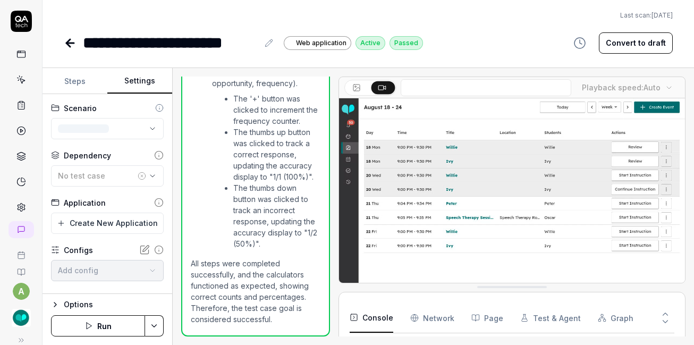
click at [142, 78] on button "Settings" at bounding box center [139, 82] width 65 height 26
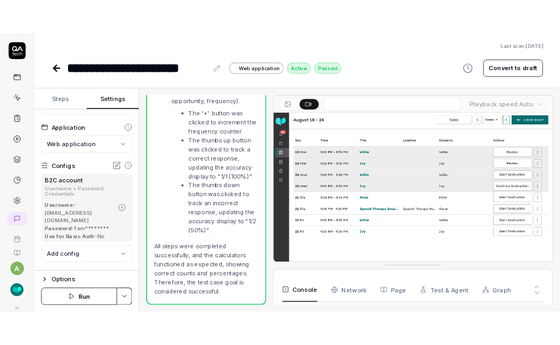
scroll to position [98, 0]
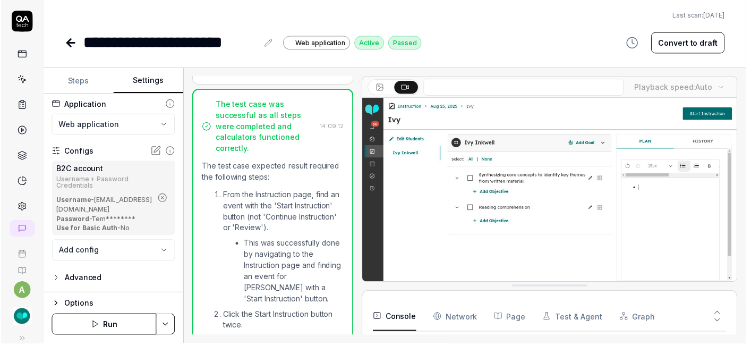
scroll to position [550, 0]
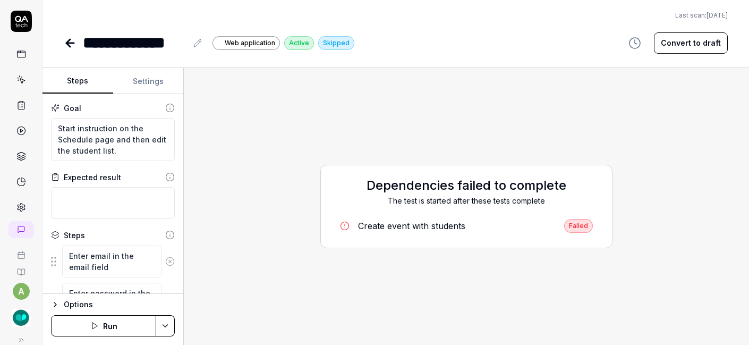
click at [97, 327] on icon "button" at bounding box center [94, 325] width 9 height 9
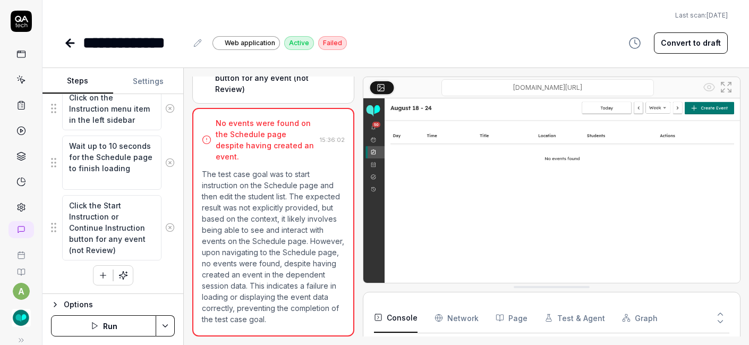
scroll to position [11, 0]
click at [98, 270] on icon "button" at bounding box center [103, 275] width 10 height 10
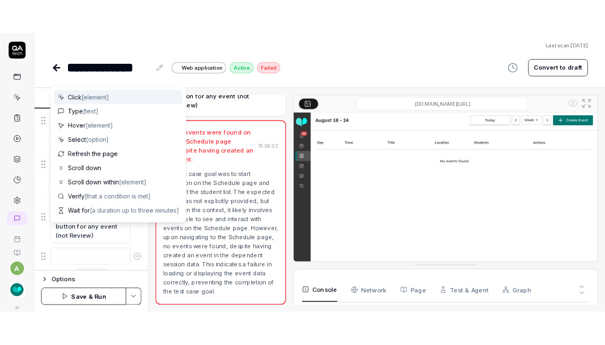
scroll to position [334, 0]
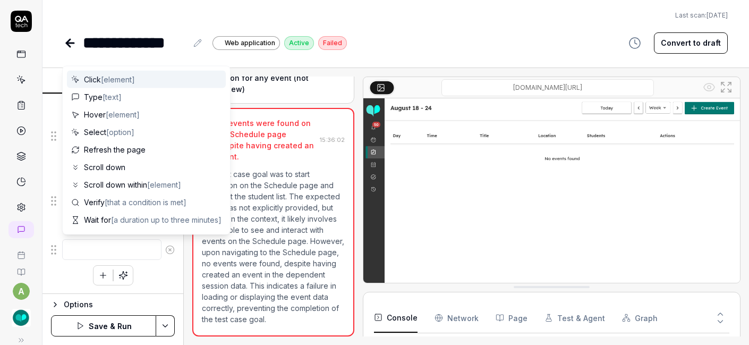
type textarea "*"
type textarea "S"
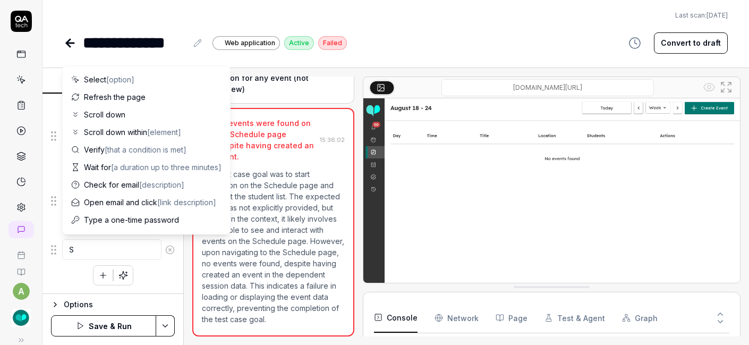
type textarea "*"
type textarea "Sc"
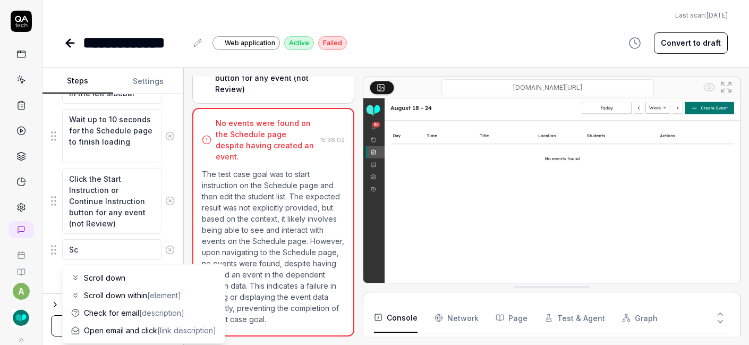
type textarea "*"
type textarea "Scr"
type textarea "*"
type textarea "Scro"
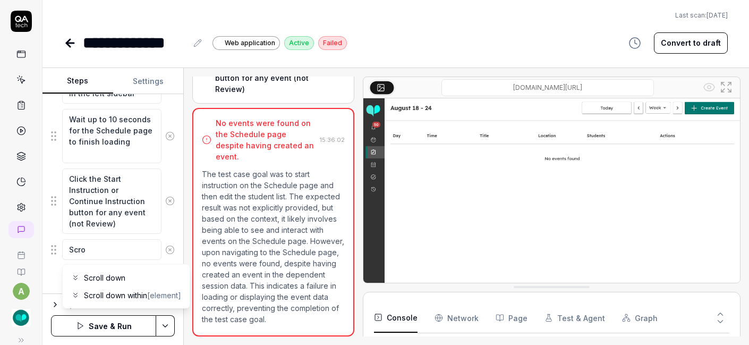
type textarea "*"
type textarea "Scrol"
type textarea "*"
type textarea "Scroll"
type textarea "*"
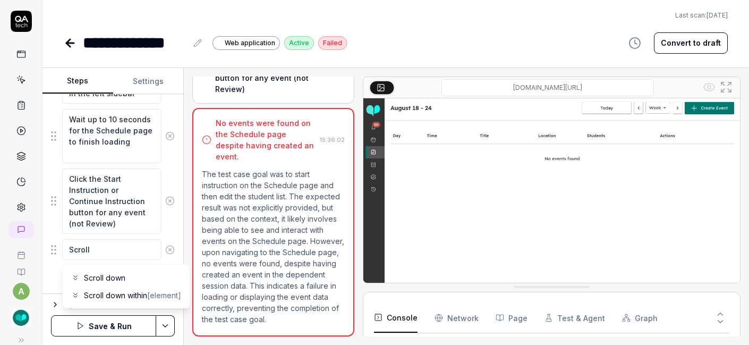
type textarea "Scroll"
type textarea "*"
type textarea "Scroll t"
type textarea "*"
type textarea "Scroll to"
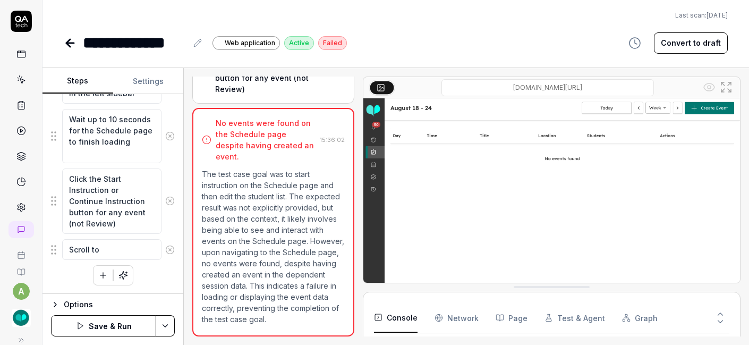
type textarea "*"
type textarea "Scroll to"
type textarea "*"
type textarea "Scroll to a"
type textarea "*"
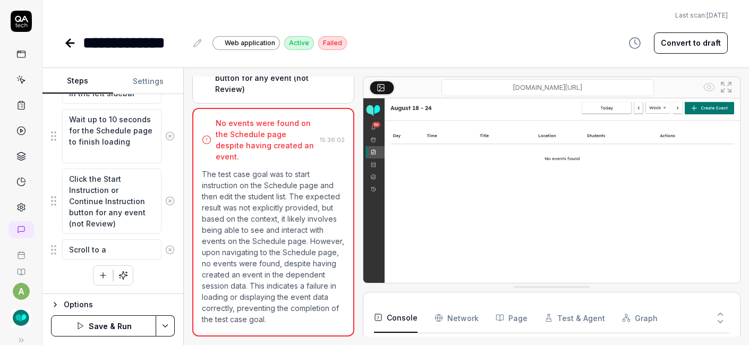
type textarea "Scroll to an"
type textarea "*"
type textarea "Scroll to ano"
type textarea "*"
type textarea "Scroll to anot"
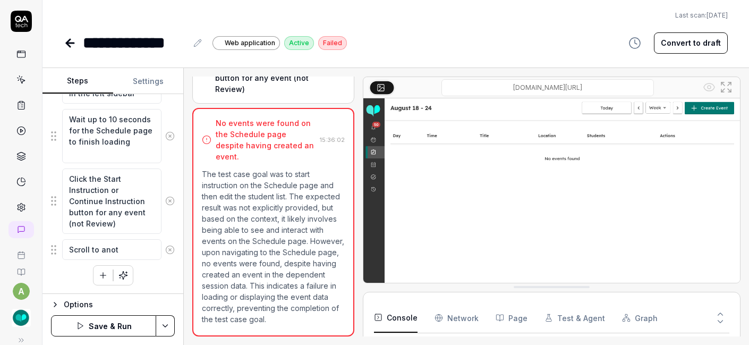
type textarea "*"
type textarea "Scroll to anoth"
type textarea "*"
type textarea "Scroll to another"
type textarea "*"
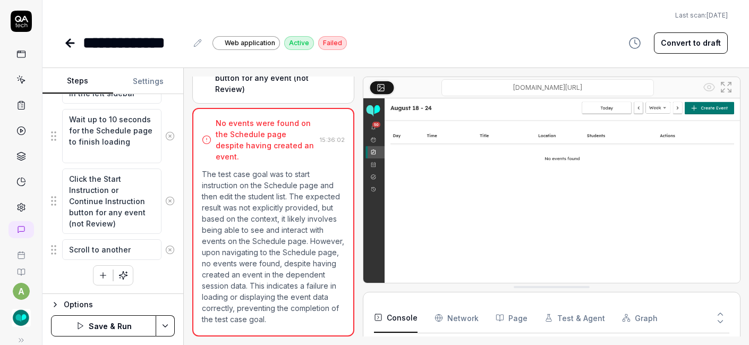
type textarea "Scroll to another"
type textarea "*"
type textarea "Scroll to another w"
type textarea "*"
type textarea "Scroll to another we"
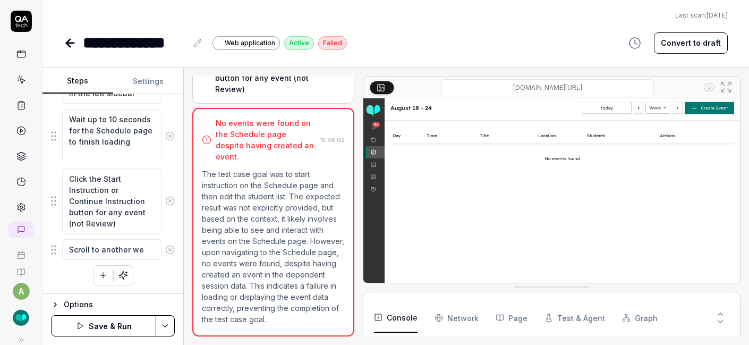
type textarea "*"
type textarea "Scroll to another wee"
type textarea "*"
type textarea "Scroll to another week"
type textarea "*"
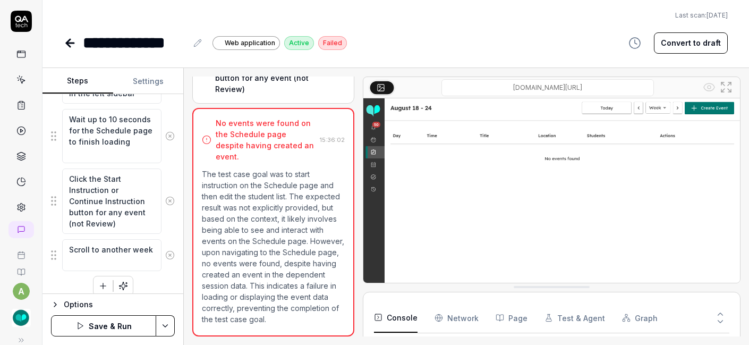
type textarea "Scroll to another week"
type textarea "*"
type textarea "Scroll to another week i"
type textarea "*"
type textarea "Scroll to another week if"
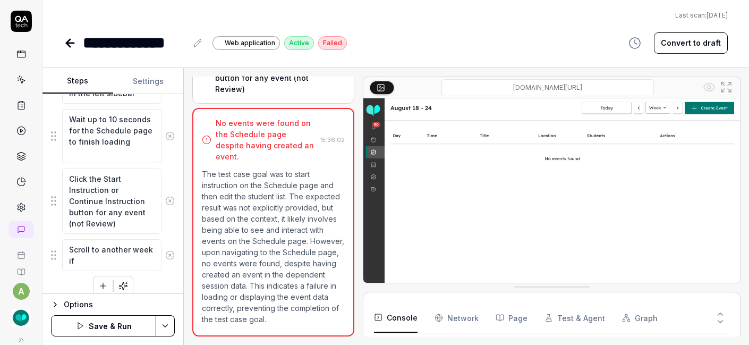
type textarea "*"
type textarea "Scroll to another week if"
type textarea "*"
type textarea "Scroll to another week if ne"
type textarea "*"
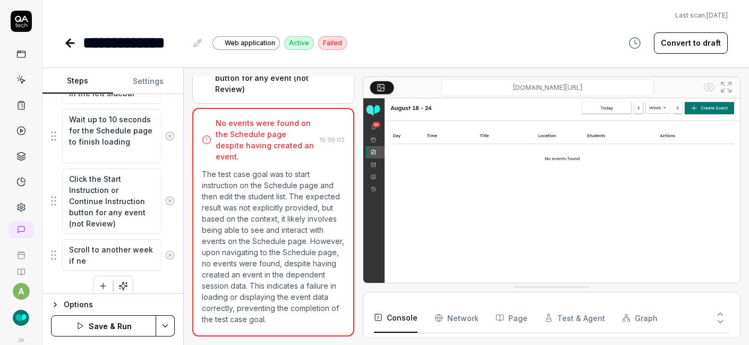
type textarea "Scroll to another week if nee"
type textarea "*"
type textarea "Scroll to another week if need"
type textarea "*"
type textarea "Scroll to another week if neede"
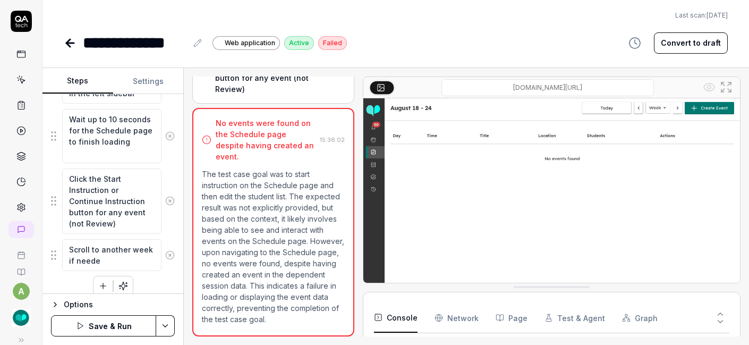
type textarea "*"
type textarea "Scroll to another week if needed"
type textarea "*"
type textarea "Scroll to another week if needed"
type textarea "*"
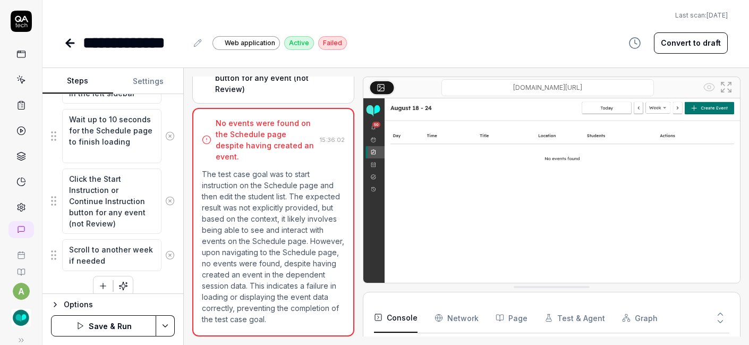
type textarea "Scroll to another week if needed u"
type textarea "*"
type textarea "Scroll to another week if needed us"
type textarea "*"
type textarea "Scroll to another week if needed usi"
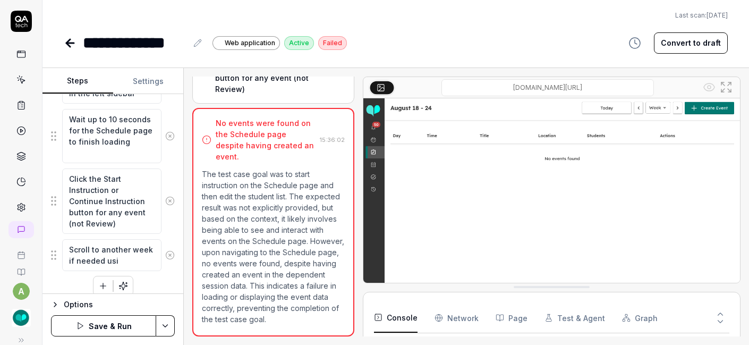
type textarea "*"
type textarea "Scroll to another week if needed usin"
type textarea "*"
type textarea "Scroll to another week if needed using"
type textarea "*"
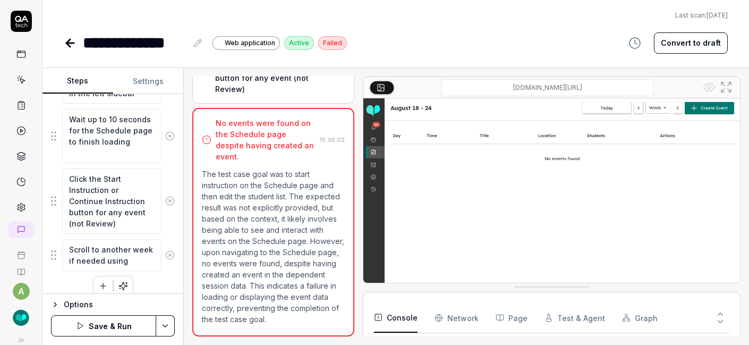
type textarea "Scroll to another week if needed using"
type textarea "*"
type textarea "Scroll to another week if needed using t"
type textarea "*"
type textarea "Scroll to another week if needed using th"
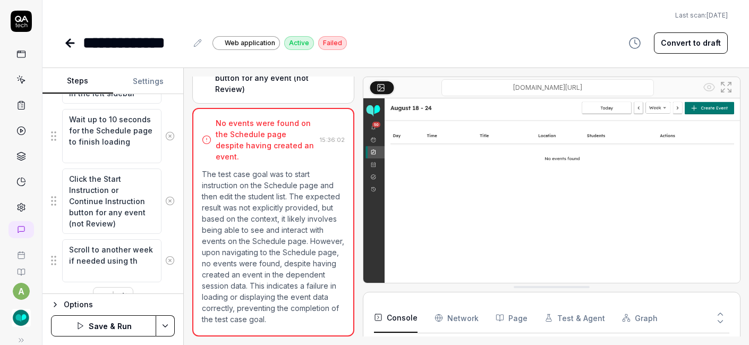
type textarea "*"
type textarea "Scroll to another week if needed using the"
type textarea "*"
type textarea "Scroll to another week if needed using the"
type textarea "*"
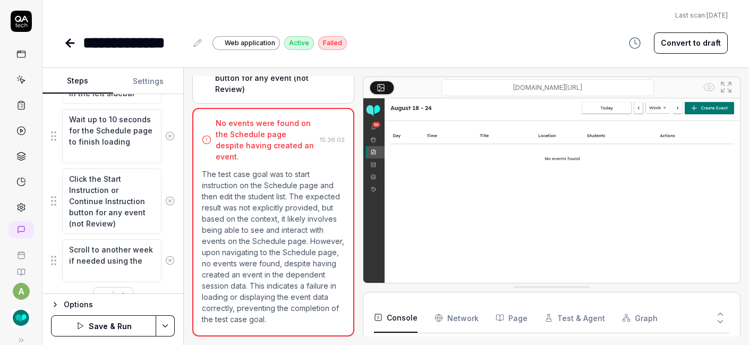
type textarea "Scroll to another week if needed using the a"
type textarea "*"
type textarea "Scroll to another week if needed using the ar"
type textarea "*"
type textarea "Scroll to another week if needed using the arr"
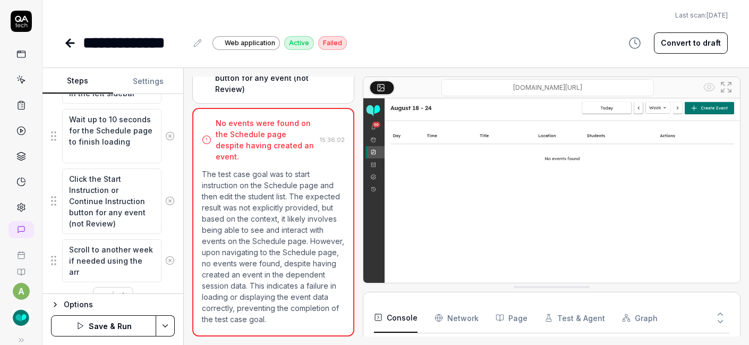
type textarea "*"
type textarea "Scroll to another week if needed using the arro"
type textarea "*"
type textarea "Scroll to another week if needed using the arrow"
type textarea "*"
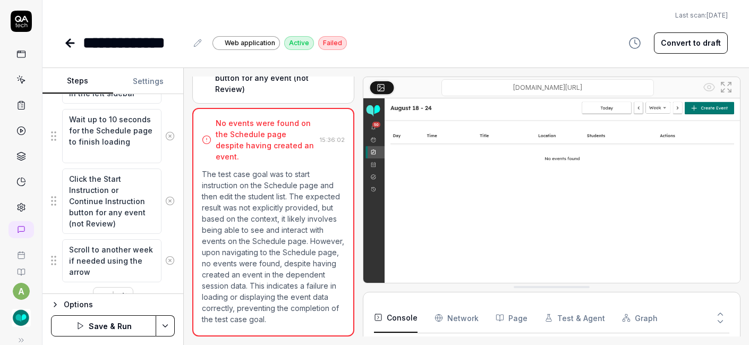
type textarea "Scroll to another week if needed using the arrows"
type textarea "*"
type textarea "Scroll to another week if needed using the arrows"
type textarea "*"
type textarea "Scroll to another week if needed using the arrows a"
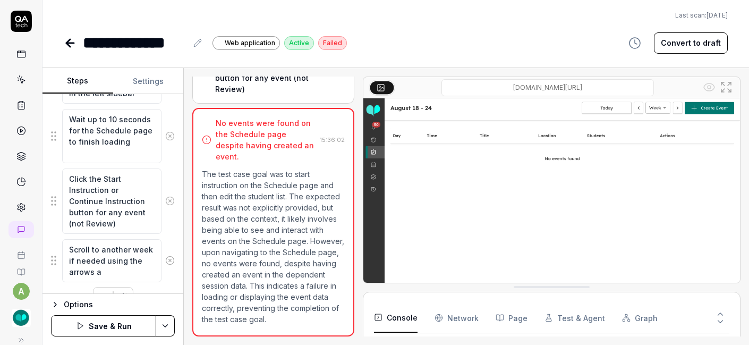
type textarea "*"
type textarea "Scroll to another week if needed using the arrows at"
type textarea "*"
type textarea "Scroll to another week if needed using the arrows at"
type textarea "*"
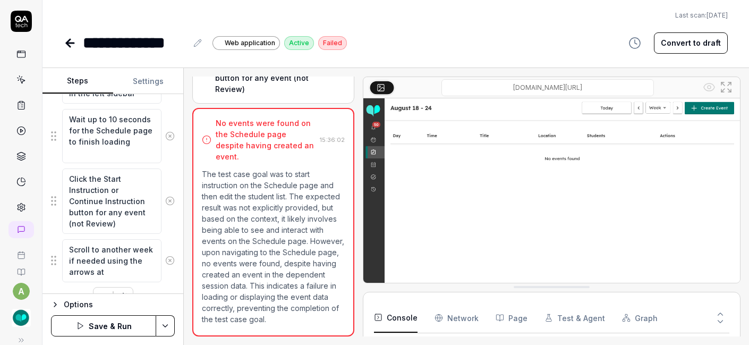
type textarea "Scroll to another week if needed using the arrows at t"
type textarea "*"
type textarea "Scroll to another week if needed using the arrows at th"
type textarea "*"
type textarea "Scroll to another week if needed using the arrows at the"
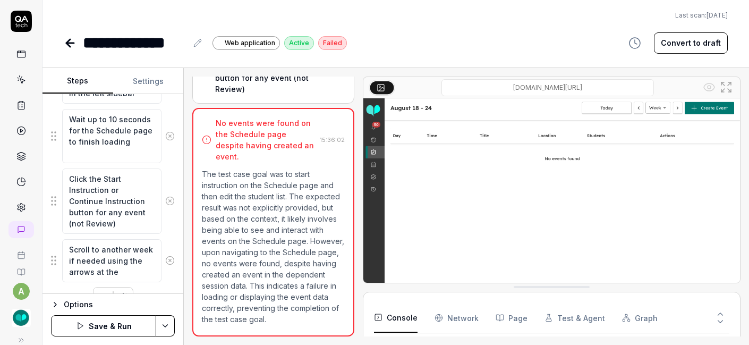
type textarea "*"
type textarea "Scroll to another week if needed using the arrows at the"
type textarea "*"
type textarea "Scroll to another week if needed using the arrows at the t"
type textarea "*"
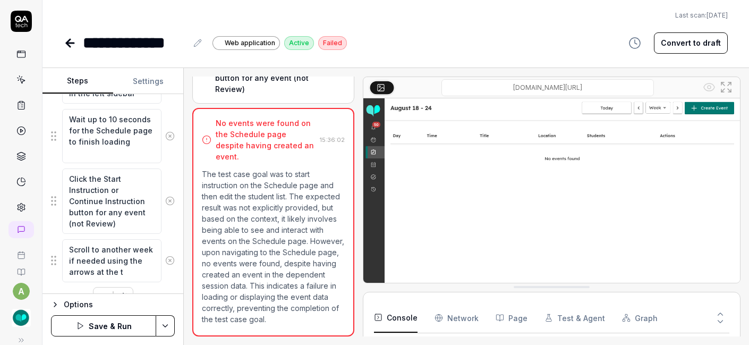
type textarea "Scroll to another week if needed using the arrows at the to"
type textarea "*"
type textarea "Scroll to another week if needed using the arrows at the top"
type textarea "*"
type textarea "Scroll to another week if needed using the arrows at the top"
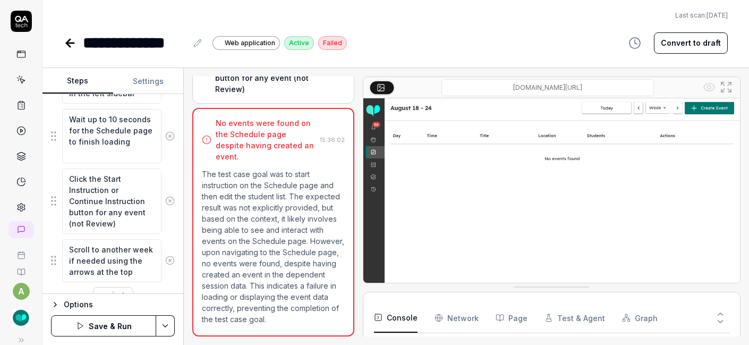
type textarea "*"
type textarea "Scroll to another week if needed using the arrows at the top o"
type textarea "*"
type textarea "Scroll to another week if needed using the arrows at the top of"
type textarea "*"
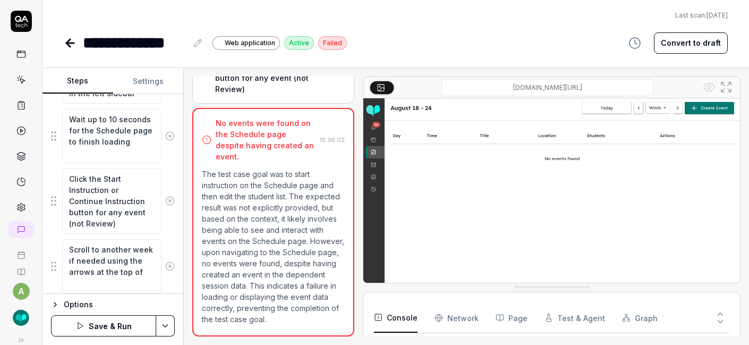
type textarea "Scroll to another week if needed using the arrows at the top of"
type textarea "*"
type textarea "Scroll to another week if needed using the arrows at the top of t"
type textarea "*"
type textarea "Scroll to another week if needed using the arrows at the top of th"
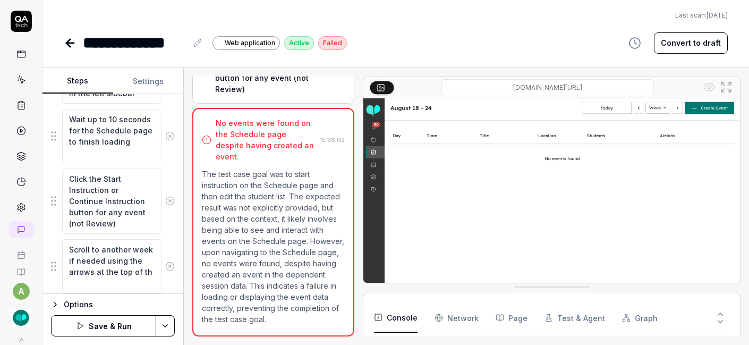
type textarea "*"
type textarea "Scroll to another week if needed using the arrows at the top of the"
type textarea "*"
type textarea "Scroll to another week if needed using the arrows at the top of the"
type textarea "*"
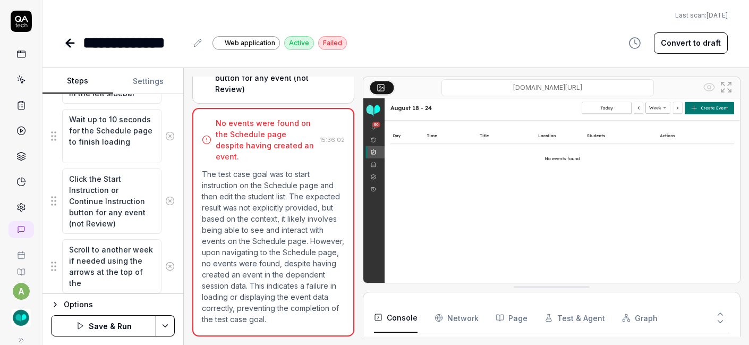
type textarea "Scroll to another week if needed using the arrows at the top of the p"
type textarea "*"
type textarea "Scroll to another week if needed using the arrows at the top of the pa"
type textarea "*"
type textarea "Scroll to another week if needed using the arrows at the top of the pag"
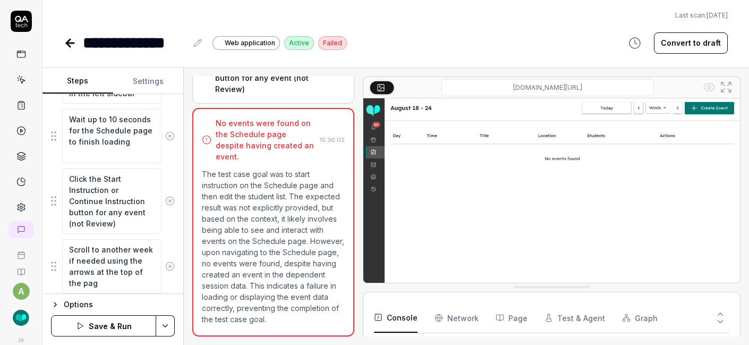
type textarea "*"
type textarea "Scroll to another week if needed using the arrows at the top of the page"
type textarea "*"
type textarea "Scroll to another week if needed using the arrows at the top of the page."
type textarea "*"
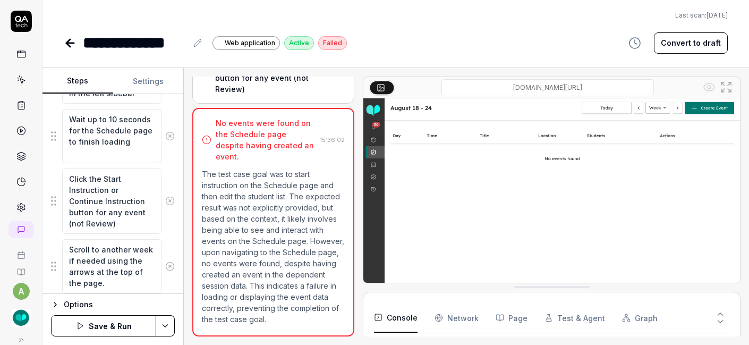
click at [143, 87] on button "Settings" at bounding box center [148, 82] width 71 height 26
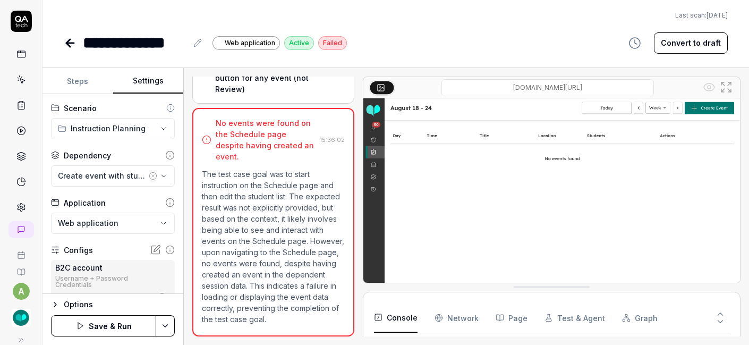
click at [124, 319] on button "Save & Run" at bounding box center [103, 325] width 105 height 21
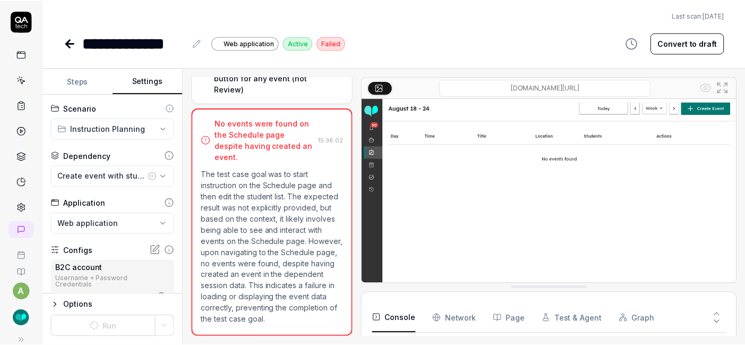
scroll to position [43, 0]
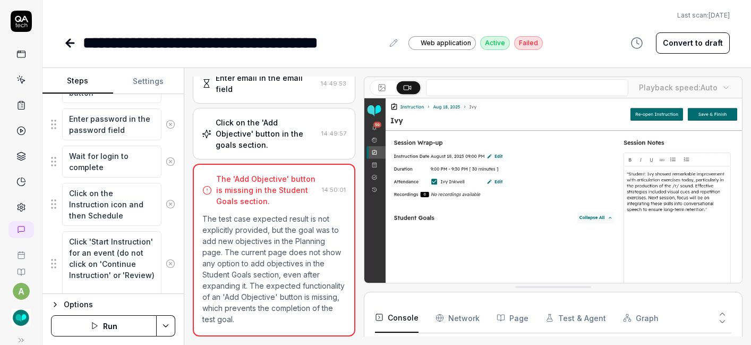
scroll to position [11, 0]
click at [119, 329] on button "Run" at bounding box center [104, 325] width 106 height 21
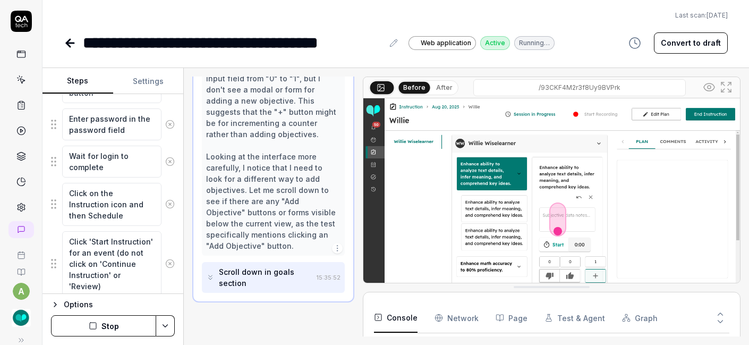
scroll to position [2199, 0]
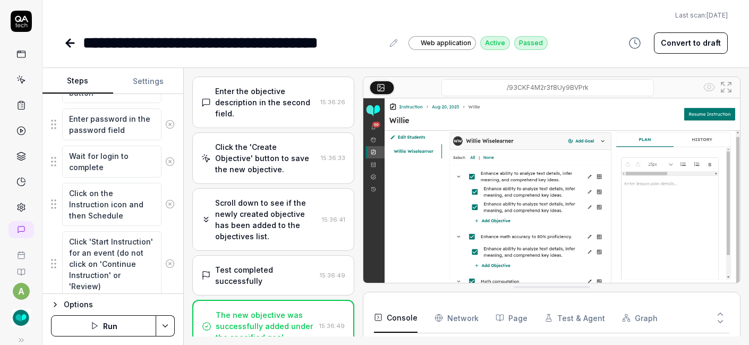
type textarea "*"
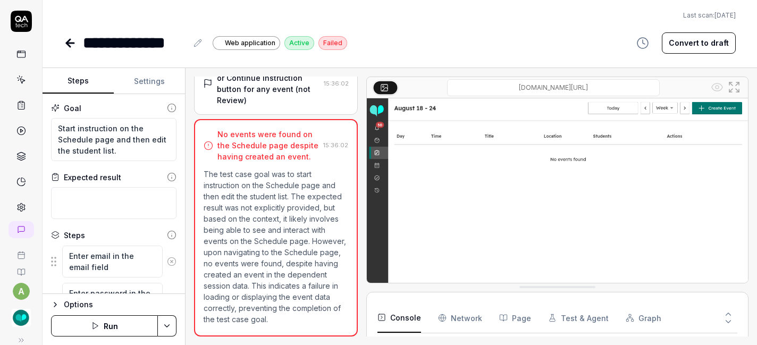
scroll to position [197, 0]
click at [142, 87] on button "Settings" at bounding box center [149, 82] width 71 height 26
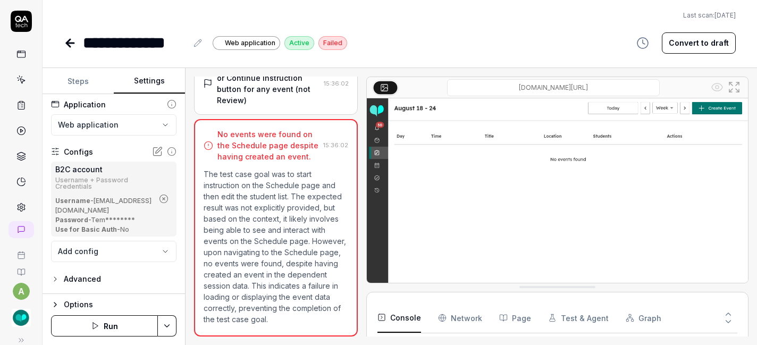
scroll to position [0, 0]
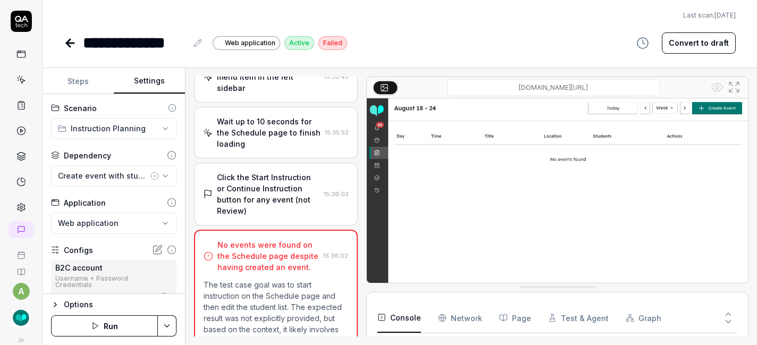
click at [256, 189] on div "Click the Start Instruction or Continue Instruction button for any event (not R…" at bounding box center [268, 194] width 103 height 45
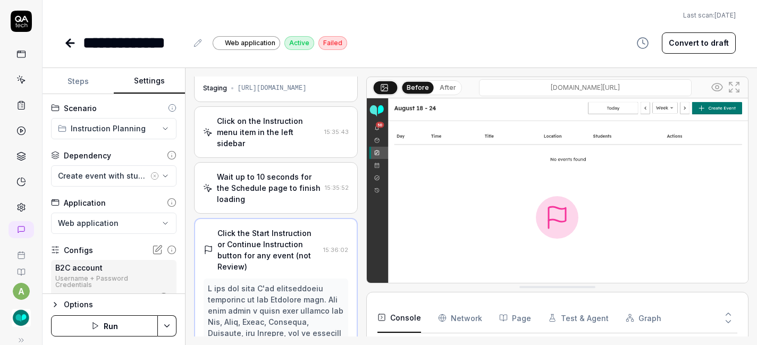
click at [256, 188] on div "Wait up to 10 seconds for the Schedule page to finish loading" at bounding box center [269, 187] width 104 height 33
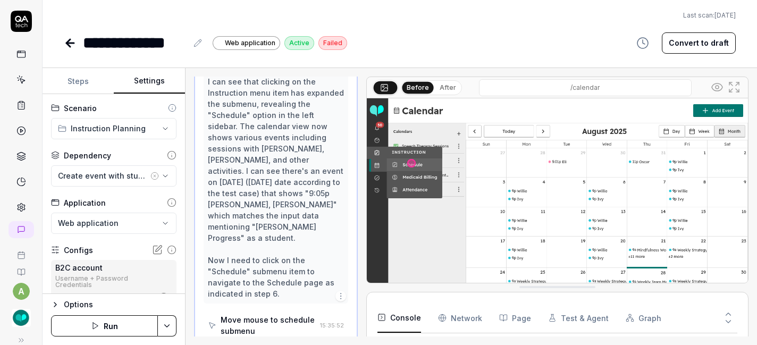
scroll to position [173, 0]
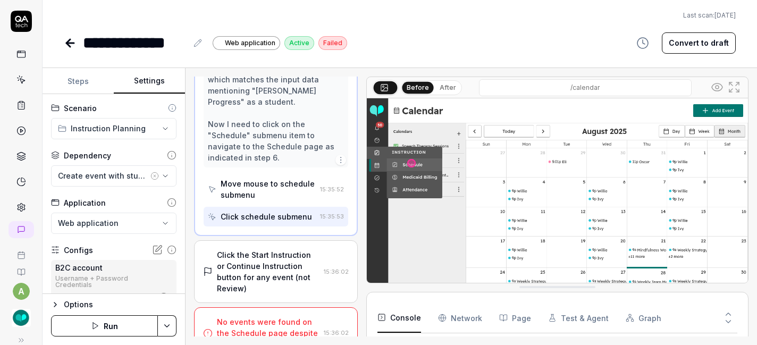
click at [261, 249] on div "Click the Start Instruction or Continue Instruction button for any event (not R…" at bounding box center [268, 271] width 103 height 45
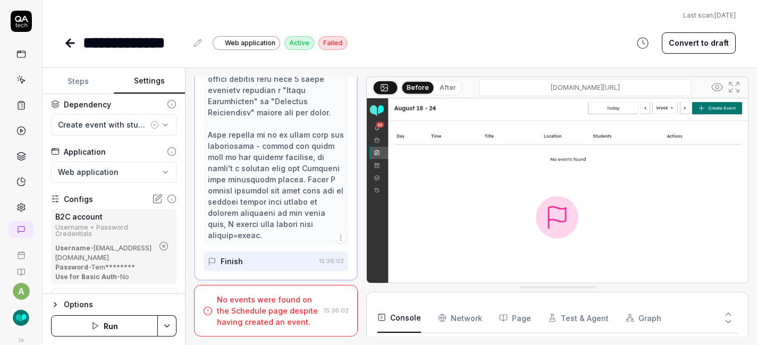
scroll to position [98, 0]
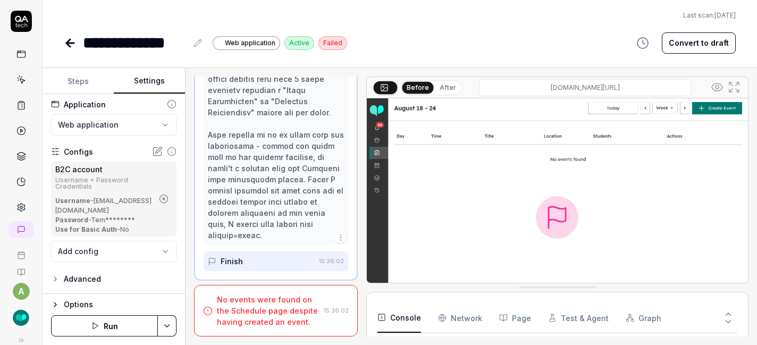
click at [82, 77] on button "Steps" at bounding box center [78, 82] width 71 height 26
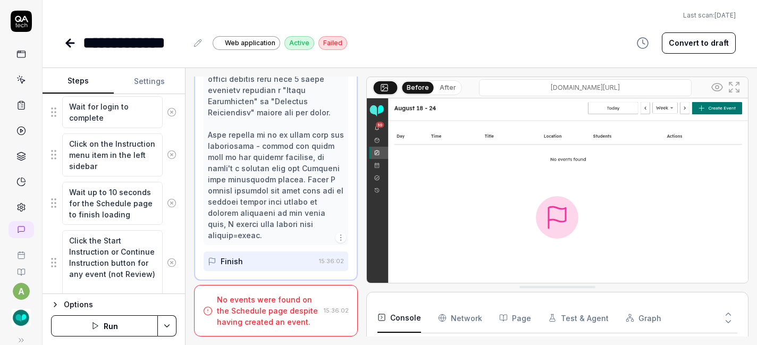
scroll to position [266, 0]
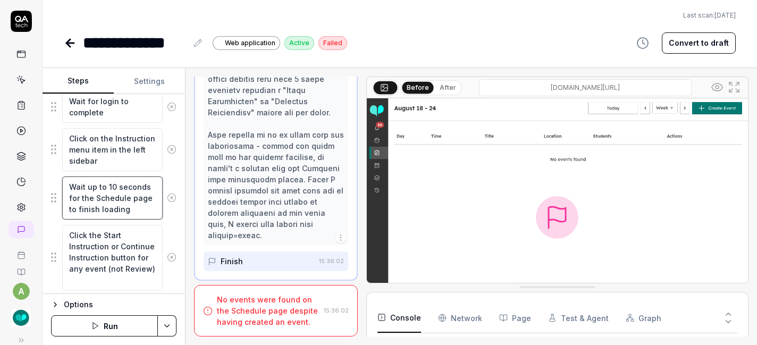
click at [111, 185] on textarea "Wait up to 10 seconds for the Schedule page to finish loading" at bounding box center [112, 197] width 100 height 43
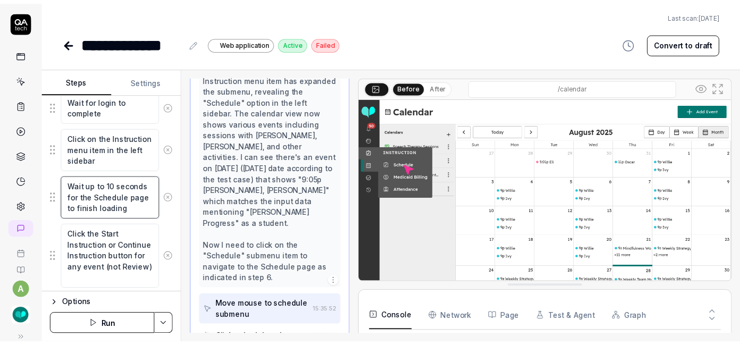
scroll to position [173, 0]
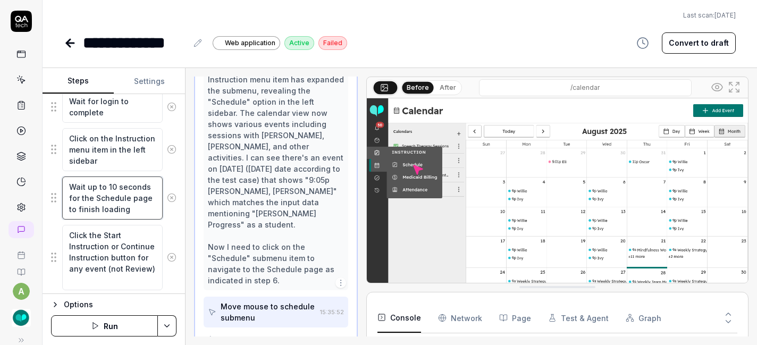
type textarea "*"
type textarea "Wait up to 0 seconds for the Schedule page to finish loading"
type textarea "*"
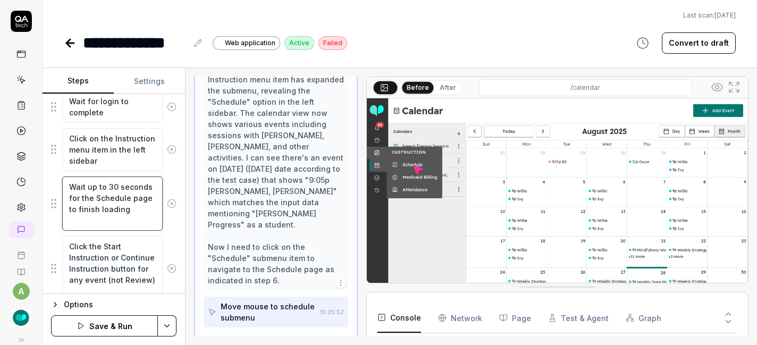
type textarea "Wait up to 30 seconds for the Schedule page to finish loading"
click at [118, 317] on button "Save & Run" at bounding box center [104, 325] width 107 height 21
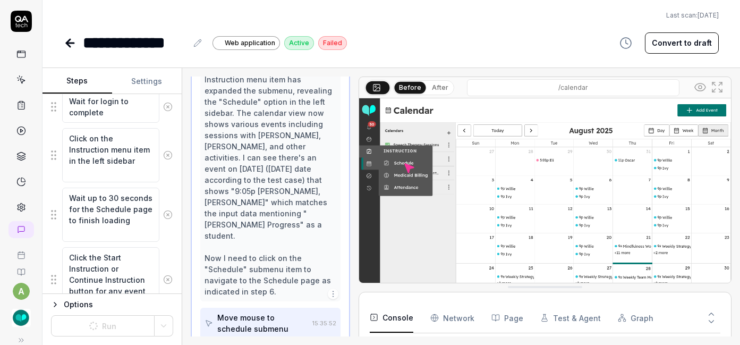
type textarea "*"
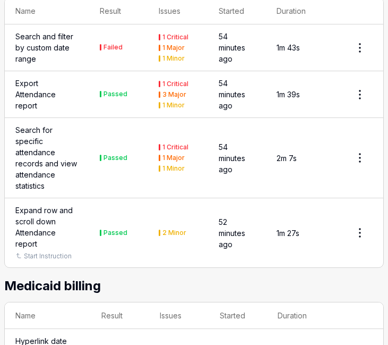
scroll to position [5173, 0]
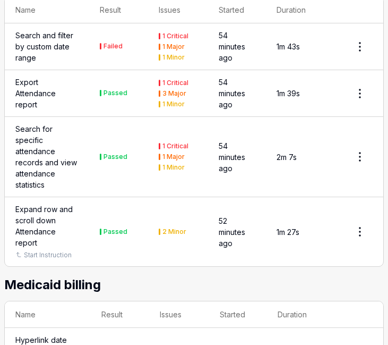
click at [56, 63] on div "Search and filter by custom date range" at bounding box center [46, 46] width 63 height 33
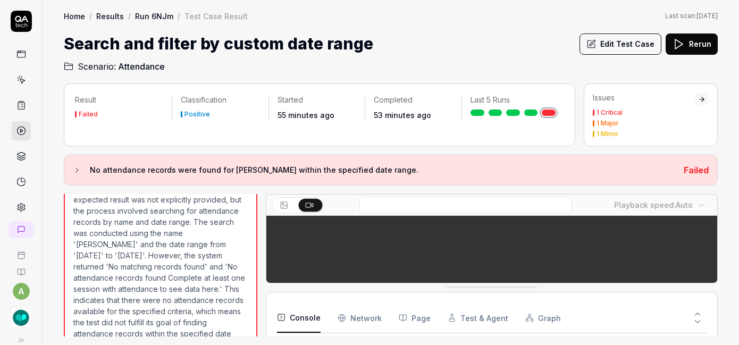
scroll to position [715, 0]
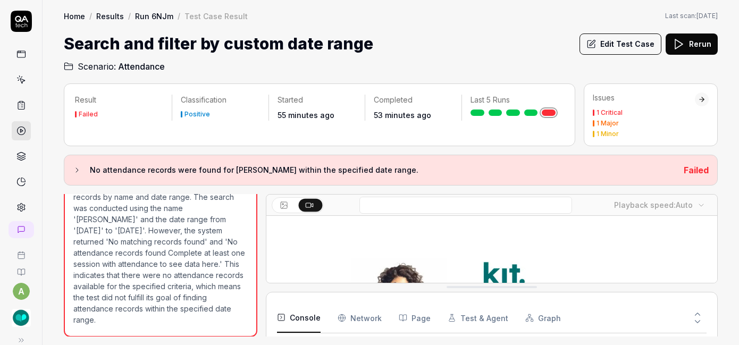
click at [614, 48] on button "Edit Test Case" at bounding box center [620, 43] width 82 height 21
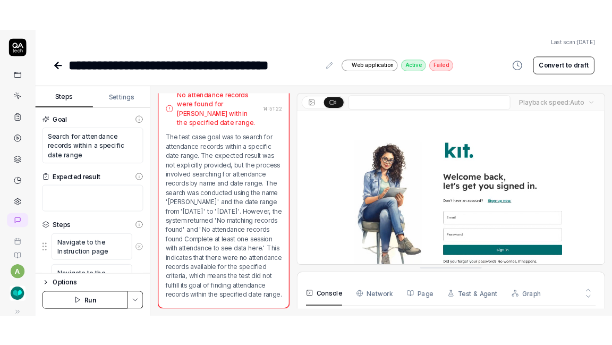
scroll to position [710, 0]
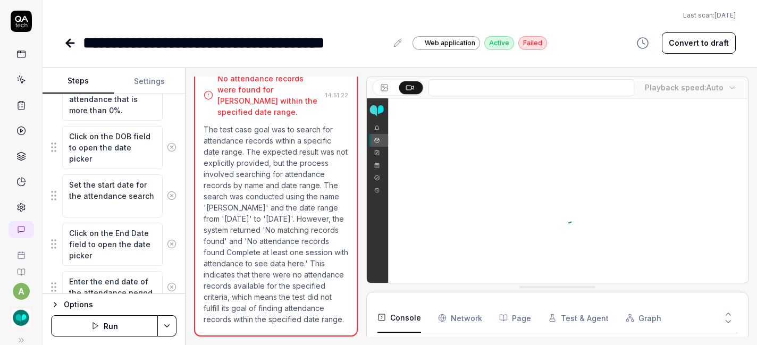
scroll to position [270, 0]
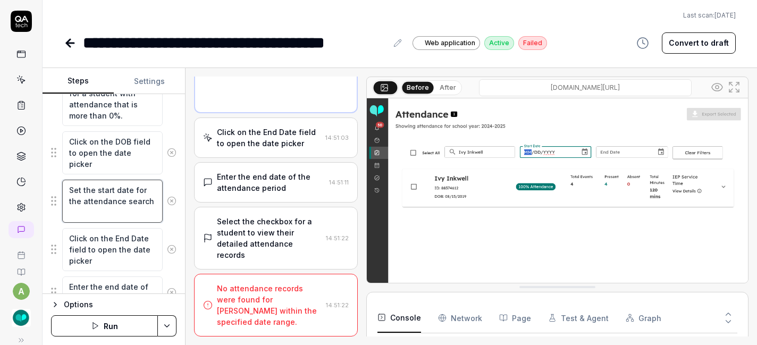
click at [127, 208] on textarea "Set the start date for the attendance search" at bounding box center [112, 201] width 100 height 43
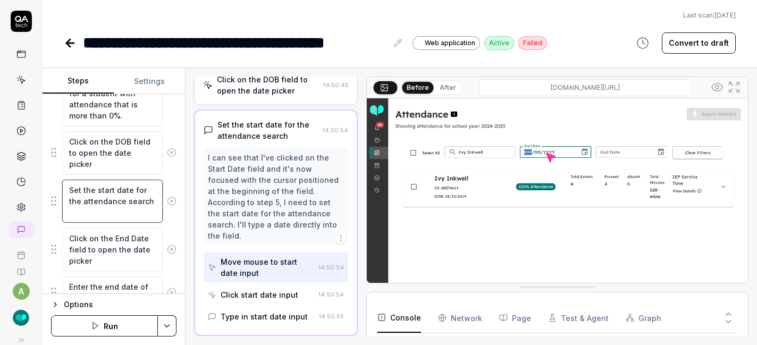
scroll to position [429, 0]
type textarea "*"
type textarea "Set the start date for the attendance search"
type textarea "*"
type textarea "Set the start date for the attendance search f"
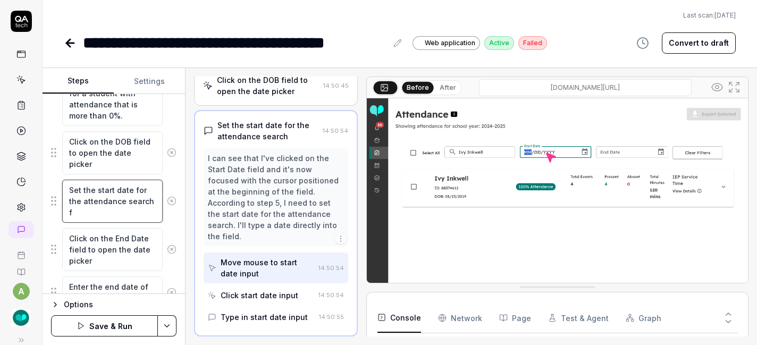
type textarea "*"
type textarea "Set the start date for the attendance search fo"
type textarea "*"
type textarea "Set the start date for the attendance search for"
type textarea "*"
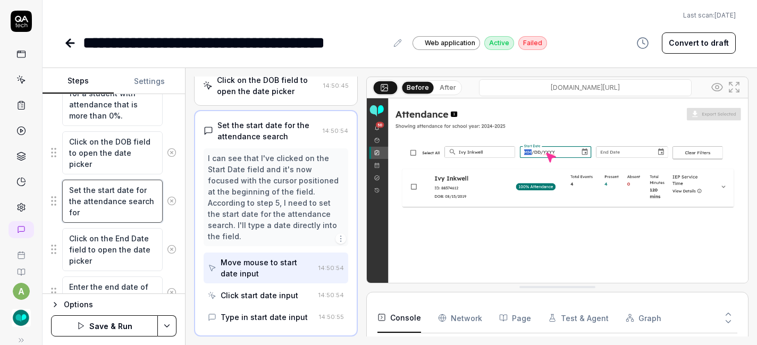
type textarea "Set the start date for the attendance search for t"
type textarea "*"
type textarea "Set the start date for the attendance search for the"
type textarea "*"
type textarea "Set the start date for the attendance search for the"
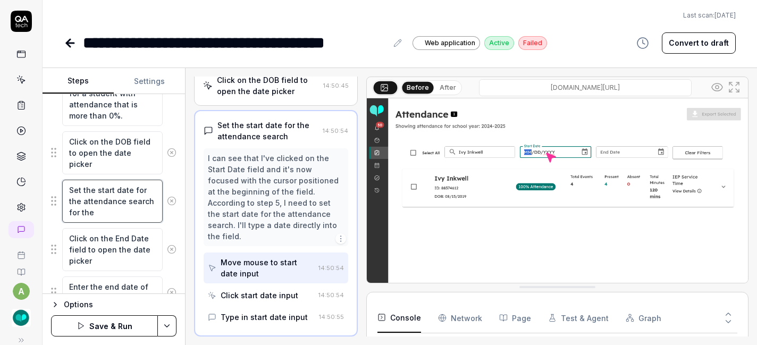
type textarea "*"
type textarea "Set the start date for the attendance search for the c"
type textarea "*"
type textarea "Set the start date for the attendance search for the cu"
type textarea "*"
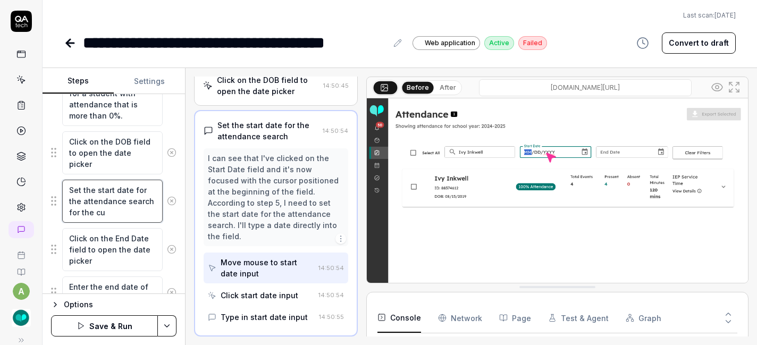
type textarea "Set the start date for the attendance search for the cur"
type textarea "*"
type textarea "Set the start date for the attendance search for the curr"
type textarea "*"
type textarea "Set the start date for the attendance search for the curre"
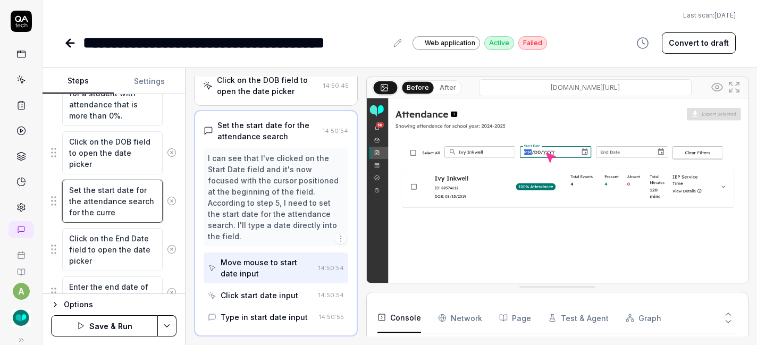
type textarea "*"
type textarea "Set the start date for the attendance search for the curren"
type textarea "*"
type textarea "Set the start date for the attendance search for the current"
type textarea "*"
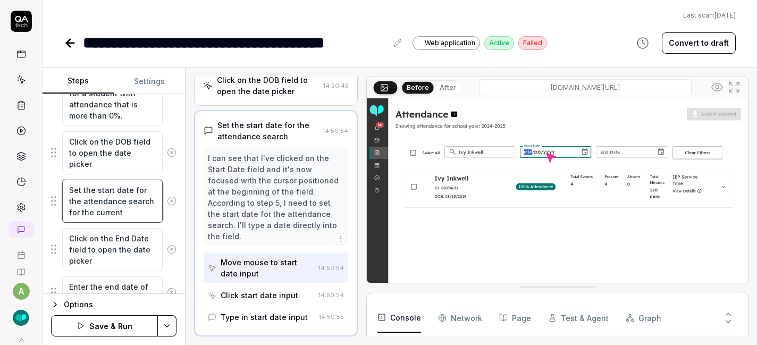
type textarea "Set the start date for the attendance search for the current"
type textarea "*"
type textarea "Set the start date for the attendance search for the current s"
type textarea "*"
type textarea "Set the start date for the attendance search for the current sc"
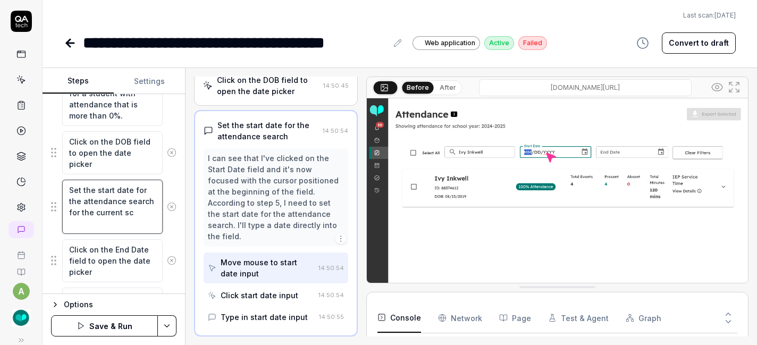
type textarea "*"
type textarea "Set the start date for the attendance search for the current sch"
type textarea "*"
type textarea "Set the start date for the attendance search for the current scho"
type textarea "*"
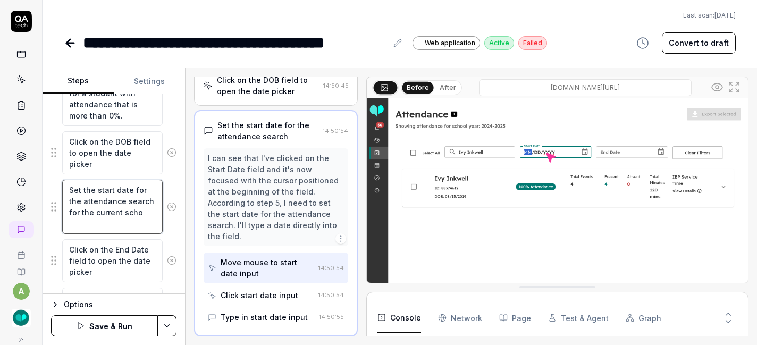
type textarea "Set the start date for the attendance search for the current schoo"
type textarea "*"
type textarea "Set the start date for the attendance search for the current school"
type textarea "*"
type textarea "Set the start date for the attendance search for the current school y"
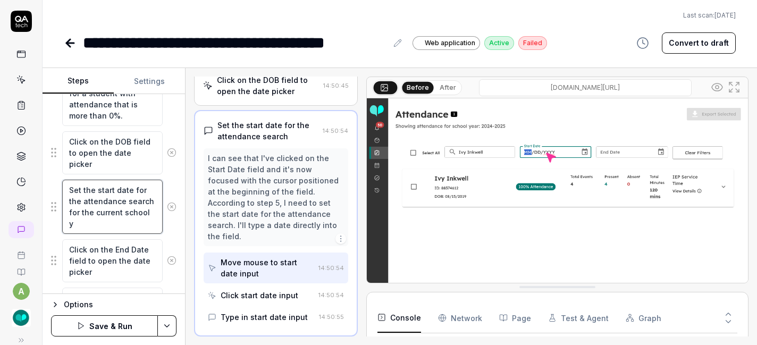
type textarea "*"
type textarea "Set the start date for the attendance search for the current school ye"
type textarea "*"
type textarea "Set the start date for the attendance search for the current school yea"
type textarea "*"
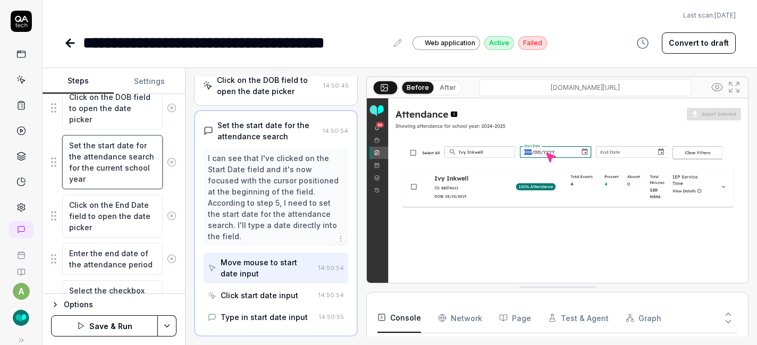
scroll to position [343, 0]
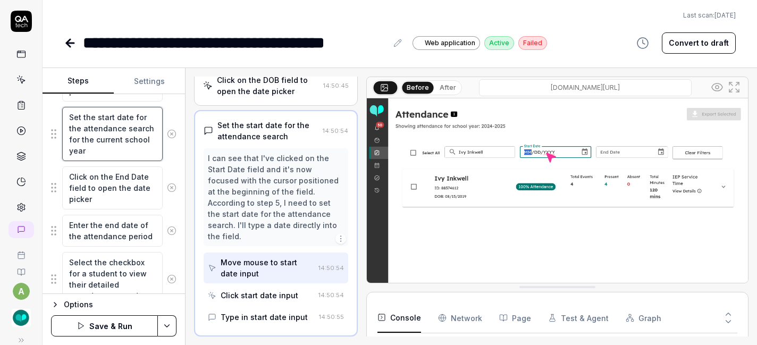
type textarea "Set the start date for the attendance search for the current school year"
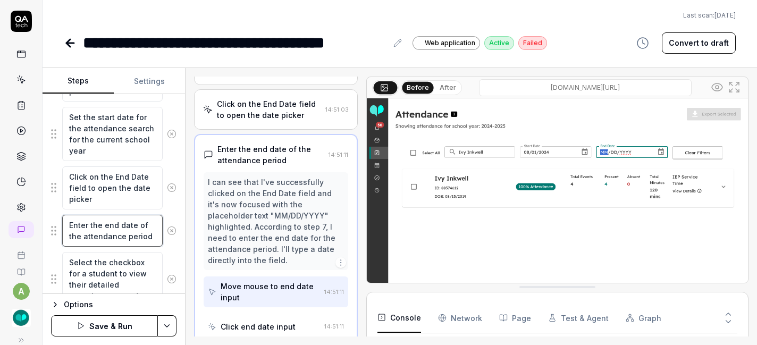
scroll to position [518, 0]
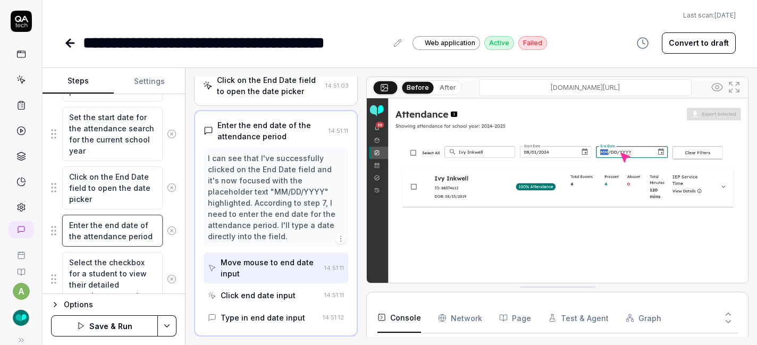
drag, startPoint x: 84, startPoint y: 238, endPoint x: 170, endPoint y: 240, distance: 86.1
click at [170, 240] on div "Goal Search for attendance records within a specific date range Expected result…" at bounding box center [114, 194] width 142 height 200
type textarea "*"
type textarea "Enter the end date of the c"
type textarea "*"
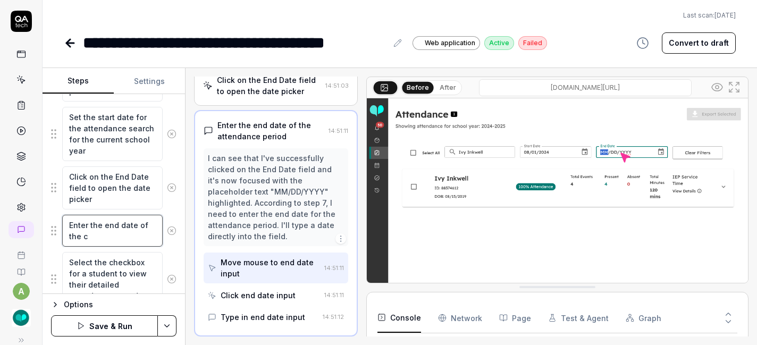
type textarea "Enter the end date of the cu"
type textarea "*"
type textarea "Enter the end date of the cur"
type textarea "*"
type textarea "Enter the end date of the curr"
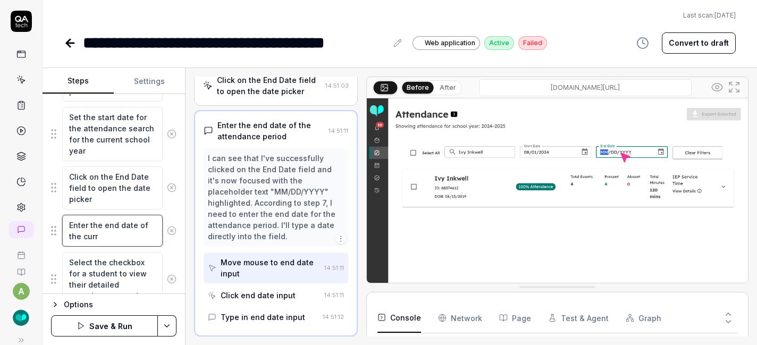
type textarea "*"
type textarea "Enter the end date of the curre"
type textarea "*"
type textarea "Enter the end date of the curren"
type textarea "*"
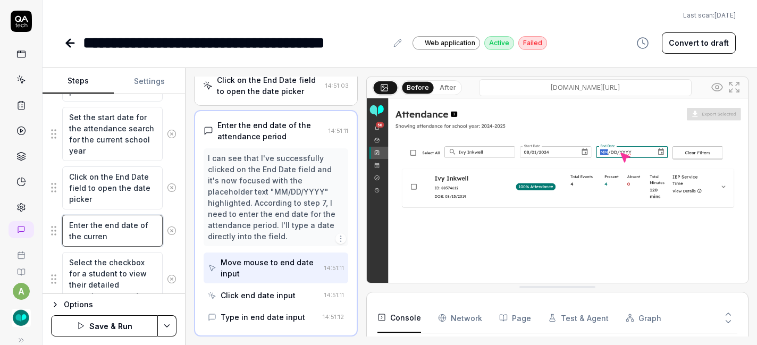
type textarea "Enter the end date of the current"
type textarea "*"
type textarea "Enter the end date of the current s"
type textarea "*"
type textarea "Enter the end date of the current sc"
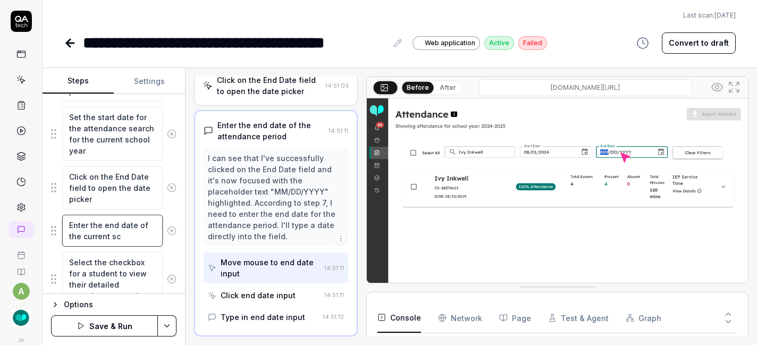
type textarea "*"
type textarea "Enter the end date of the current sch"
type textarea "*"
type textarea "Enter the end date of the current scho"
type textarea "*"
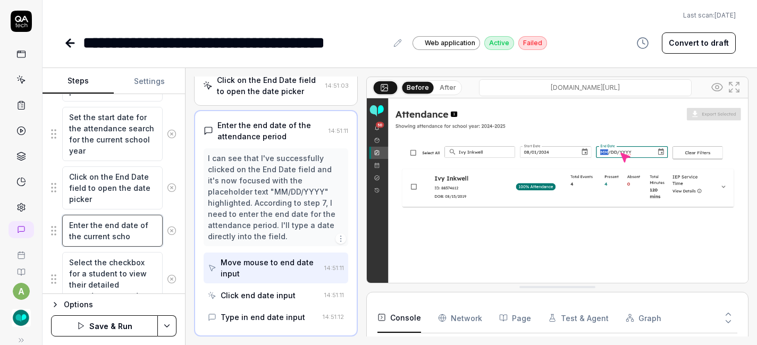
type textarea "Enter the end date of the current schoo"
type textarea "*"
type textarea "Enter the end date of the current school"
type textarea "*"
type textarea "Enter the end date of the current school"
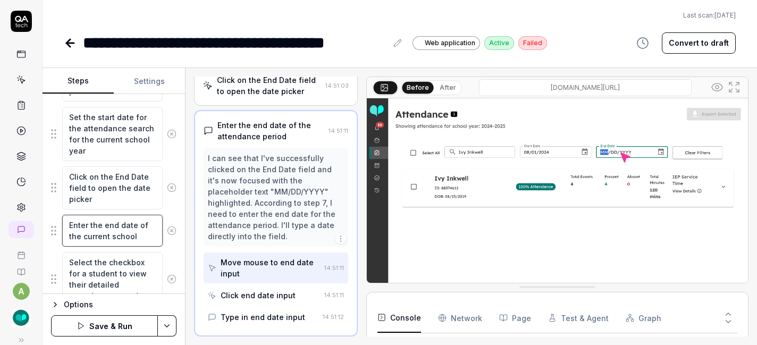
type textarea "*"
type textarea "Enter the end date of the current school y"
type textarea "*"
type textarea "Enter the end date of the current school ye"
type textarea "*"
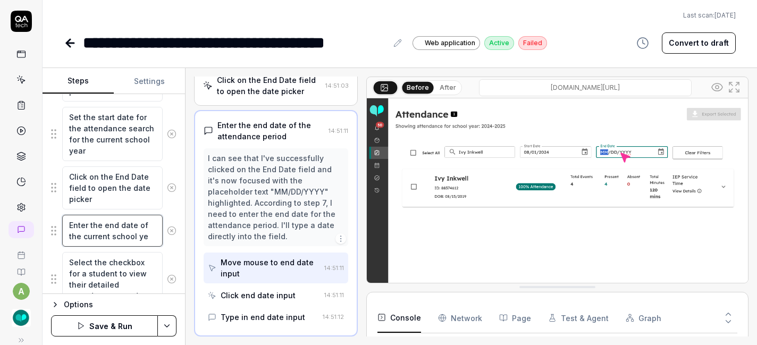
type textarea "Enter the end date of the current school yea"
type textarea "*"
type textarea "Enter the end date of the current school year"
click at [125, 321] on button "Save & Run" at bounding box center [104, 325] width 107 height 21
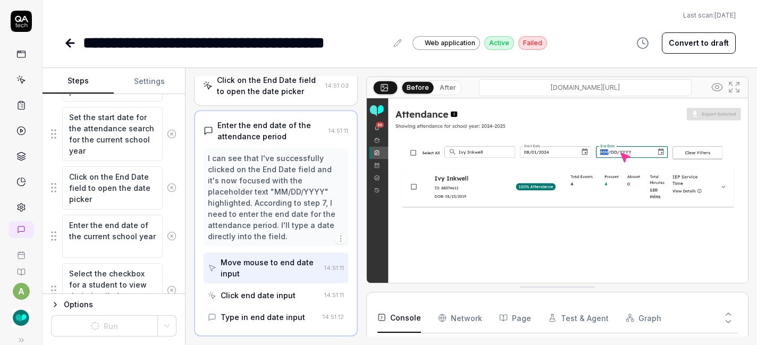
type textarea "*"
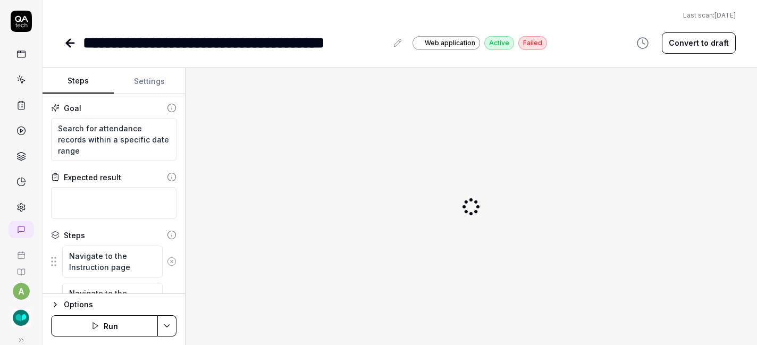
click at [135, 324] on button "Run" at bounding box center [104, 325] width 107 height 21
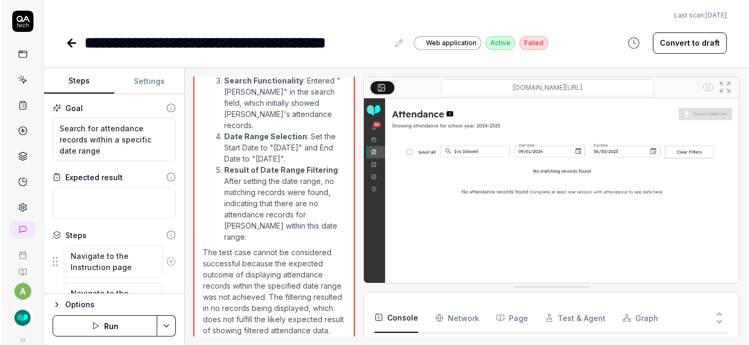
scroll to position [866, 0]
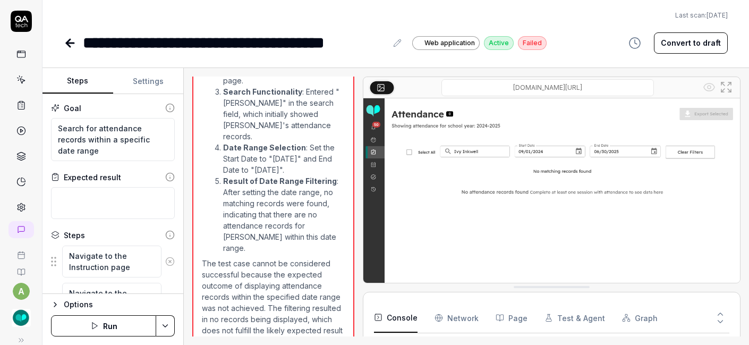
type textarea "*"
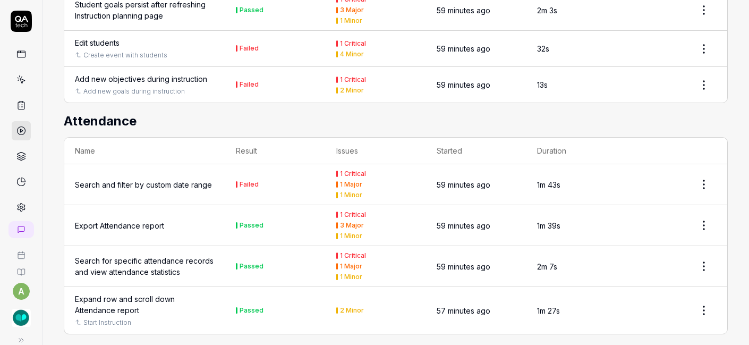
scroll to position [4325, 0]
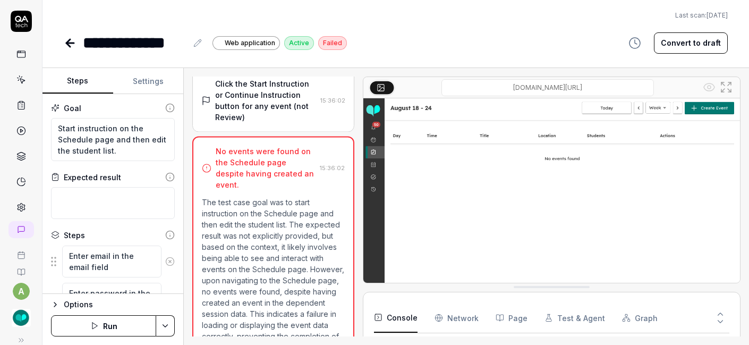
scroll to position [208, 0]
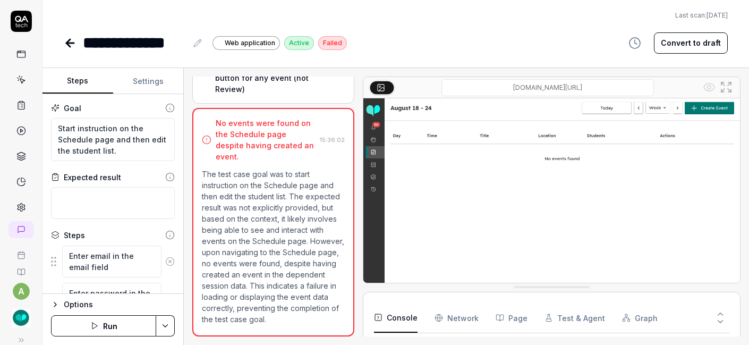
type textarea "*"
